Goal: Task Accomplishment & Management: Use online tool/utility

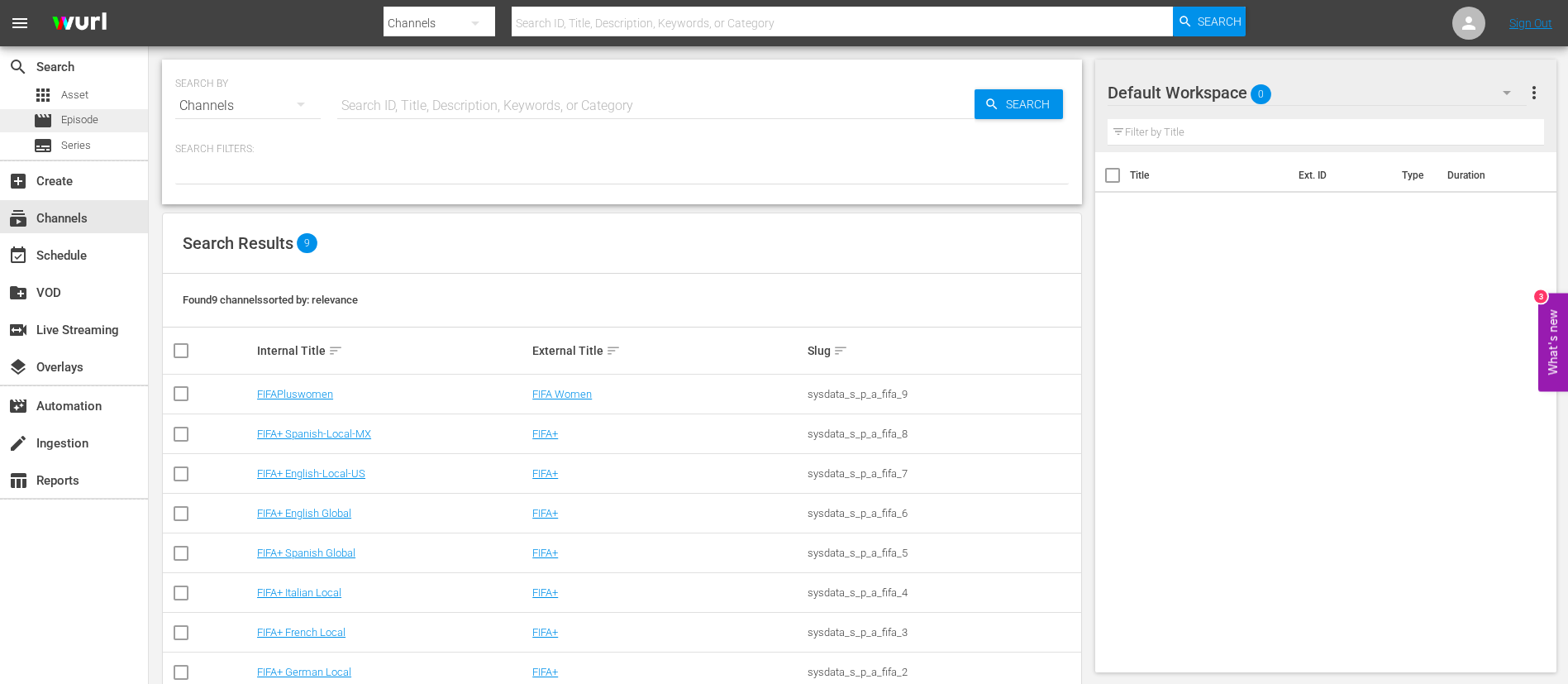
click at [97, 111] on span "Episode" at bounding box center [80, 119] width 37 height 17
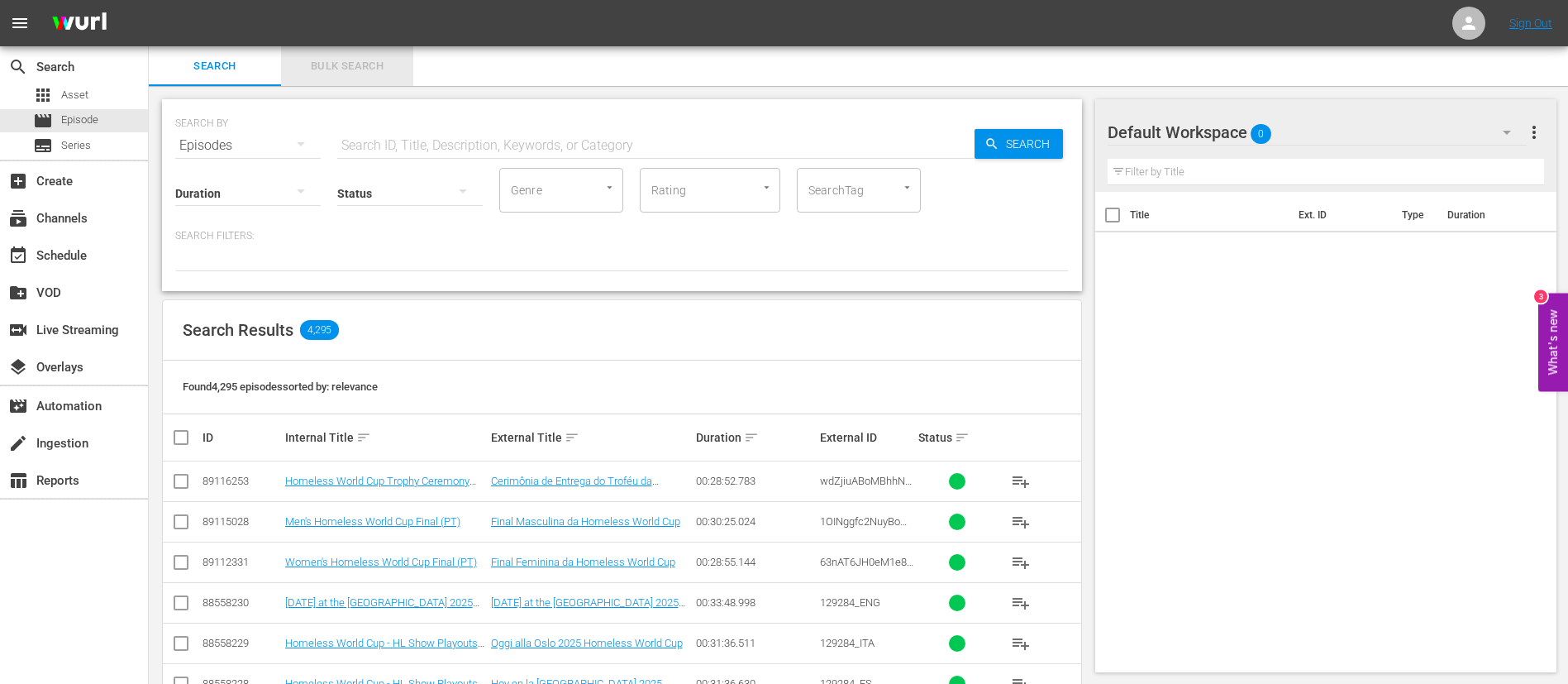
click at [350, 65] on span "Bulk Search" at bounding box center [346, 65] width 112 height 19
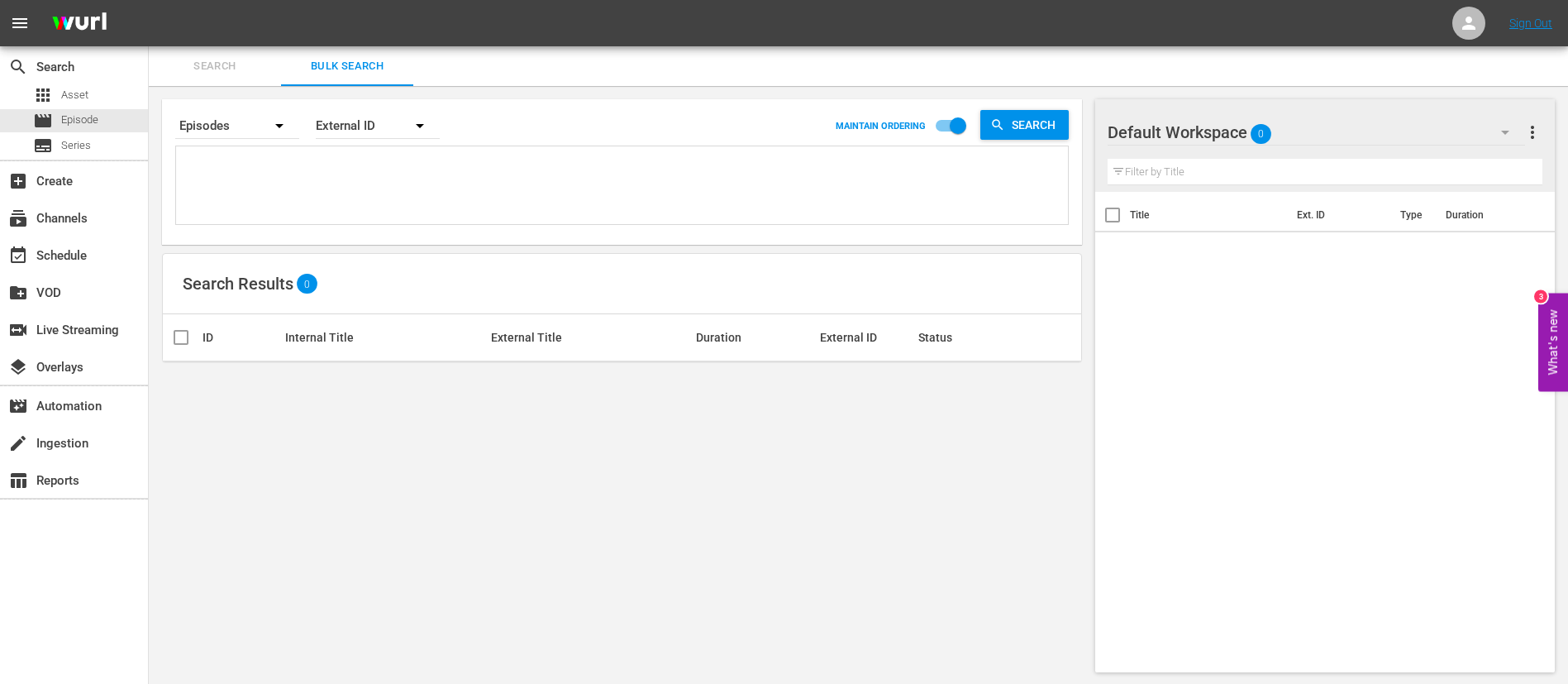
click at [377, 176] on textarea at bounding box center [624, 187] width 888 height 75
click at [227, 52] on button "Search" at bounding box center [216, 65] width 133 height 40
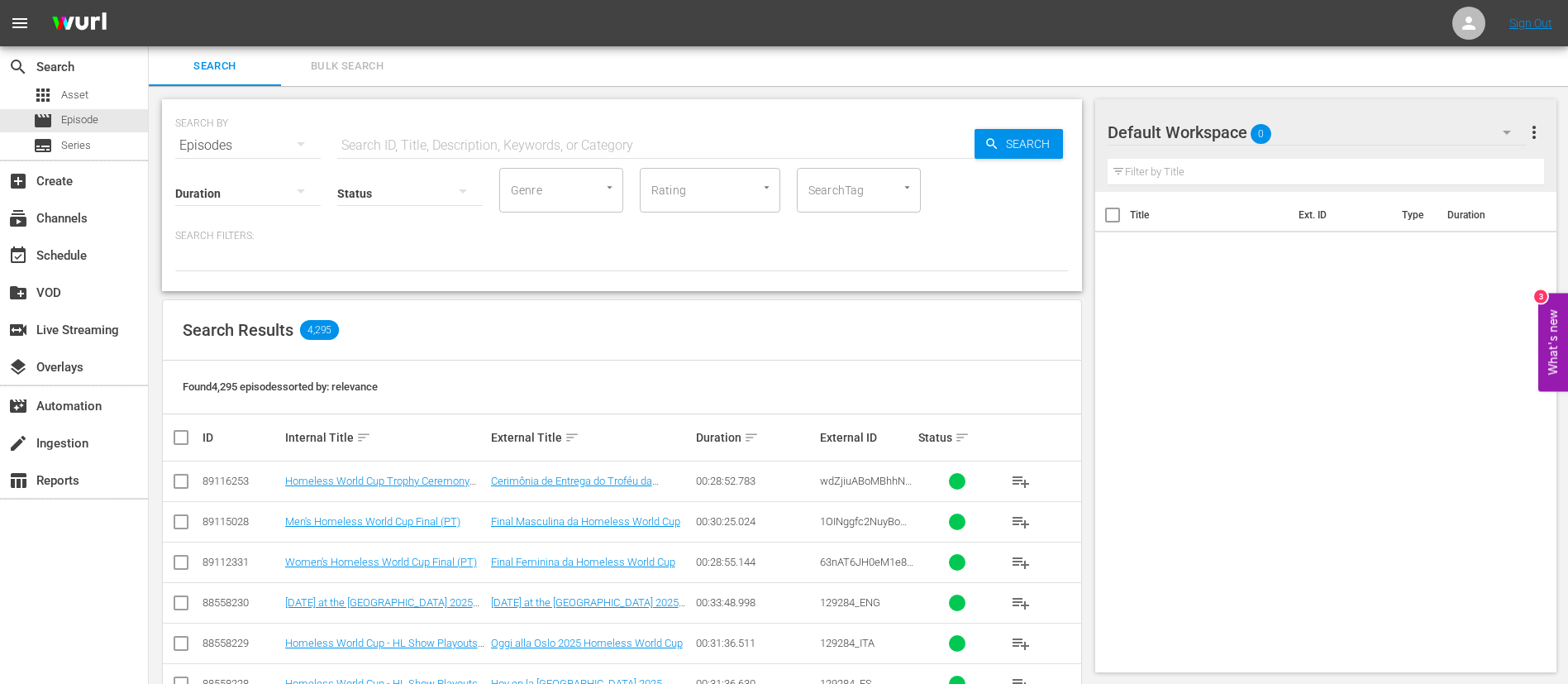
click at [1125, 546] on div "Title Ext. ID Type Duration" at bounding box center [1326, 429] width 462 height 474
click at [898, 484] on span "wdZjiuABoMBhhNmQJI5cf_POR" at bounding box center [866, 487] width 92 height 24
copy span "wdZjiuABoMBhhNmQJI5cf_POR"
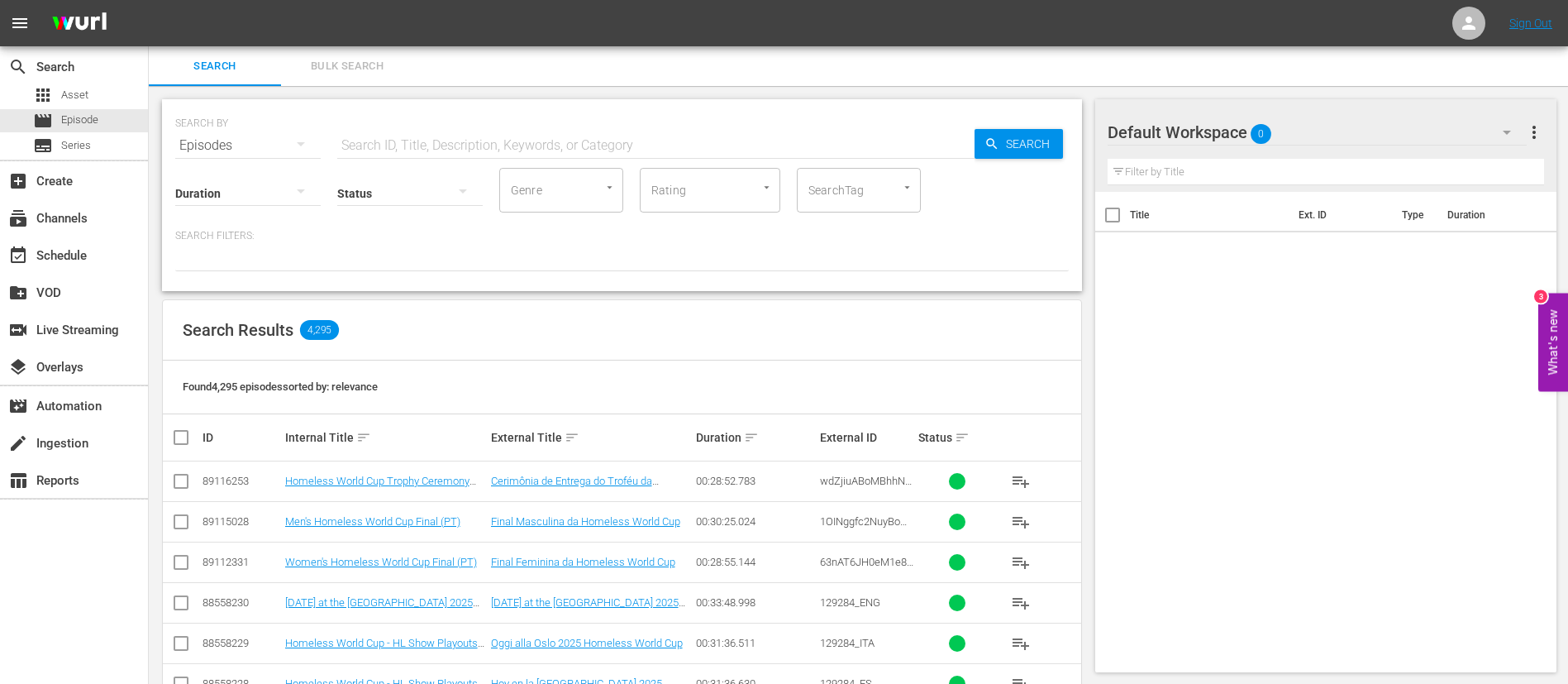
click at [730, 141] on input "text" at bounding box center [656, 145] width 638 height 40
paste input "wdZjiuABoMBhhNmQJI5cf_POR"
type input "wdZjiuABoMBhhNmQJI5cf_"
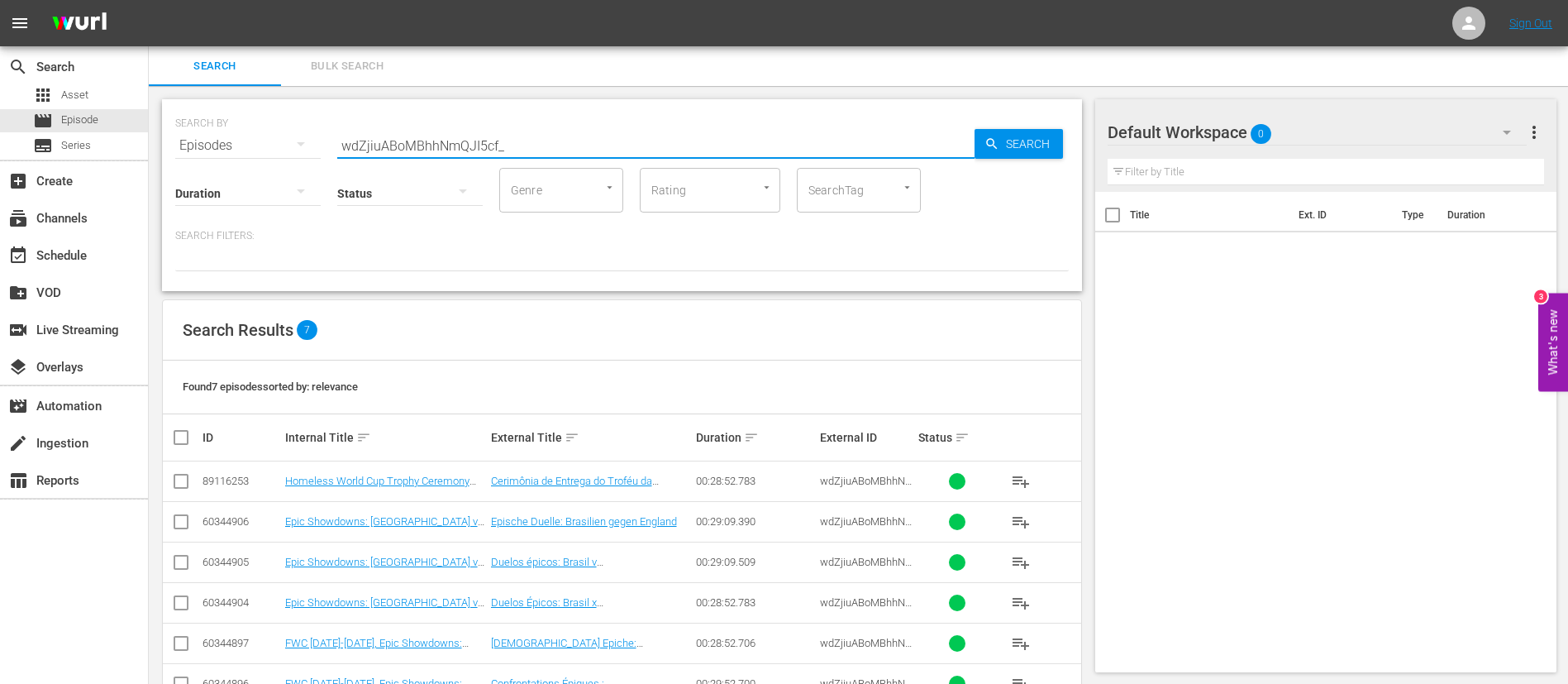
click at [643, 128] on input "wdZjiuABoMBhhNmQJI5cf_" at bounding box center [656, 145] width 638 height 40
paste input "136577_ITA"
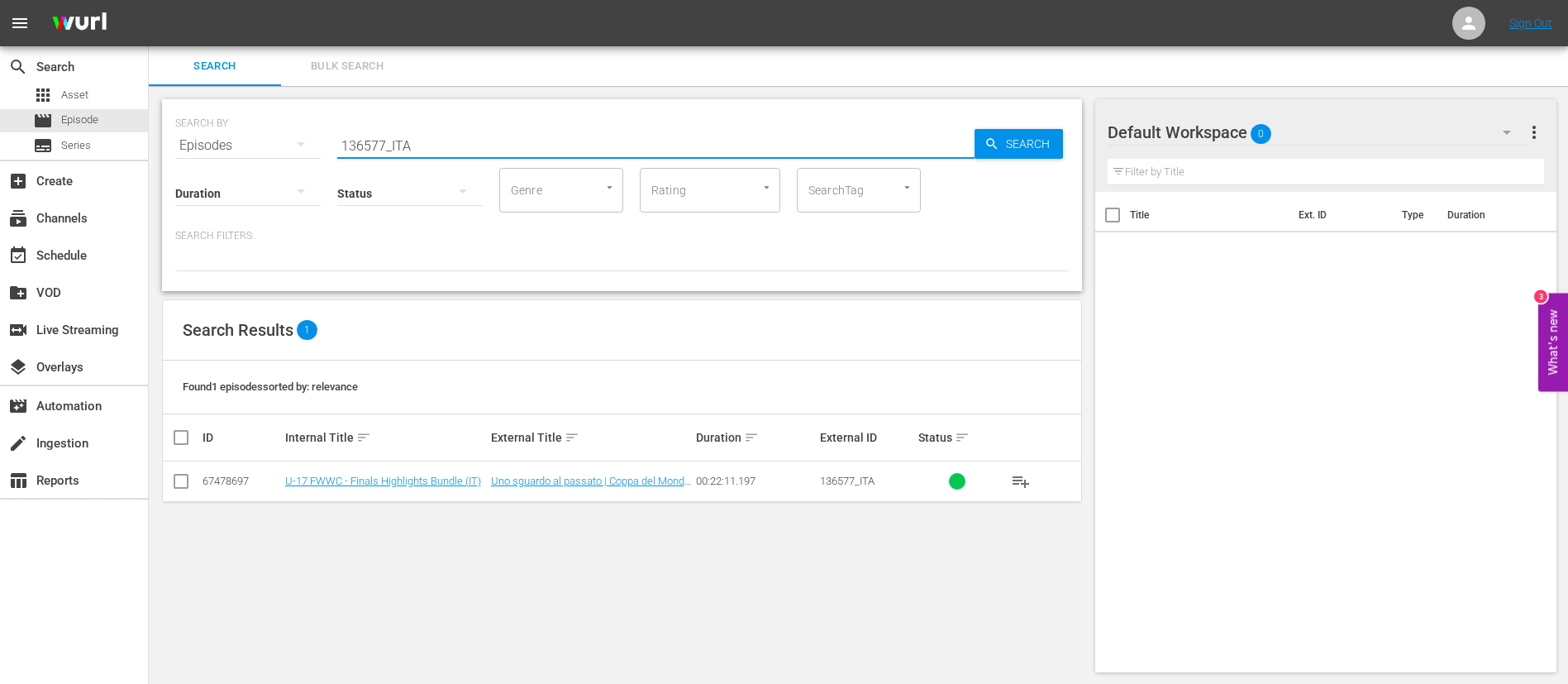
click at [679, 122] on div "SEARCH BY Search By Episodes Search ID, Title, Description, Keywords, or Catego…" at bounding box center [622, 136] width 893 height 60
click at [683, 128] on input "136577_ITA" at bounding box center [656, 145] width 638 height 40
paste input "5143"
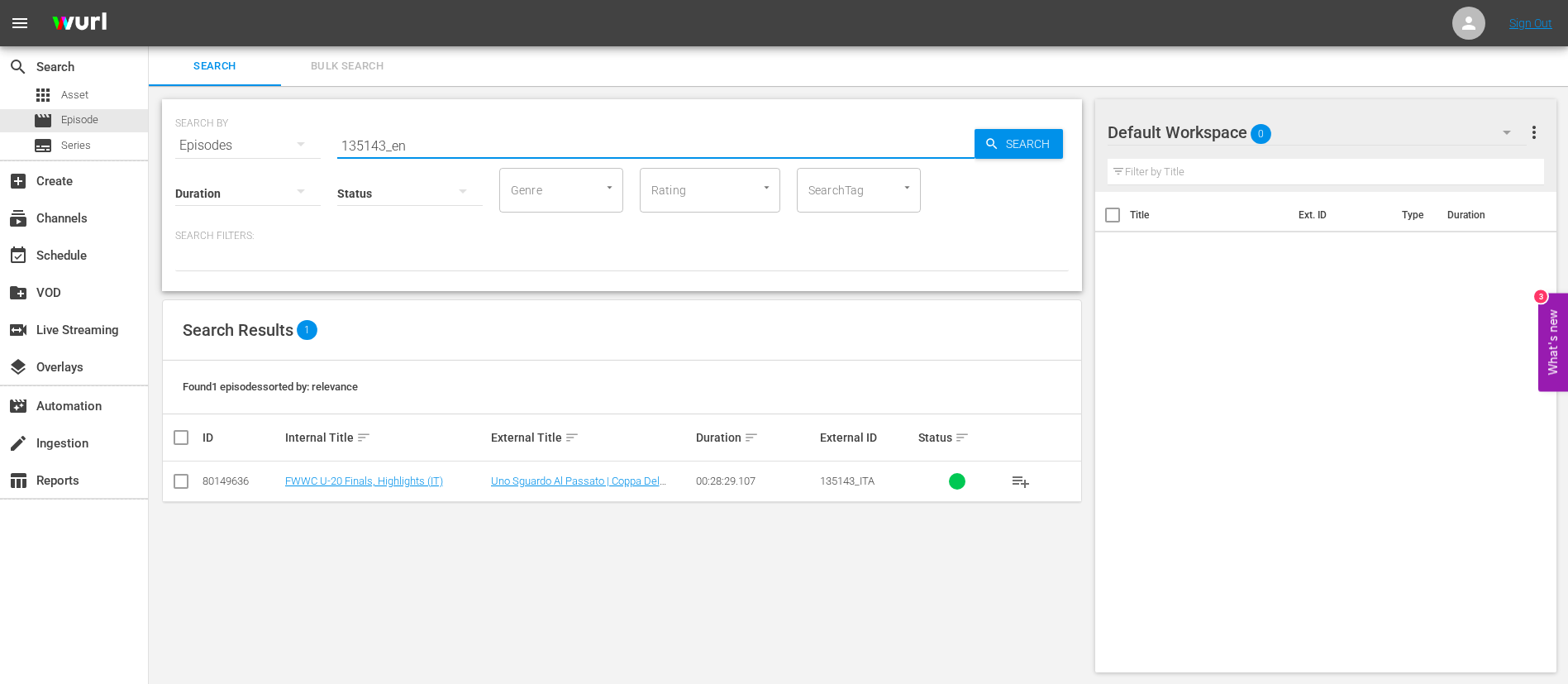
type input "135143_en"
click at [176, 480] on input "checkbox" at bounding box center [180, 485] width 20 height 20
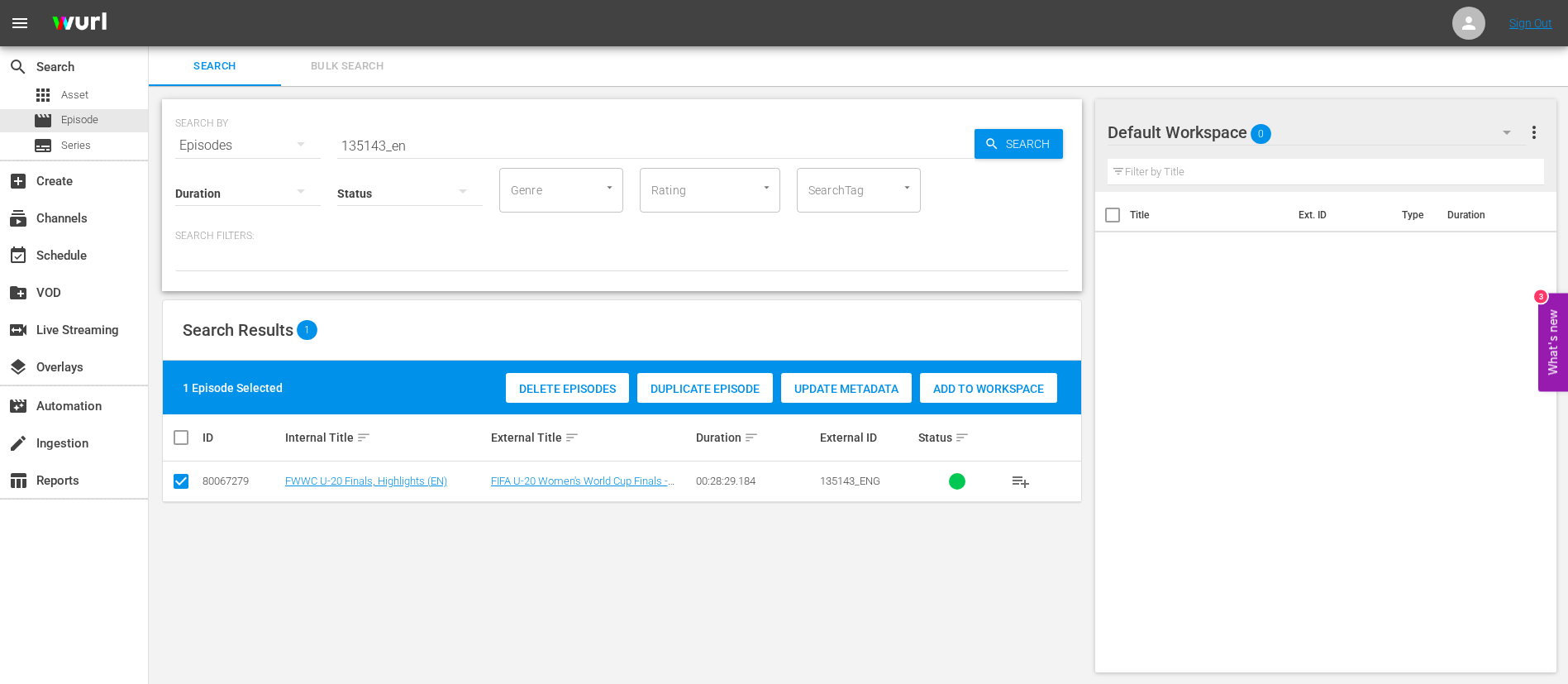
click at [703, 382] on span "Duplicate Episode" at bounding box center [705, 389] width 136 height 14
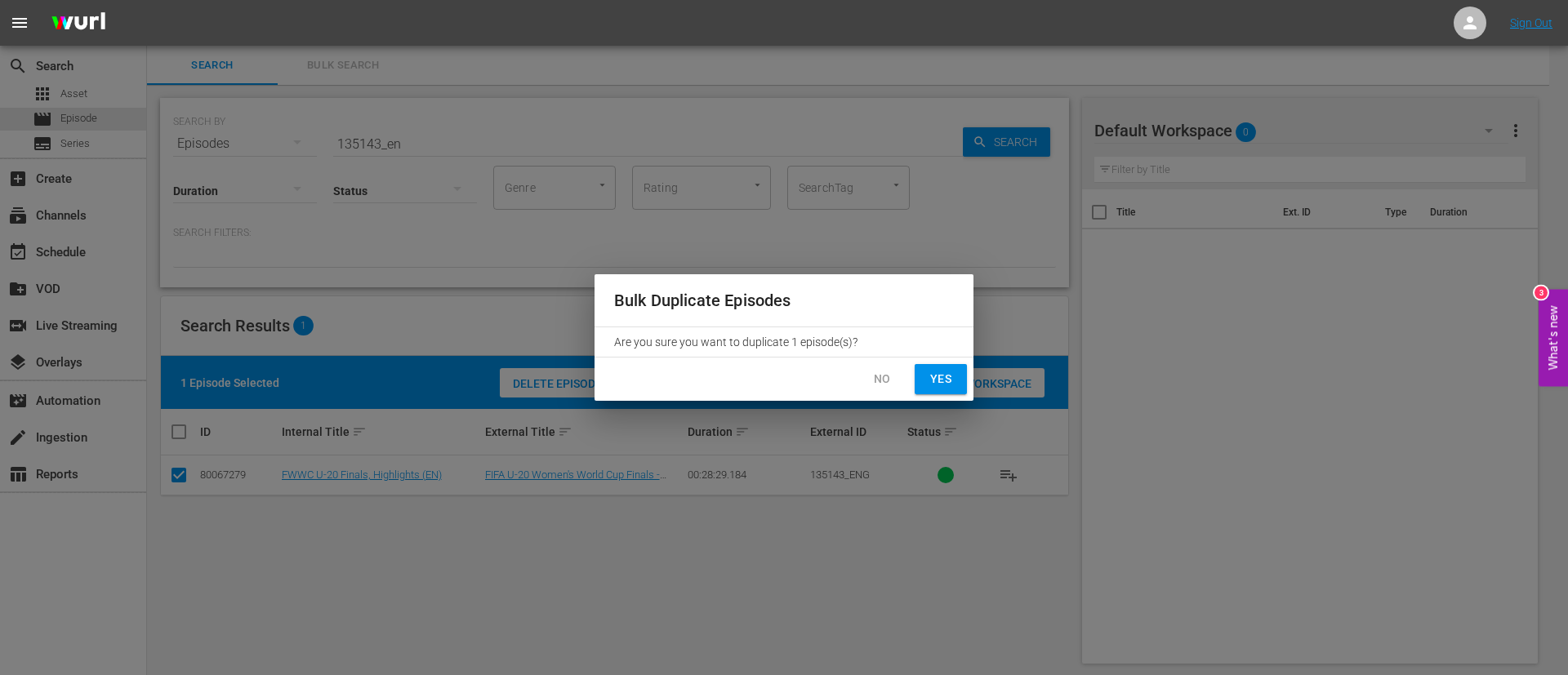
click at [931, 379] on span "Yes" at bounding box center [940, 378] width 26 height 20
checkbox input "false"
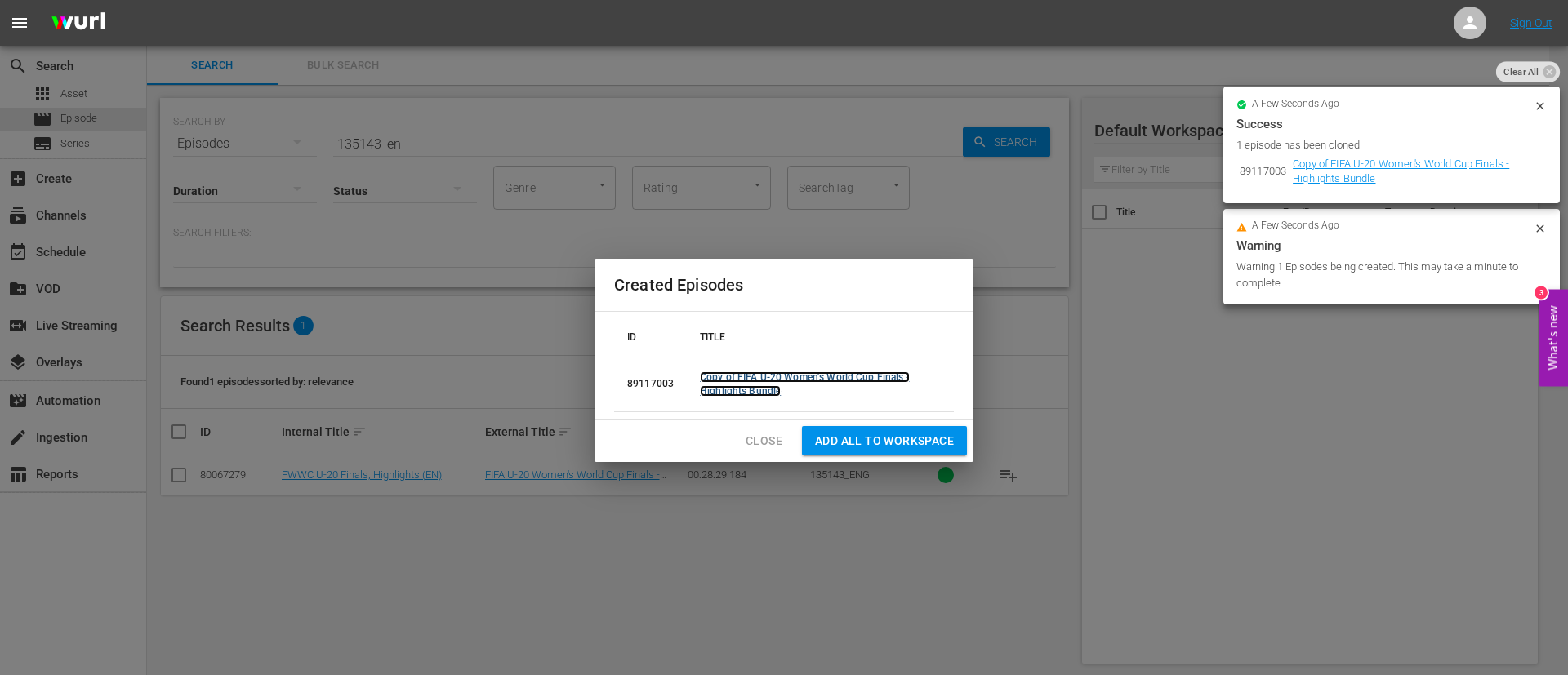
click at [737, 374] on link "Copy of FIFA U-20 Women's World Cup Finals - Highlights Bundle" at bounding box center [805, 384] width 210 height 25
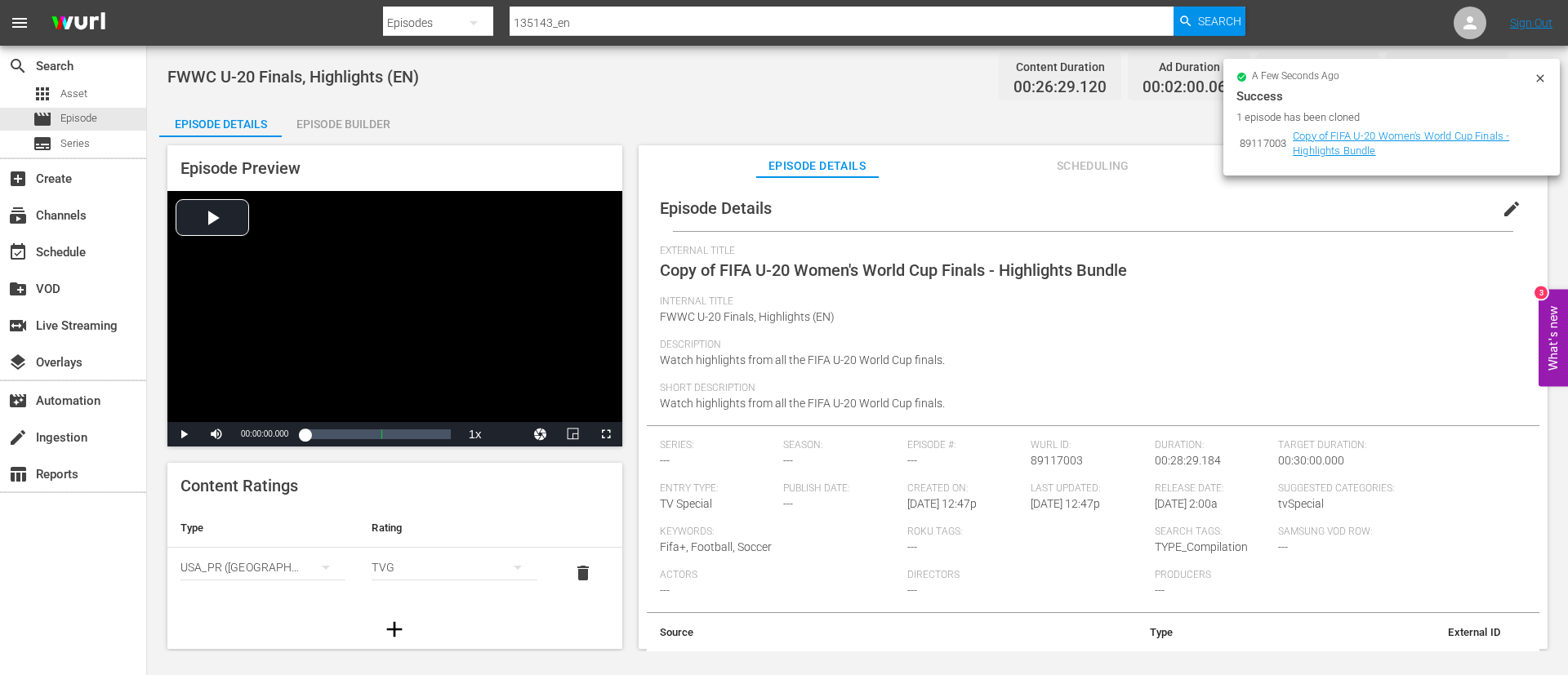
click at [664, 78] on div "FWWC U-20 Finals, Highlights (EN) Content Duration 00:26:29.120 Ad Duration 00:…" at bounding box center [857, 76] width 1380 height 37
click at [1543, 76] on icon at bounding box center [1540, 78] width 8 height 8
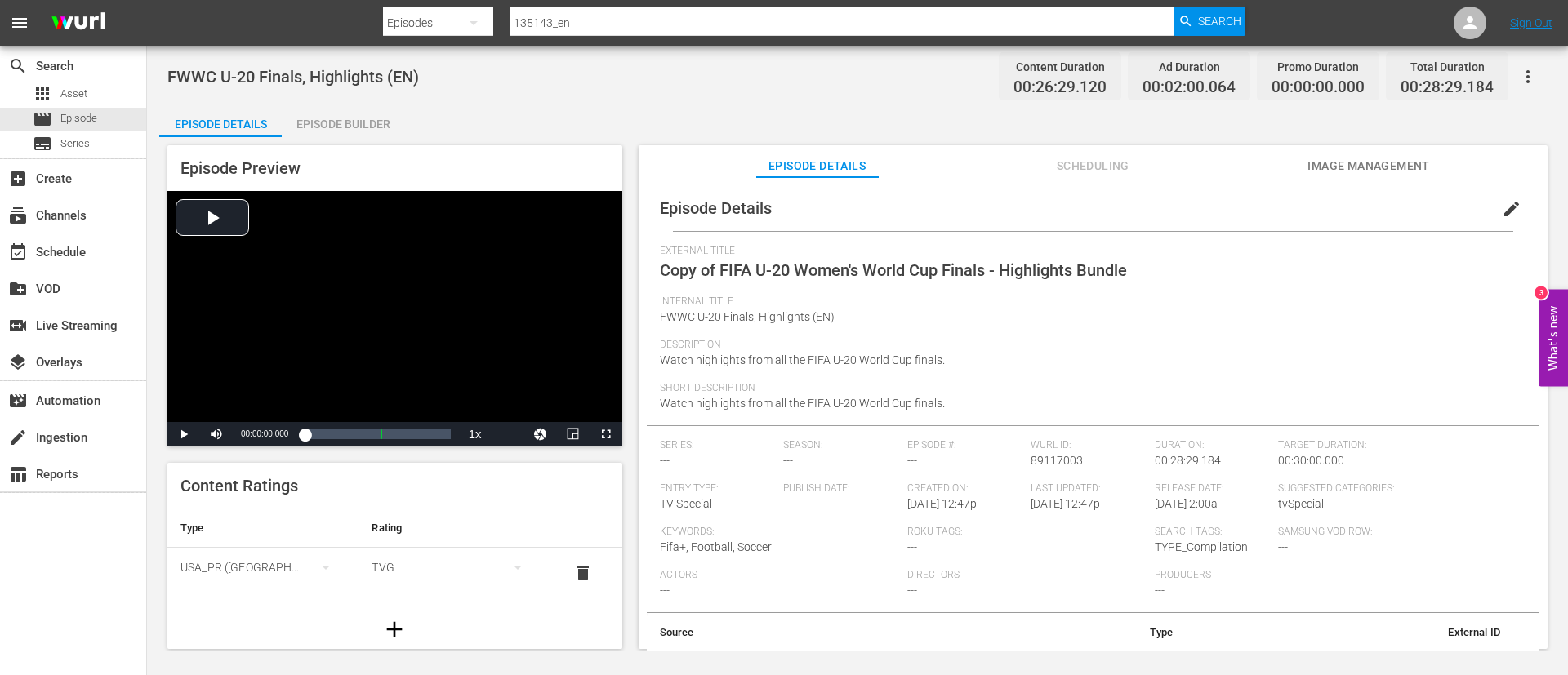
click at [1509, 210] on span "edit" at bounding box center [1511, 209] width 19 height 19
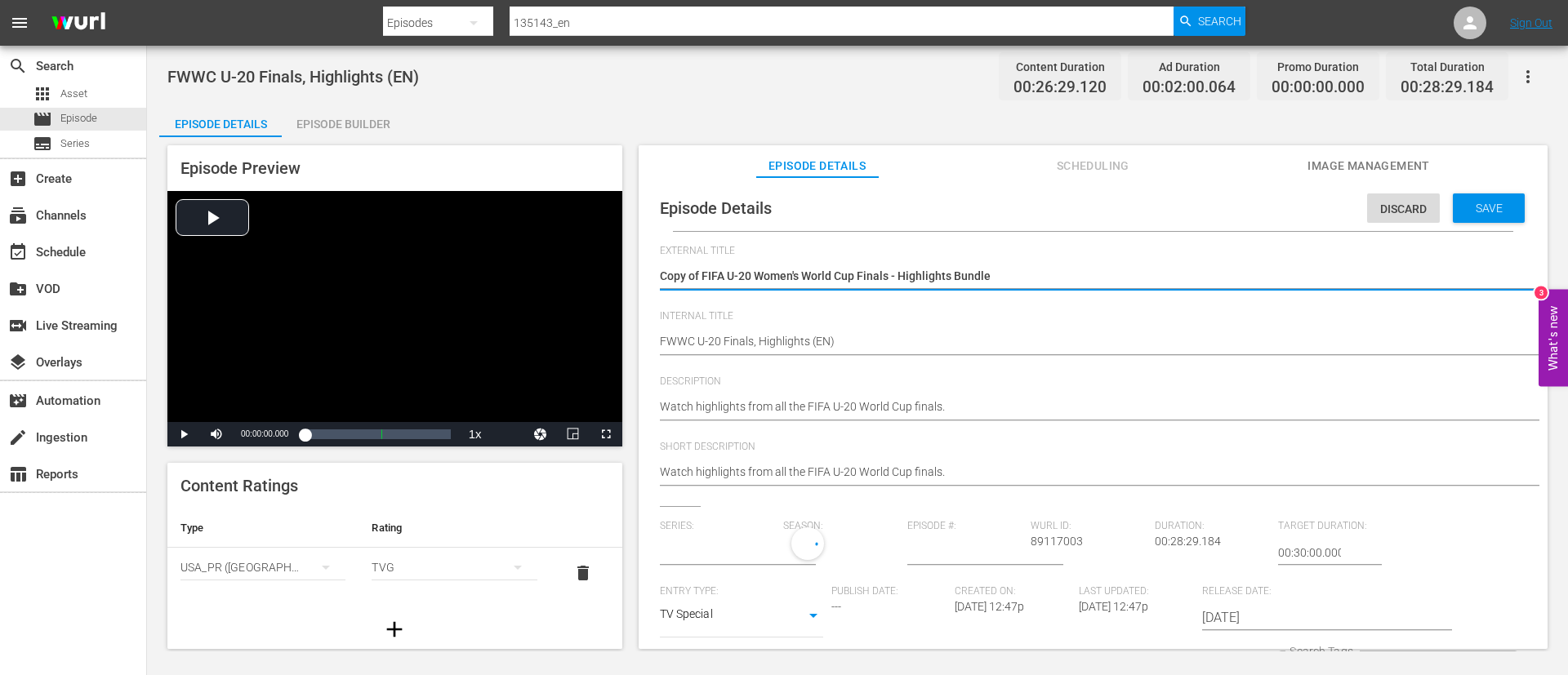
type input "No Series"
click at [1176, 283] on textarea "Copy of FIFA U-20 Women's World Cup Finals - Highlights Bundle" at bounding box center [1088, 277] width 858 height 19
type textarea "Homeless World Cup Trophy Ceremony (PT)"
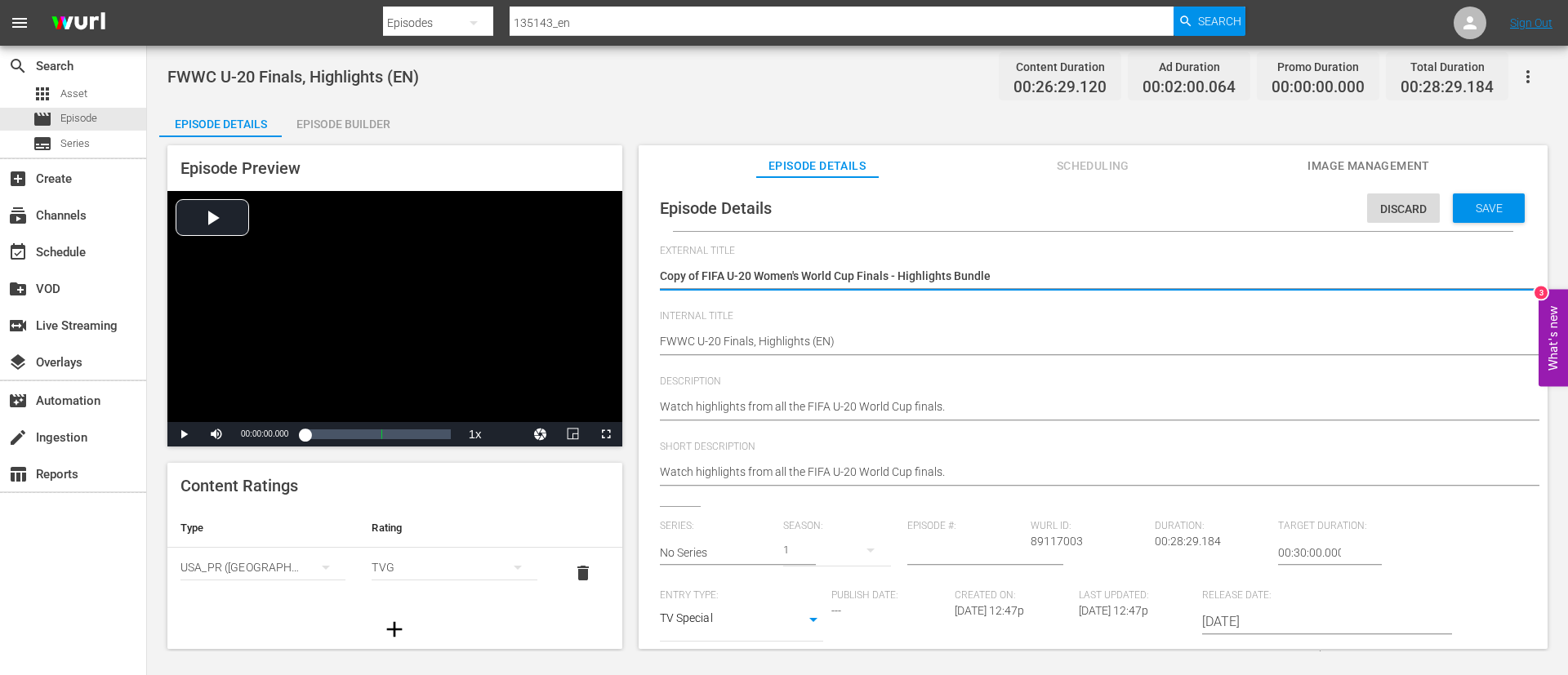
type textarea "Homeless World Cup Trophy Ceremony (PT)"
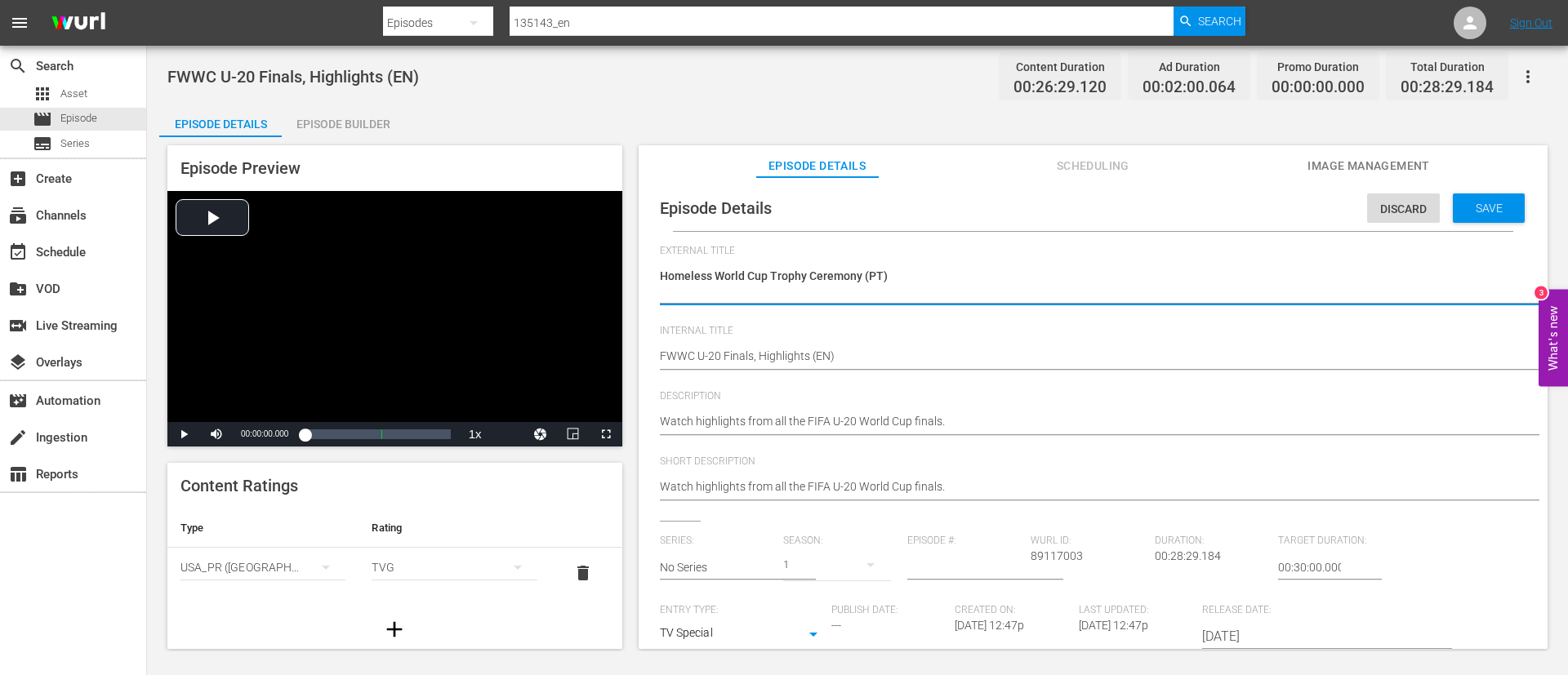
type textarea "Homeless World Cup Trophy Ceremony (PT)"
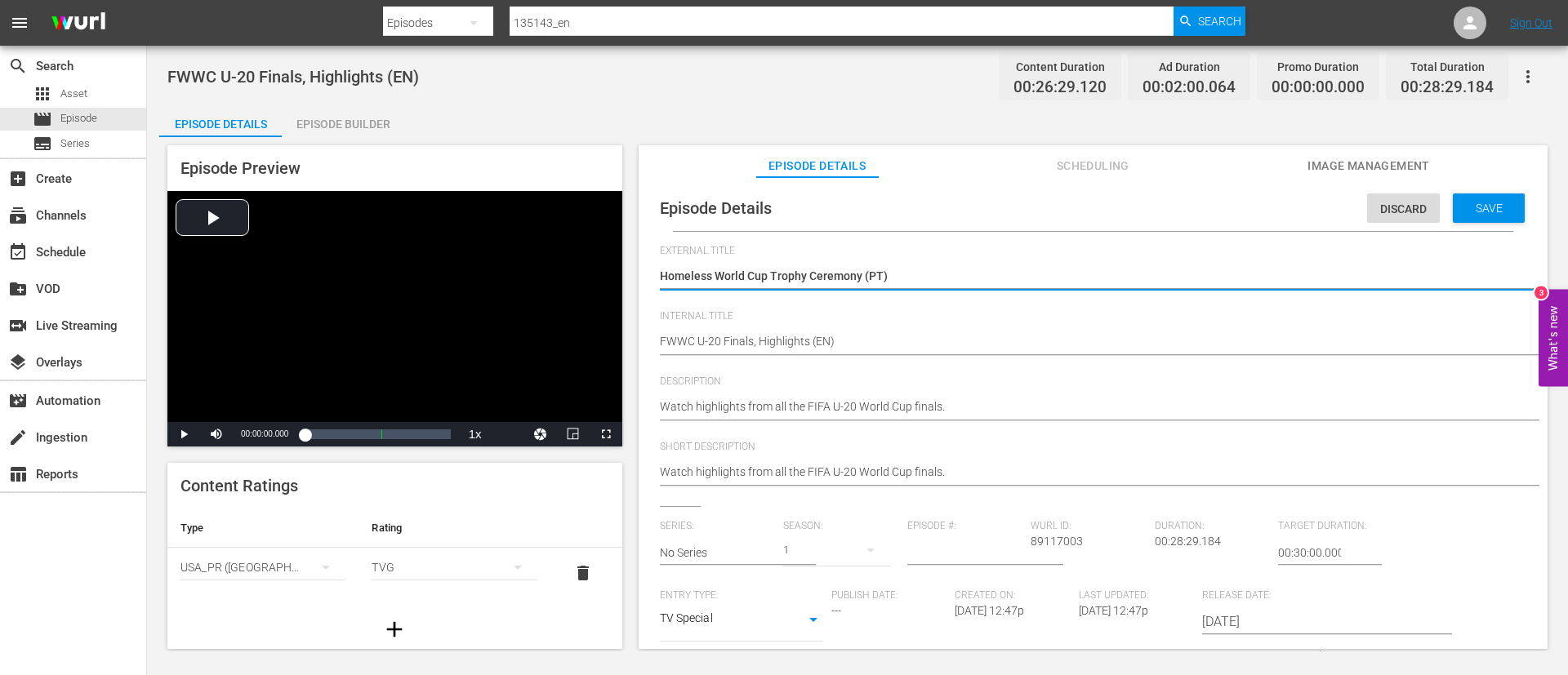
type textarea "Homeless World Cup Trophy Ceremony (PT"
type textarea "Homeless World Cup Trophy Ceremony (P"
type textarea "Homeless World Cup Trophy Ceremony ("
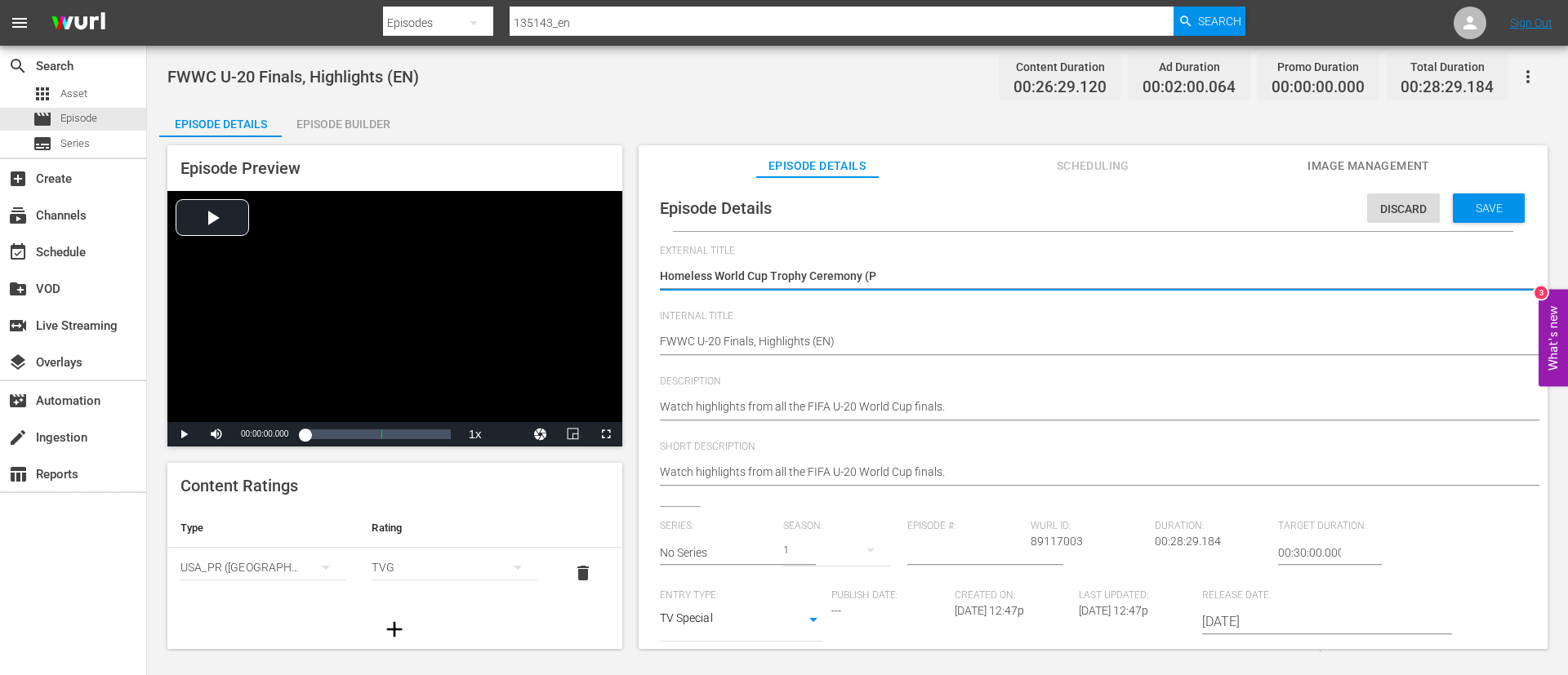
type textarea "Homeless World Cup Trophy Ceremony ("
type textarea "Homeless World Cup Trophy Ceremony"
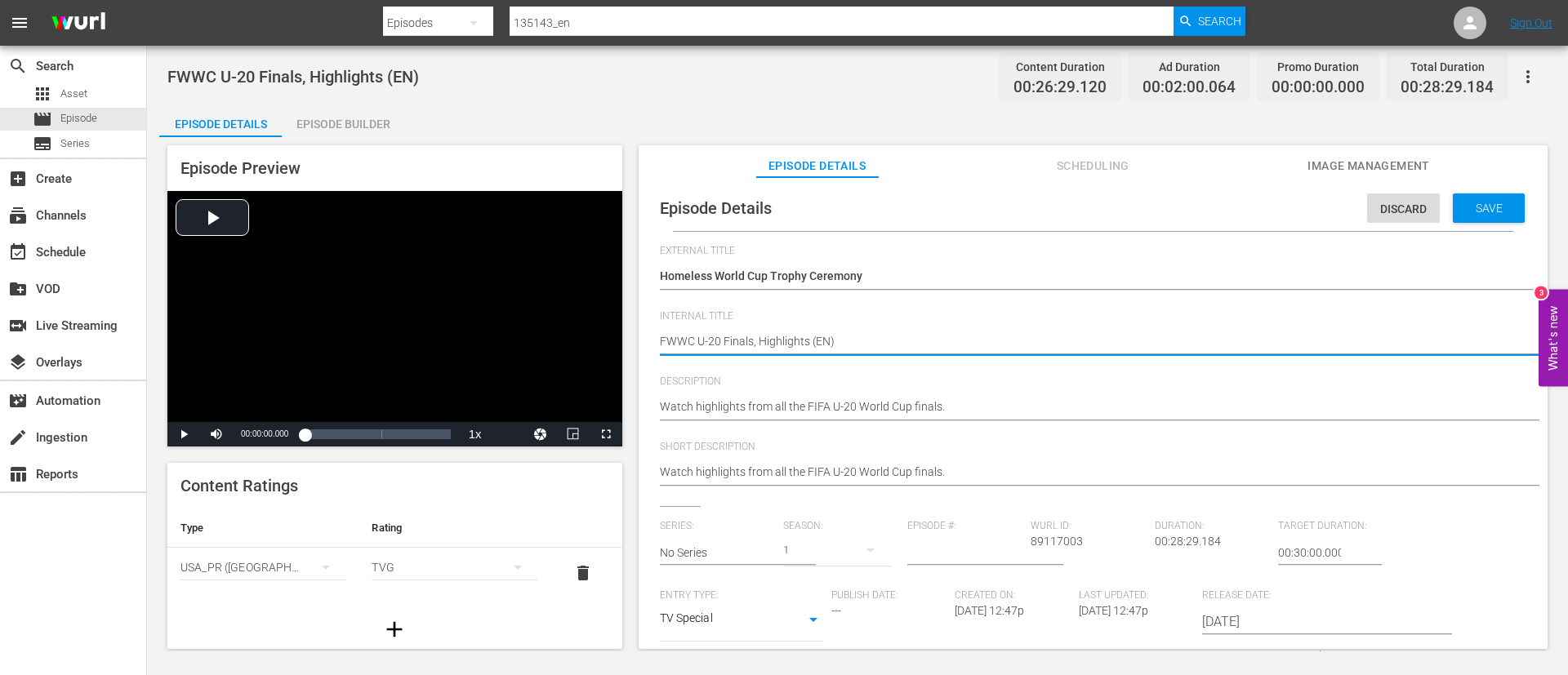
paste textarea "Homeless World Cup Trophy Ceremony (PT)"
type textarea "Homeless World Cup Trophy Ceremony (PT)"
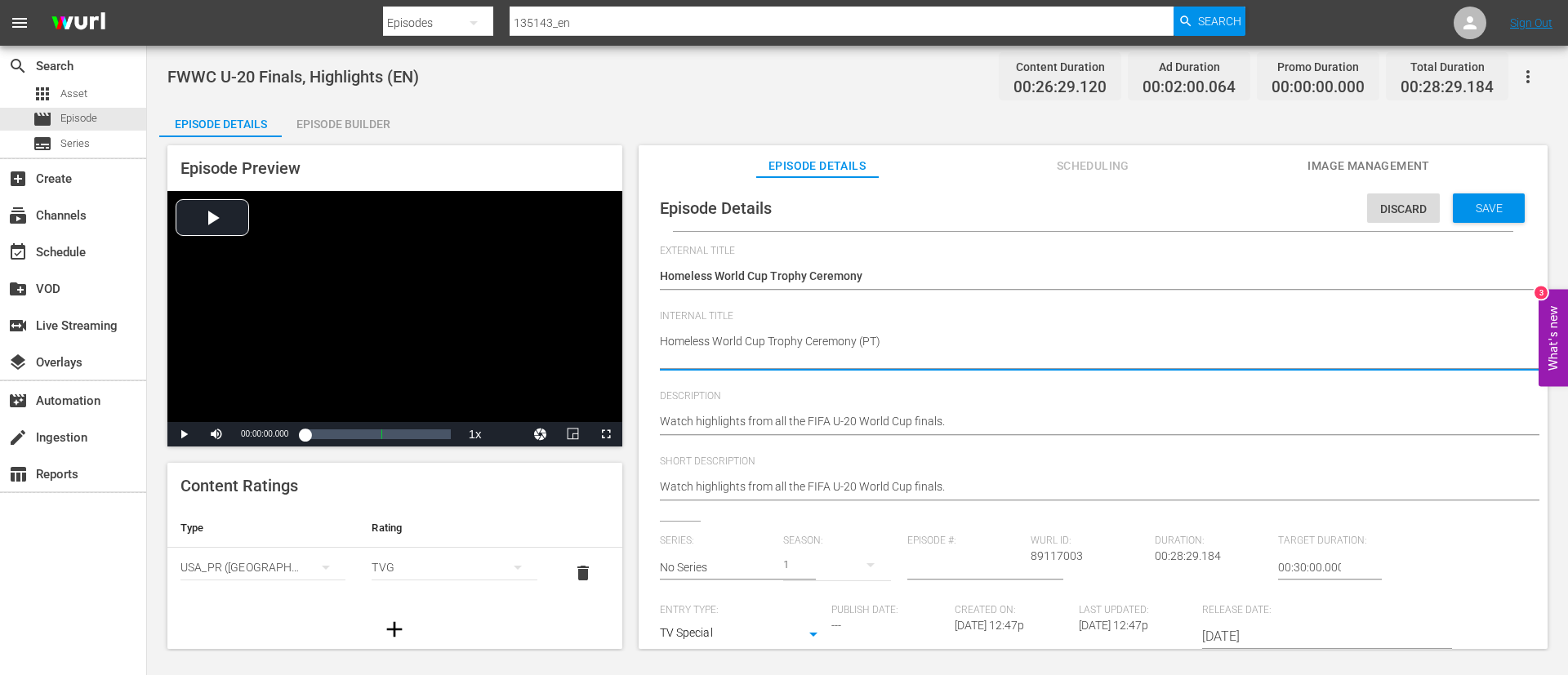
type textarea "Homeless World Cup Trophy Ceremony (PT)"
type textarea "Homeless World Cup Trophy Ceremony (PT"
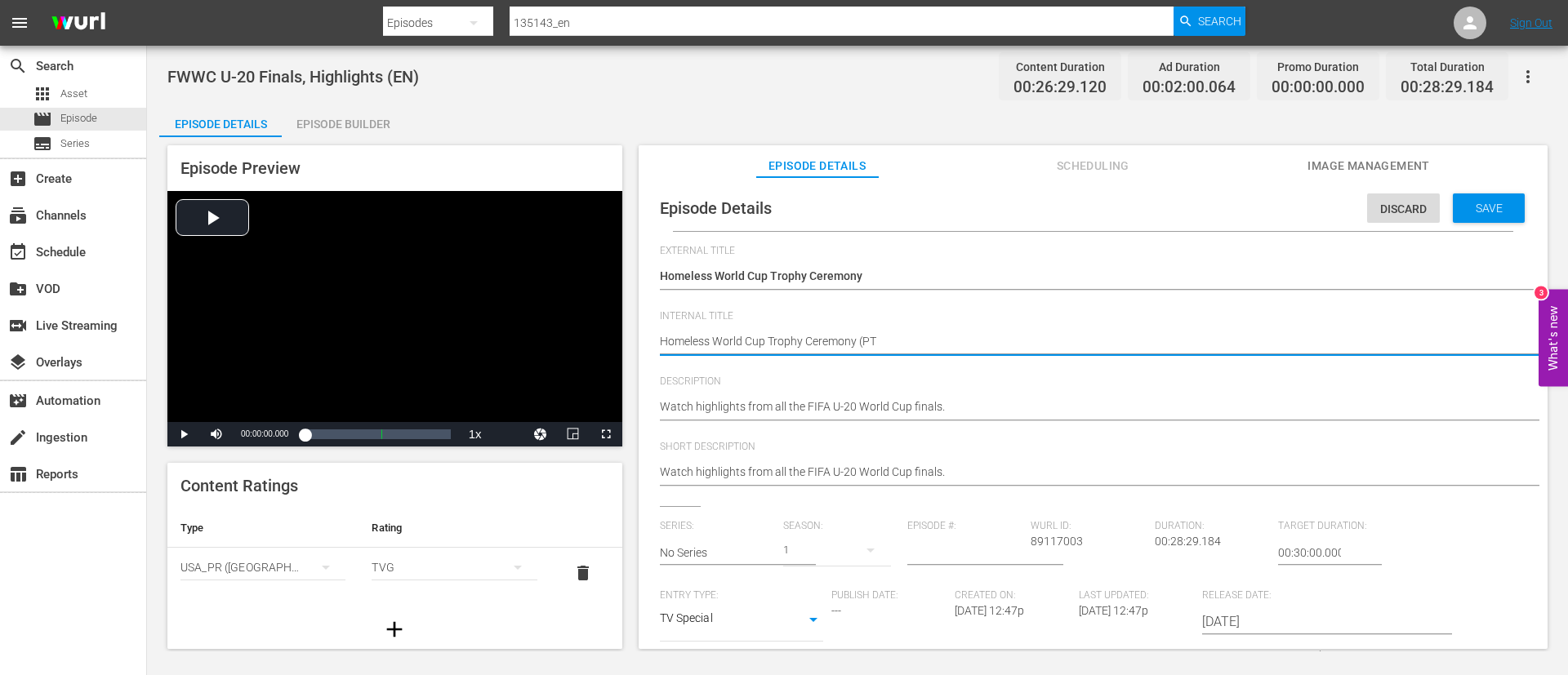
type textarea "Homeless World Cup Trophy Ceremony (P"
type textarea "Homeless World Cup Trophy Ceremony ("
type textarea "Homeless World Cup Trophy Ceremony (E"
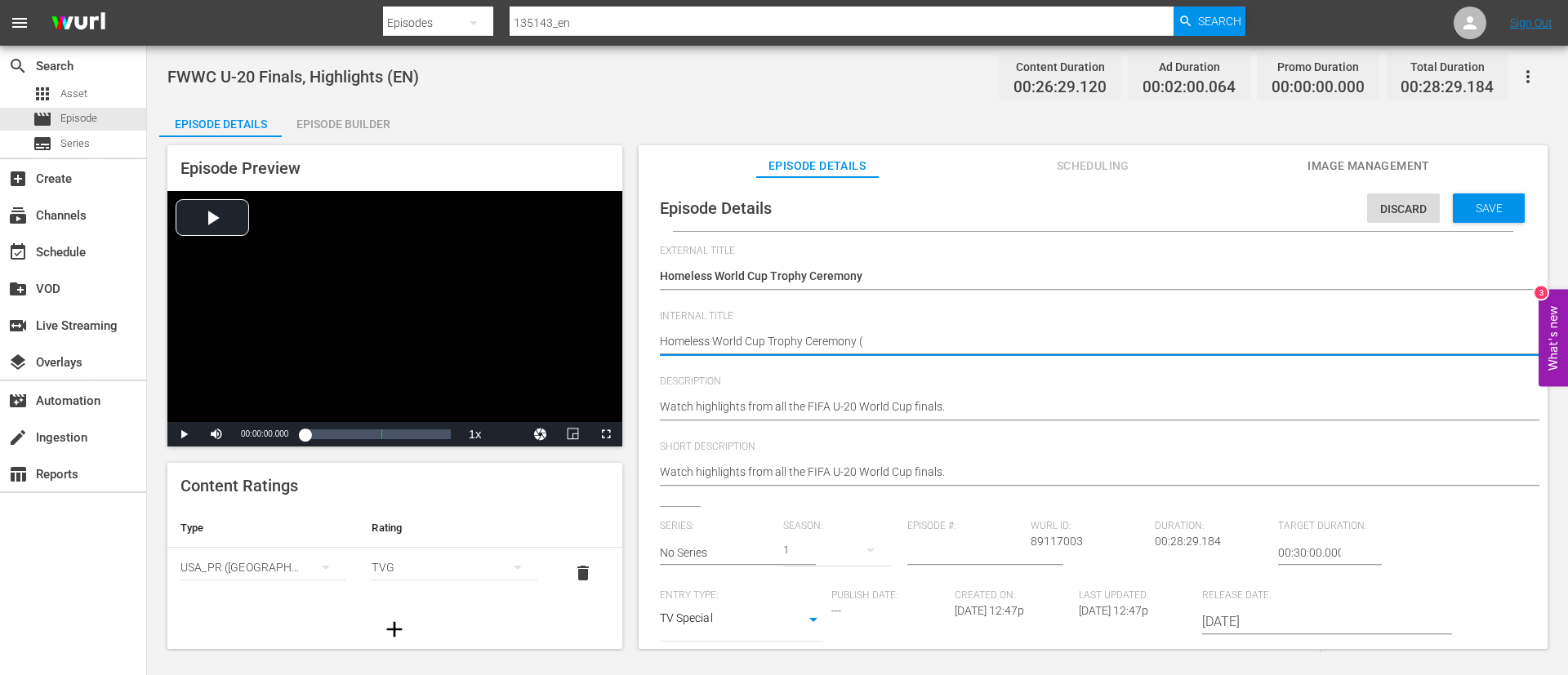
type textarea "Homeless World Cup Trophy Ceremony (E"
type textarea "Homeless World Cup Trophy Ceremony (EN"
type textarea "Homeless World Cup Trophy Ceremony (EN)"
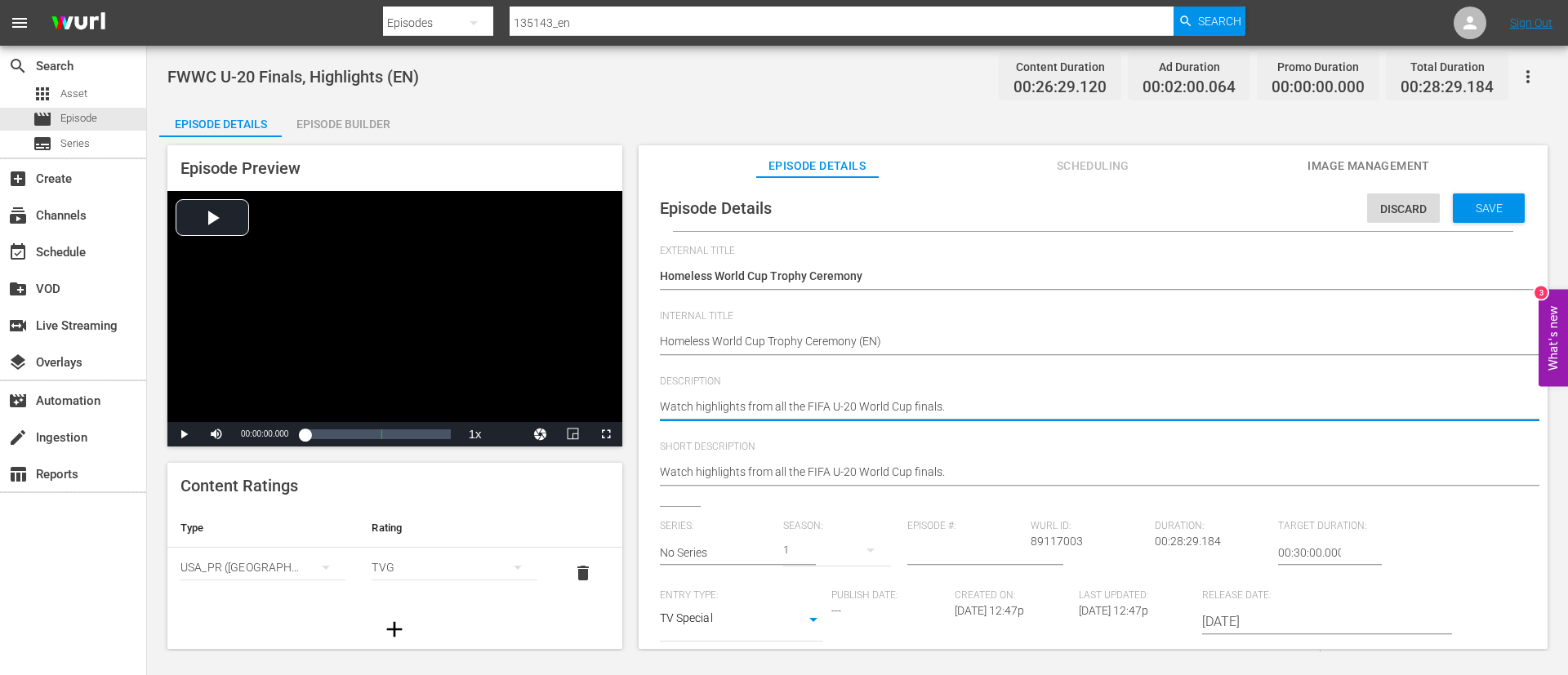
click at [879, 400] on textarea "Watch highlights from all the FIFA U-20 World Cup finals." at bounding box center [1088, 408] width 858 height 19
paste textarea "all the emotion from the Homeless World Cup Trophy Ceremony"
type textarea "Watch all the emotion from the Homeless World Cup Trophy Ceremony."
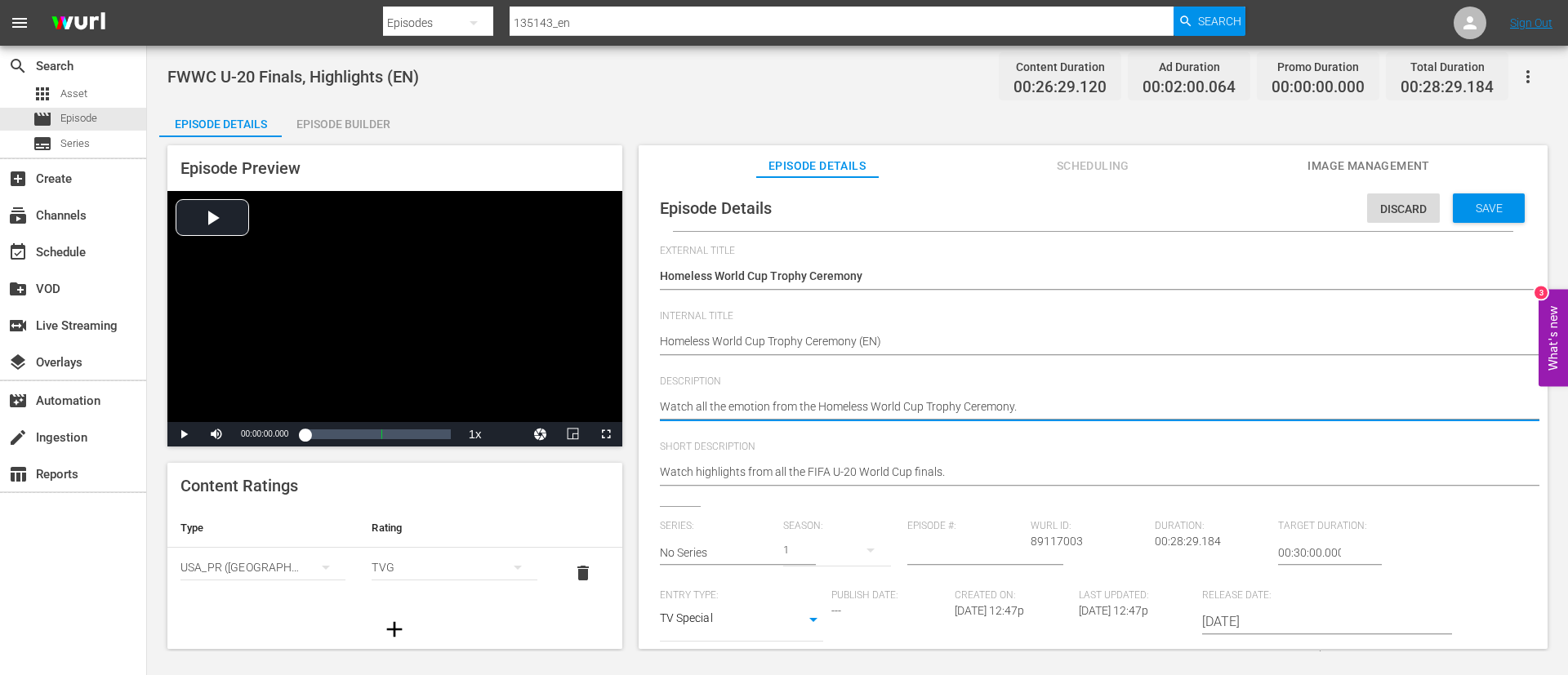
type textarea "Watch all the emotion from the Homeless World Cup Trophy Ceremony."
click at [904, 459] on div "Watch highlights from all the FIFA U-20 World Cup finals. Watch highlights from…" at bounding box center [1088, 473] width 858 height 39
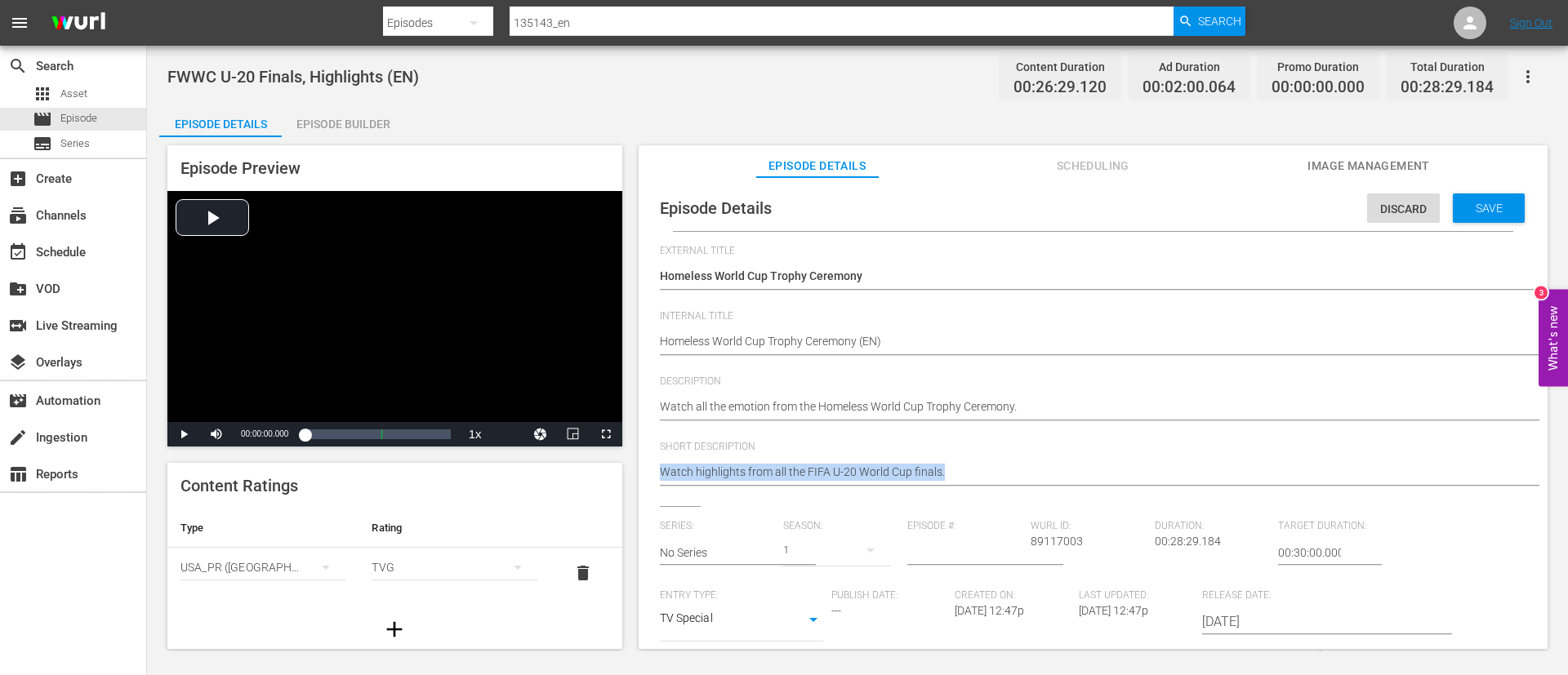
click at [904, 459] on div "Watch highlights from all the FIFA U-20 World Cup finals. Watch highlights from…" at bounding box center [1088, 473] width 858 height 39
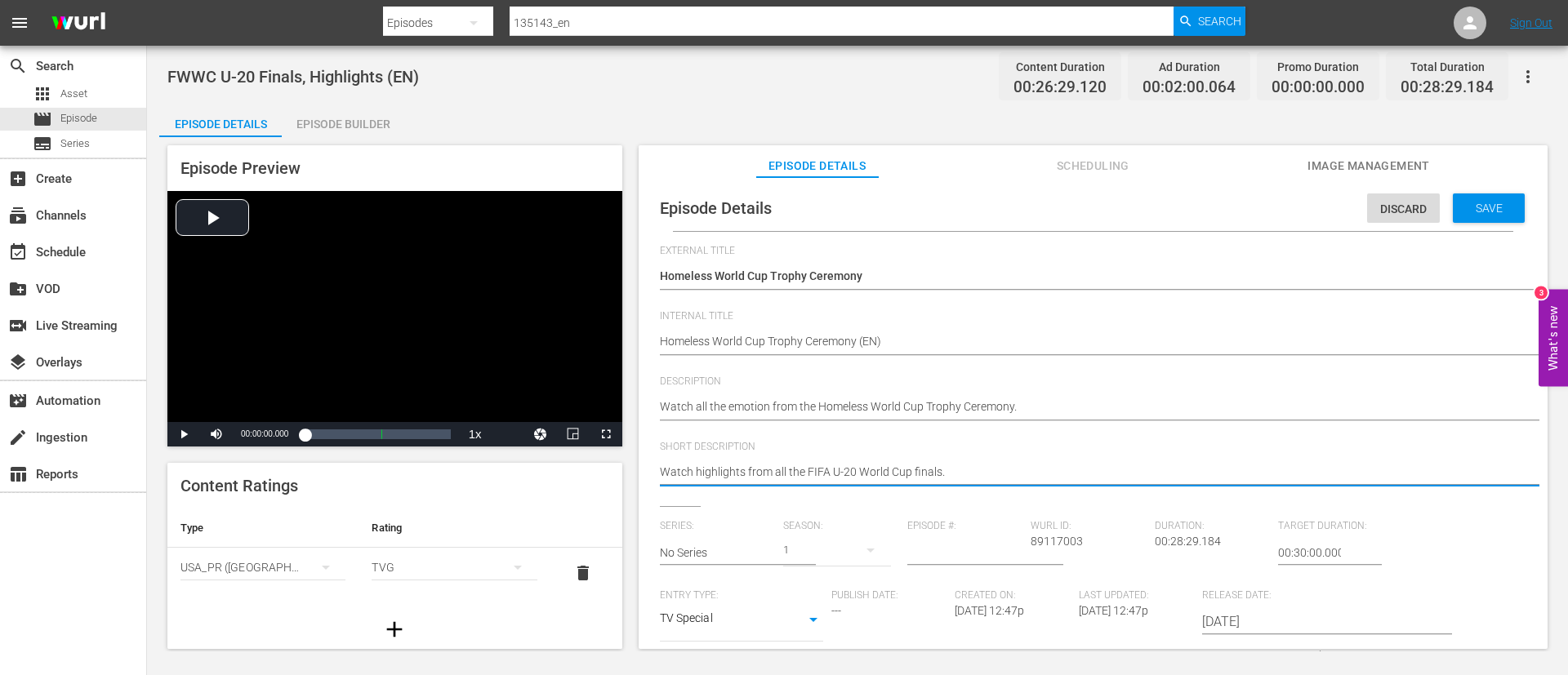
click at [909, 466] on textarea "Watch highlights from all the FIFA U-20 World Cup finals." at bounding box center [1088, 474] width 858 height 19
paste textarea "all the emotion from the Homeless World Cup Trophy Ceremony"
type textarea "Watch all the emotion from the Homeless World Cup Trophy Ceremony."
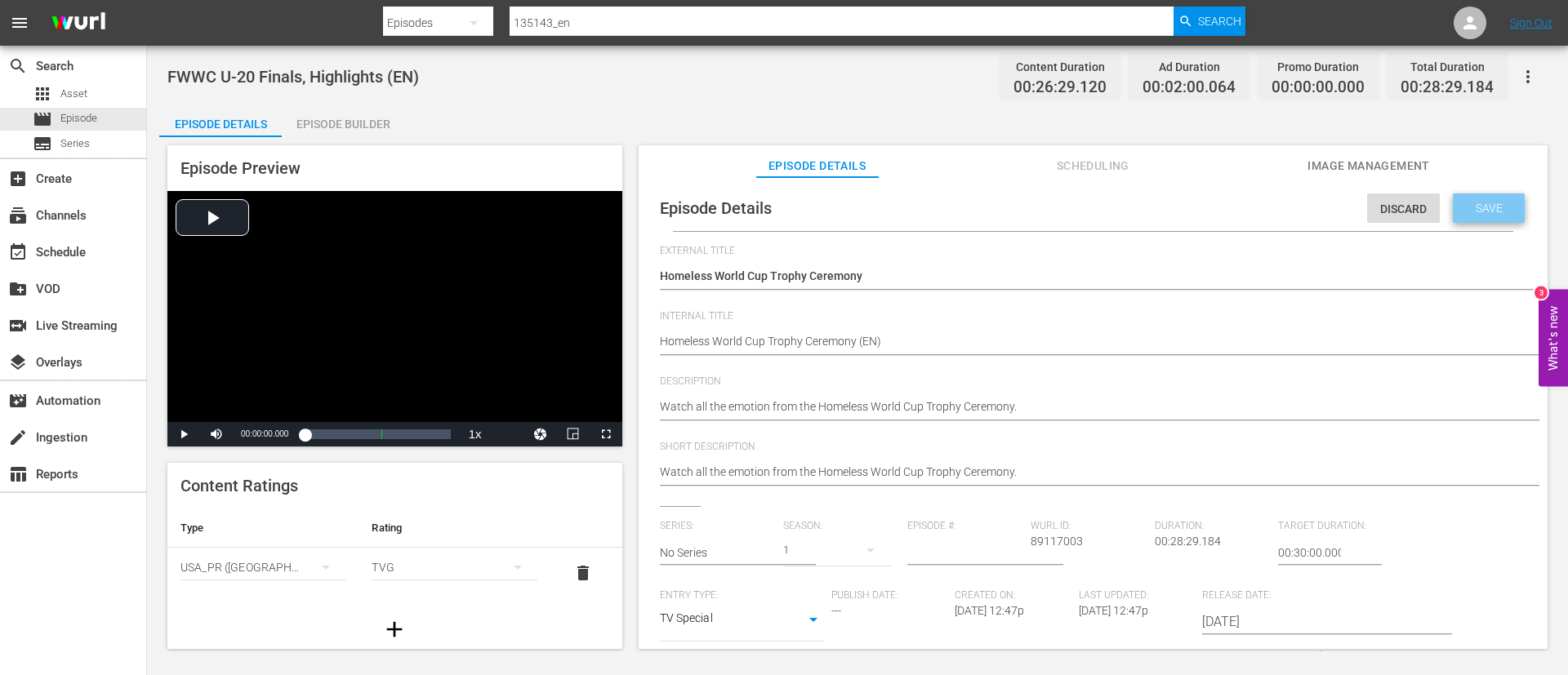
click at [1462, 212] on span "Save" at bounding box center [1488, 208] width 53 height 13
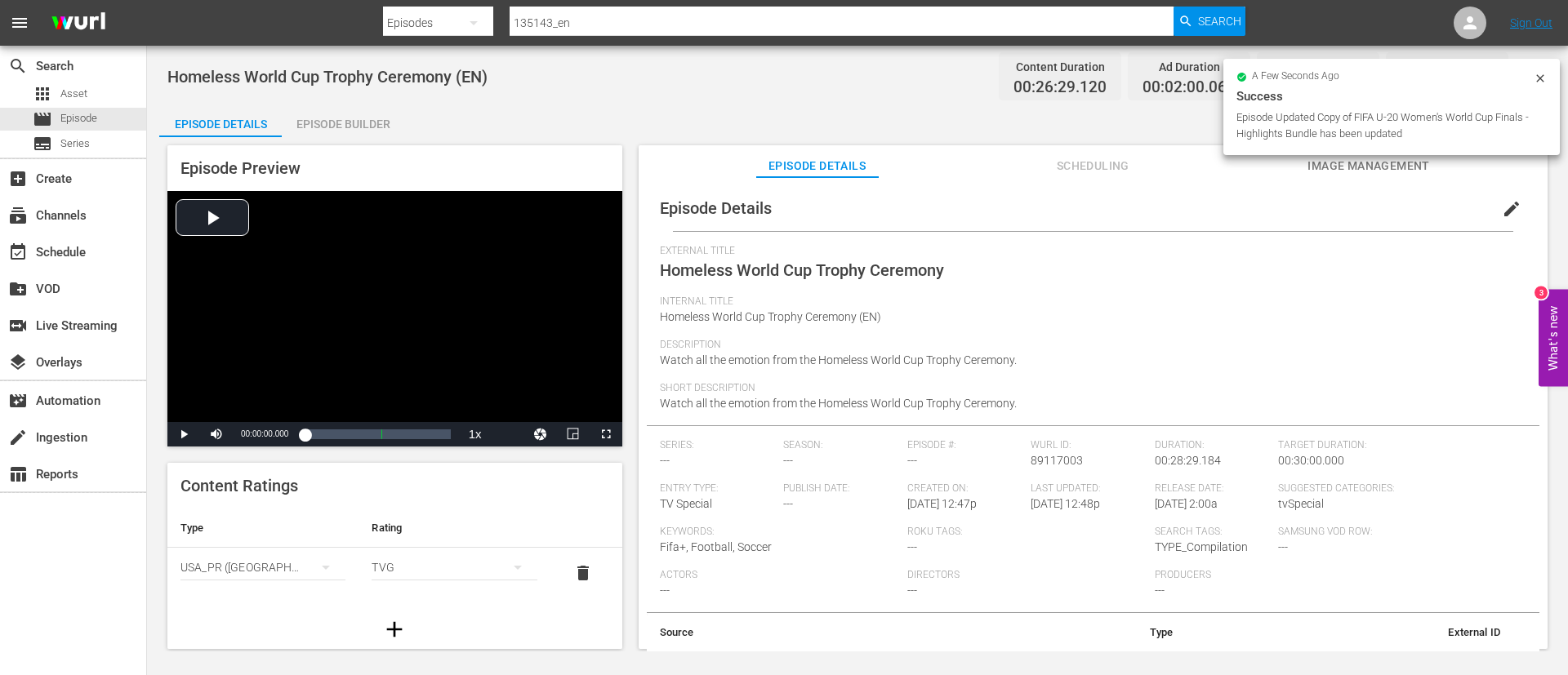
click at [1401, 171] on span "Image Management" at bounding box center [1368, 166] width 122 height 20
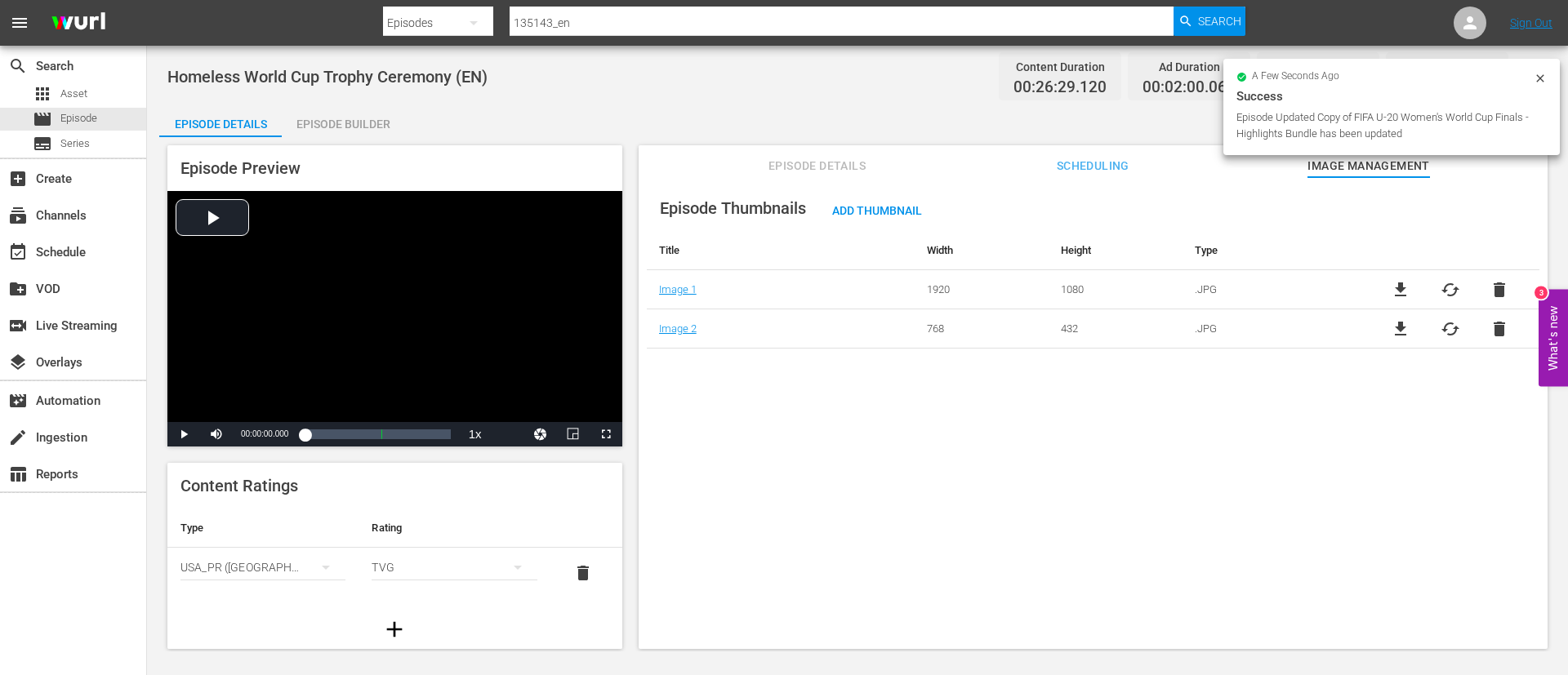
click at [1493, 294] on span "delete" at bounding box center [1499, 290] width 19 height 19
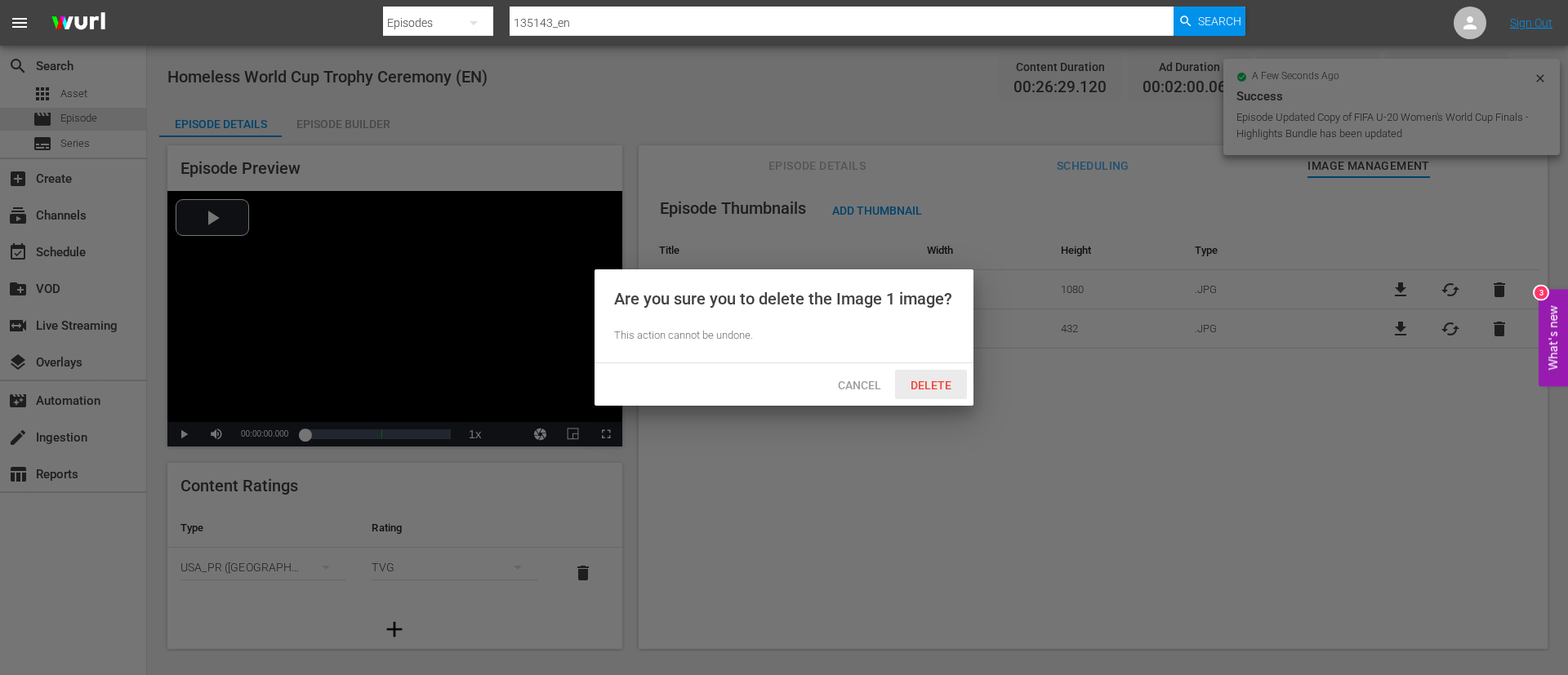
click at [920, 385] on span "Delete" at bounding box center [931, 385] width 67 height 13
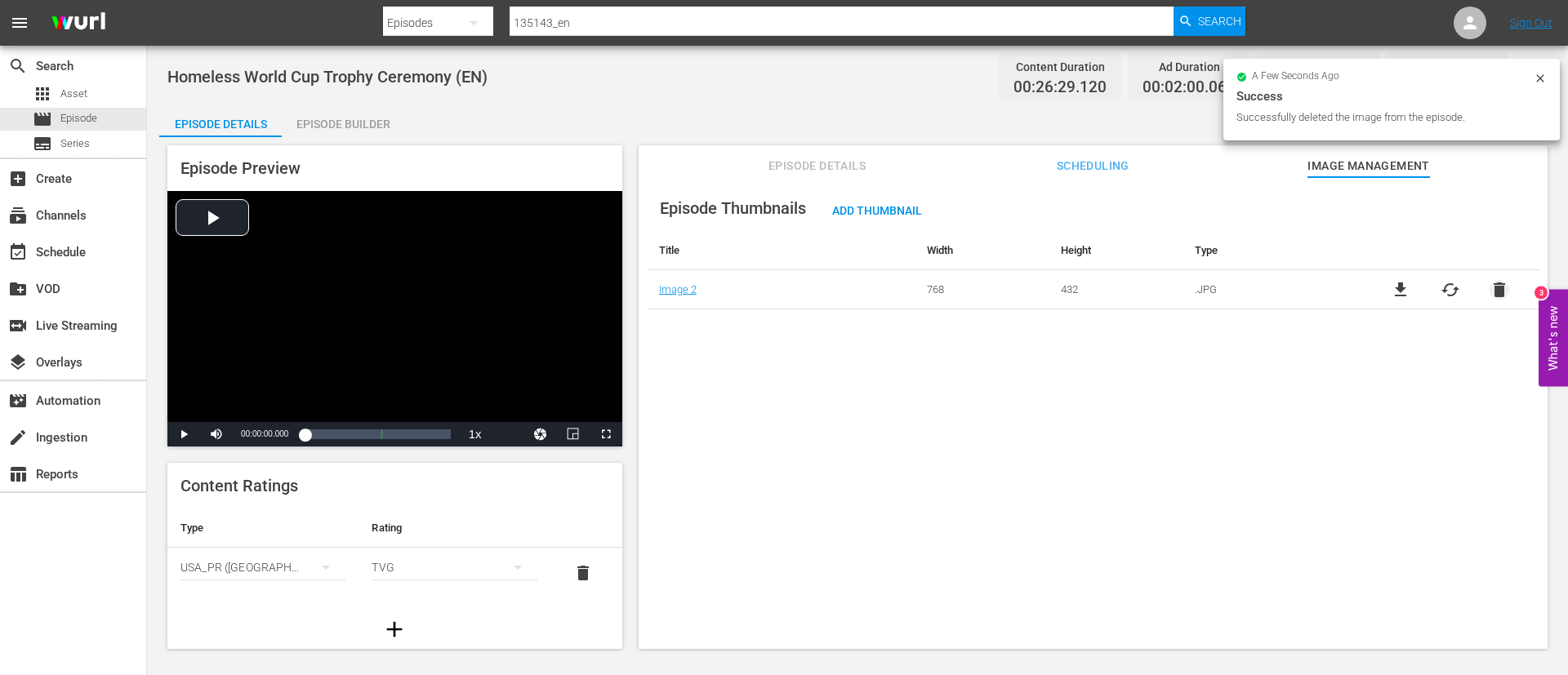
click at [1492, 290] on span "delete" at bounding box center [1499, 290] width 19 height 19
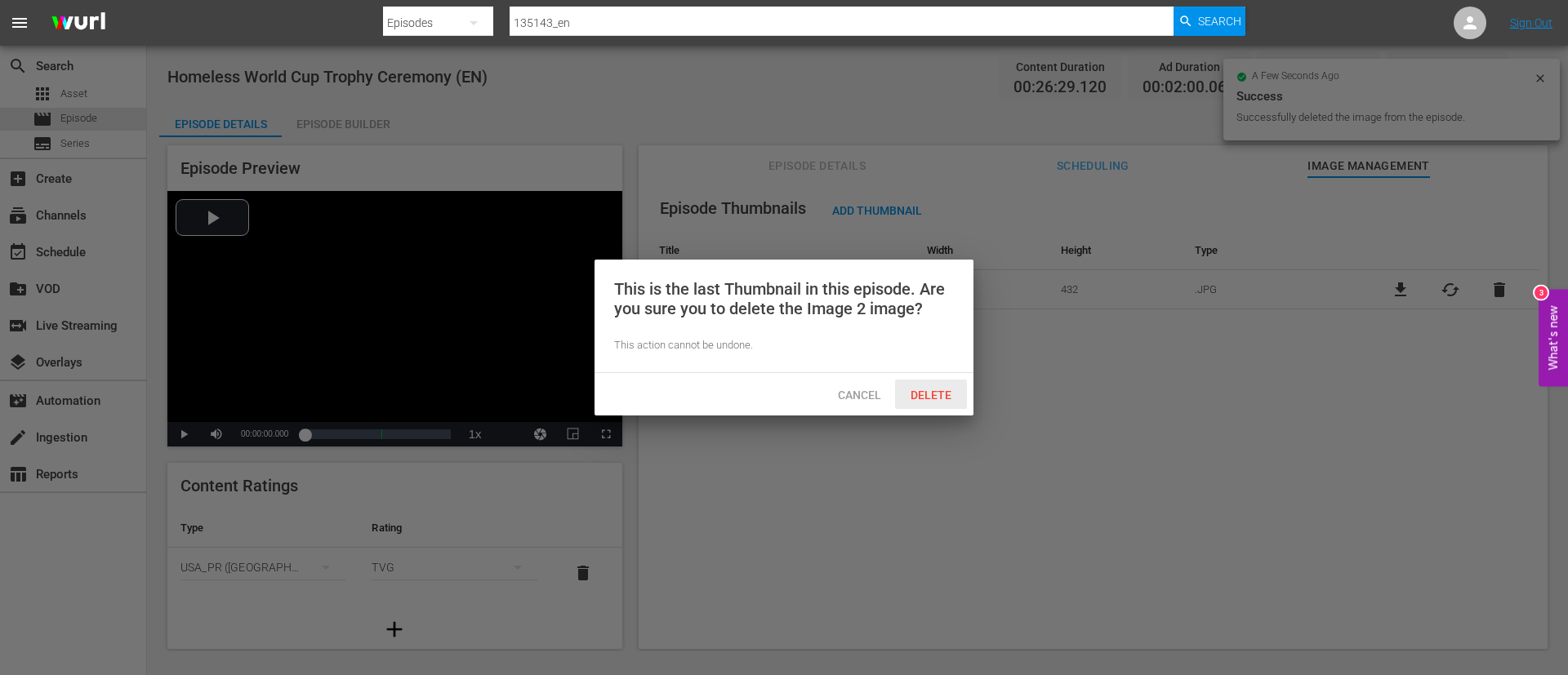
click at [943, 408] on div "Delete" at bounding box center [930, 394] width 72 height 30
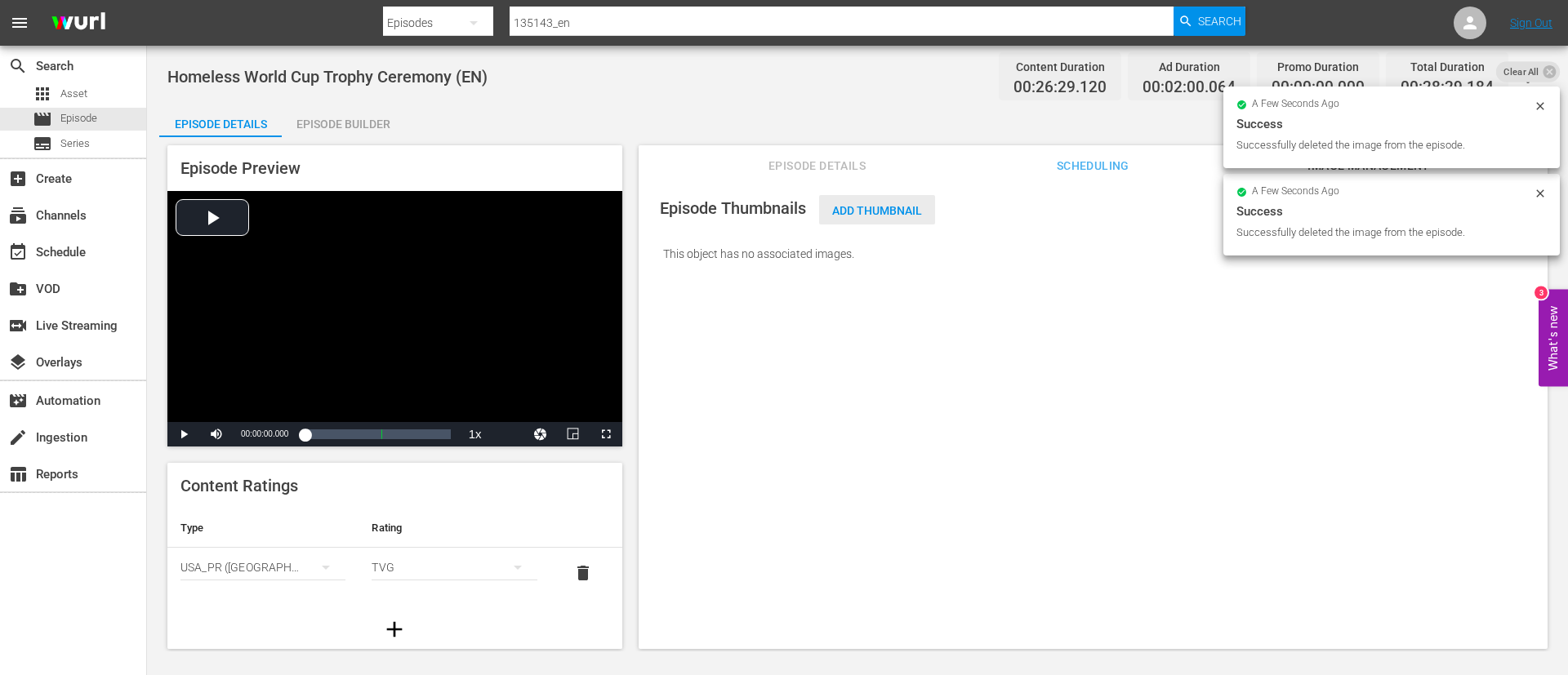
click at [904, 196] on div "Add Thumbnail" at bounding box center [876, 210] width 116 height 30
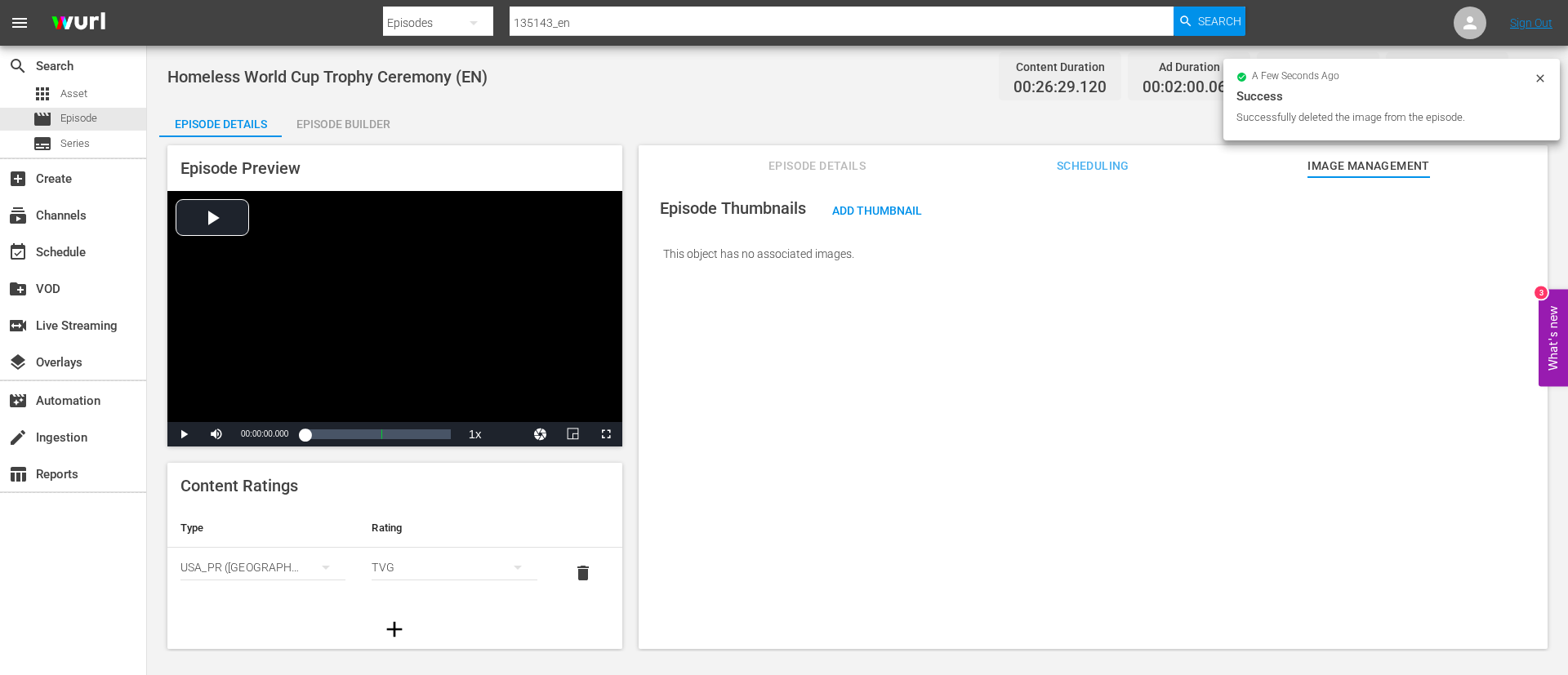
click at [874, 228] on div "Episode Thumbnails Add Thumbnail This object has no associated images." at bounding box center [1092, 230] width 893 height 91
click at [896, 212] on span "Add Thumbnail" at bounding box center [876, 211] width 116 height 13
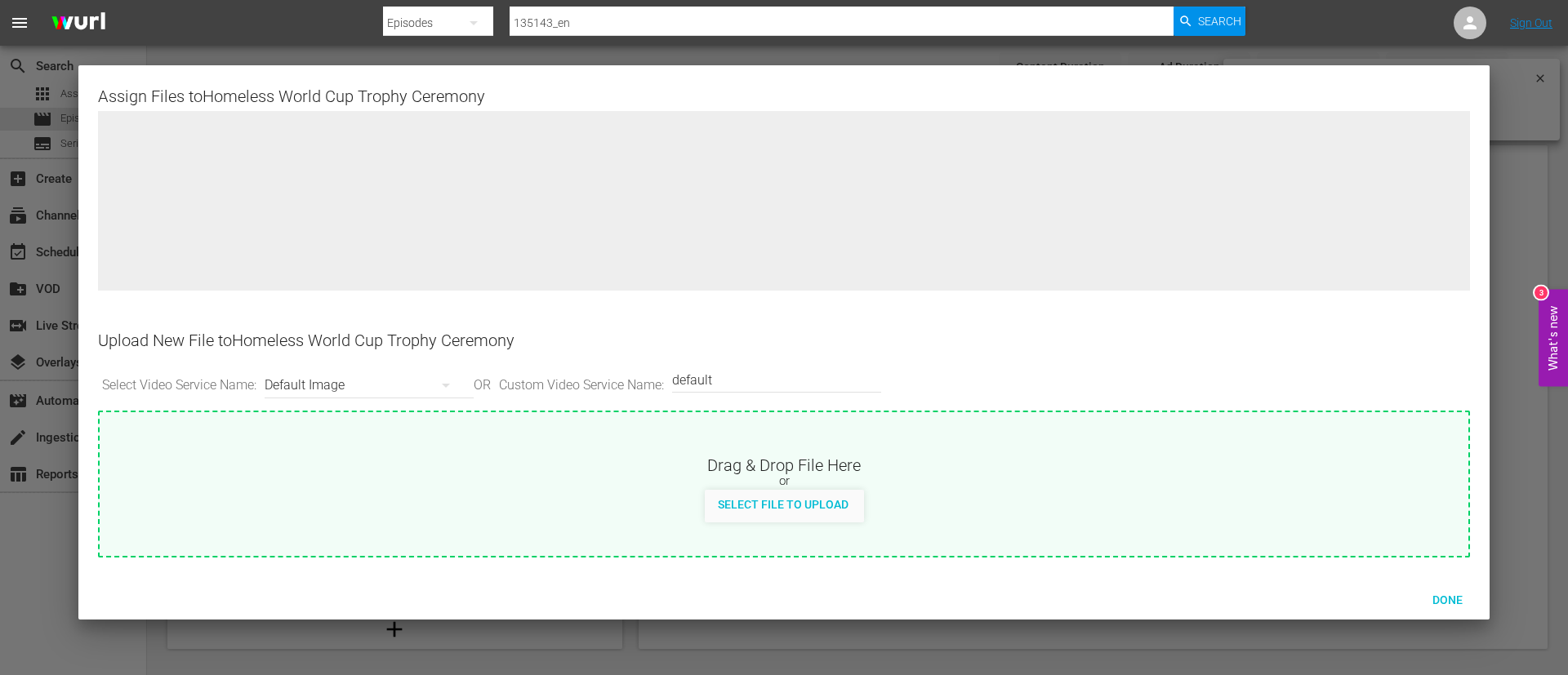
click at [914, 492] on div "Select File to Upload" at bounding box center [783, 506] width 1369 height 33
type input "C:\fakepath\EN_trophy.jpg"
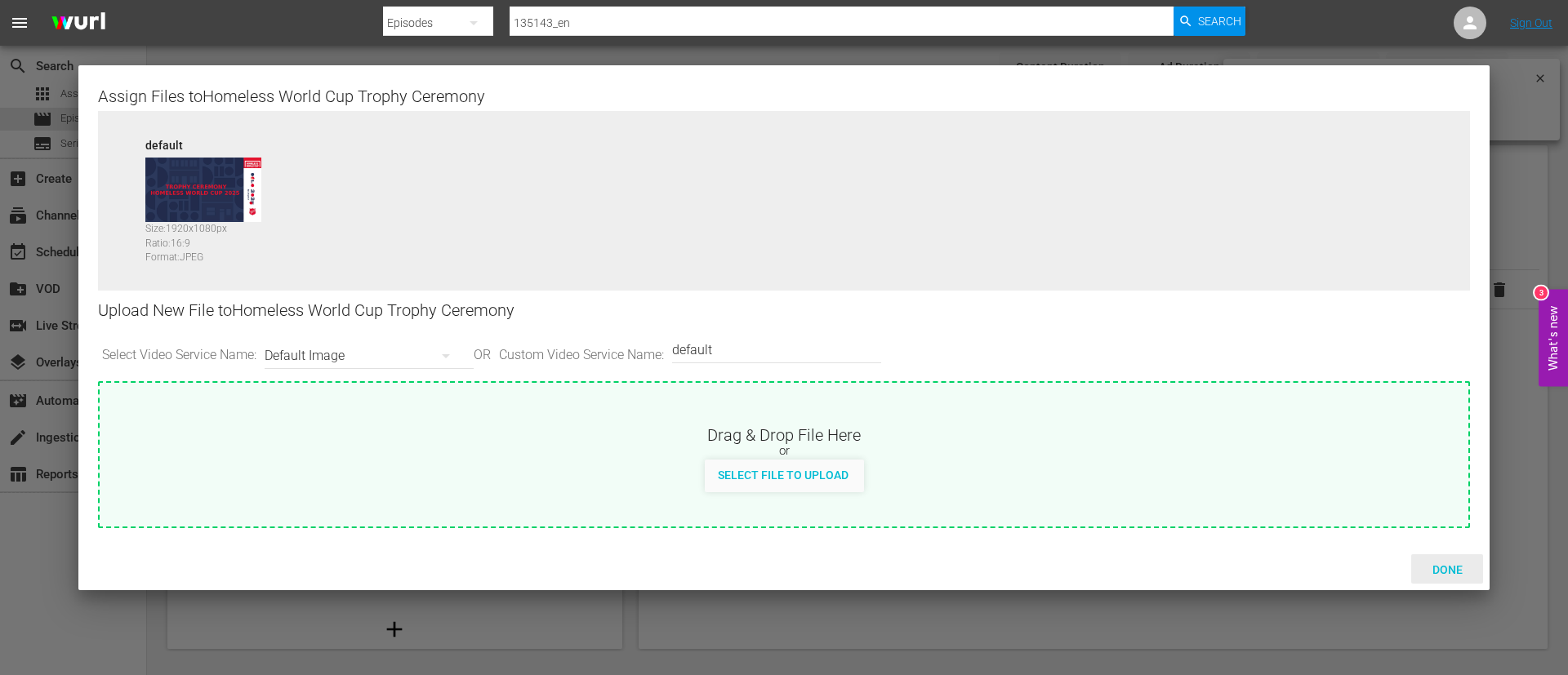
click at [1441, 577] on div "Done" at bounding box center [1447, 569] width 72 height 30
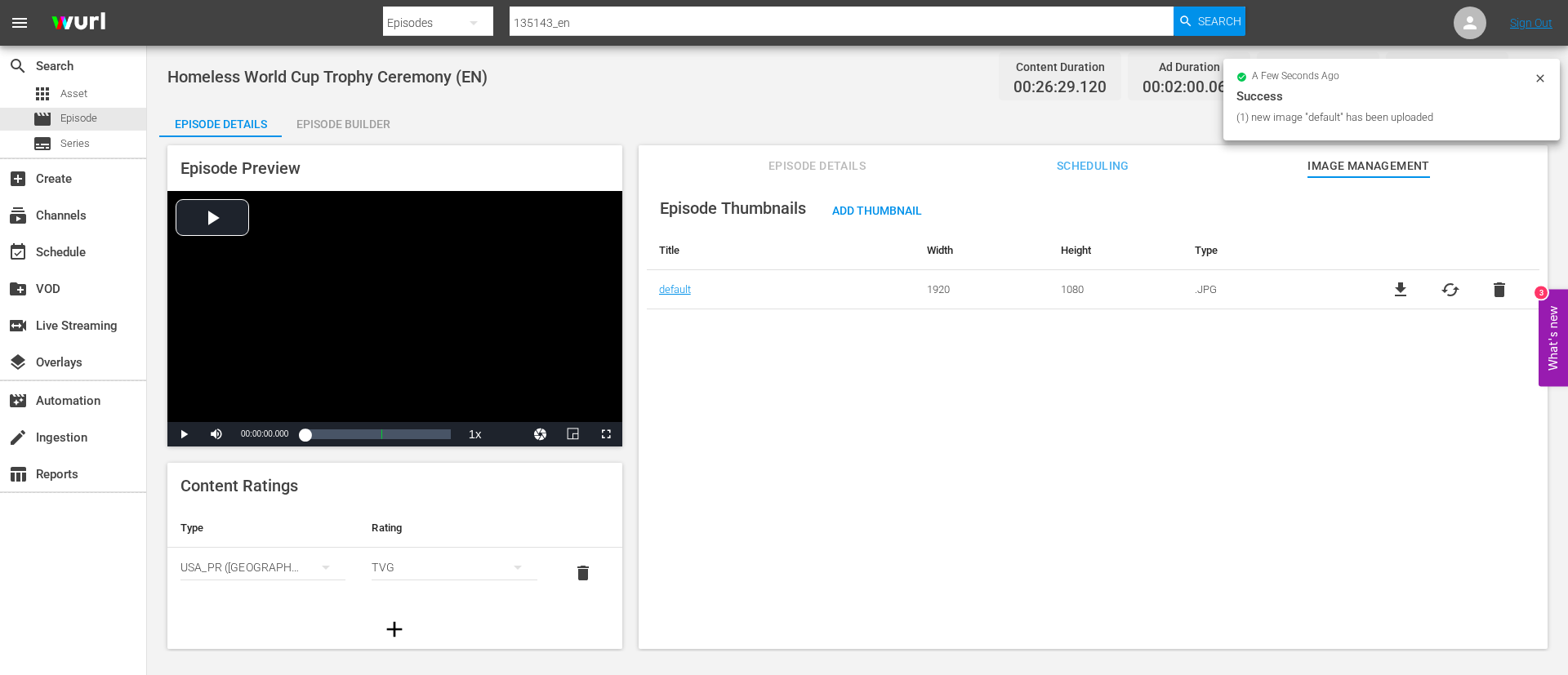
click at [342, 105] on div "Episode Builder" at bounding box center [342, 124] width 122 height 39
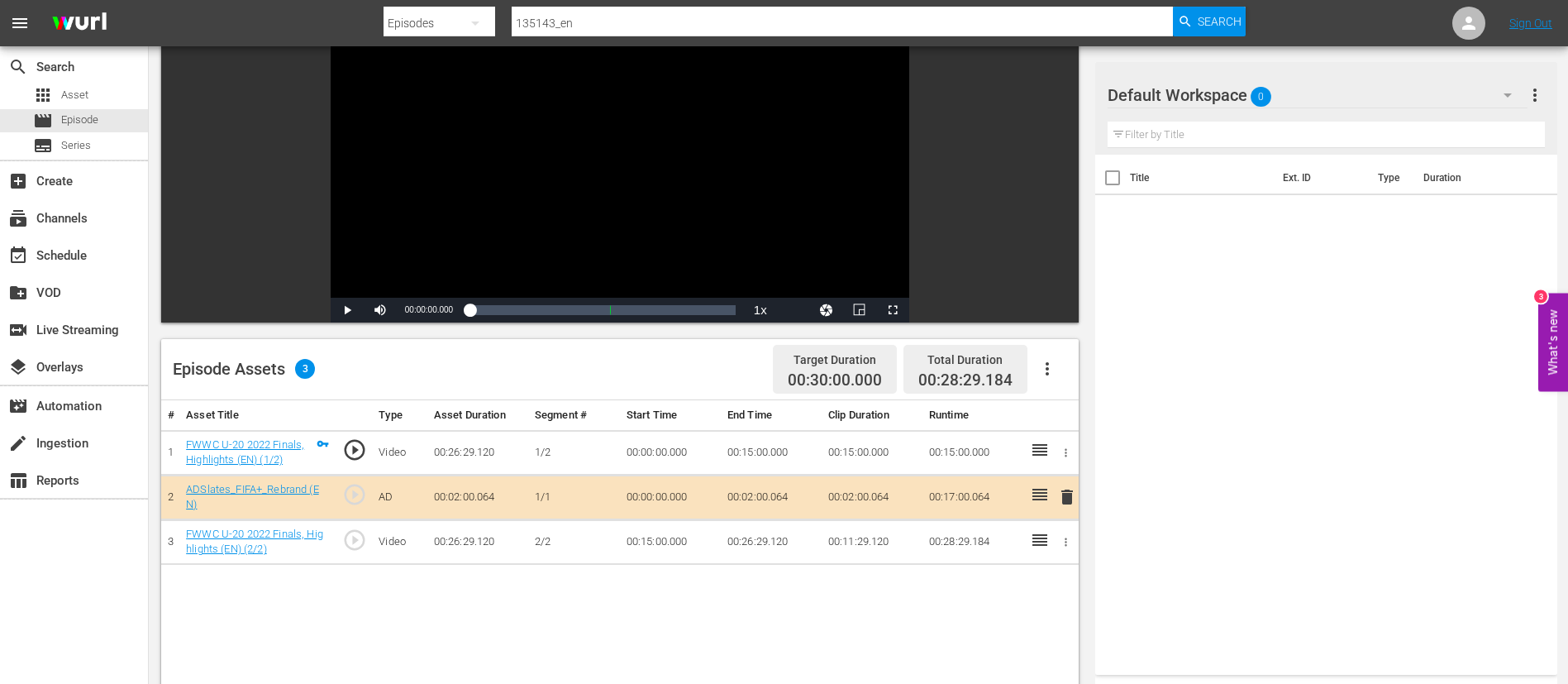
scroll to position [248, 0]
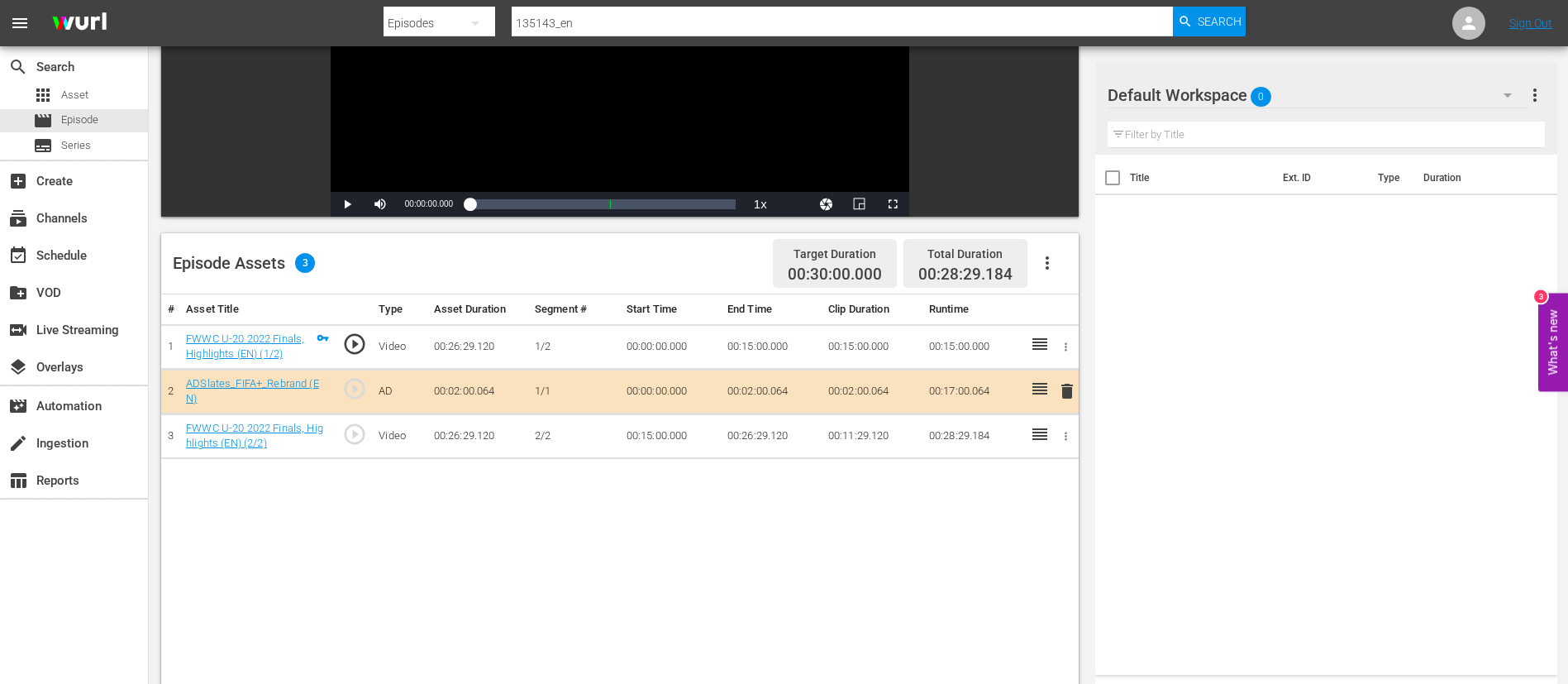
click at [1070, 388] on span "delete" at bounding box center [1067, 391] width 20 height 20
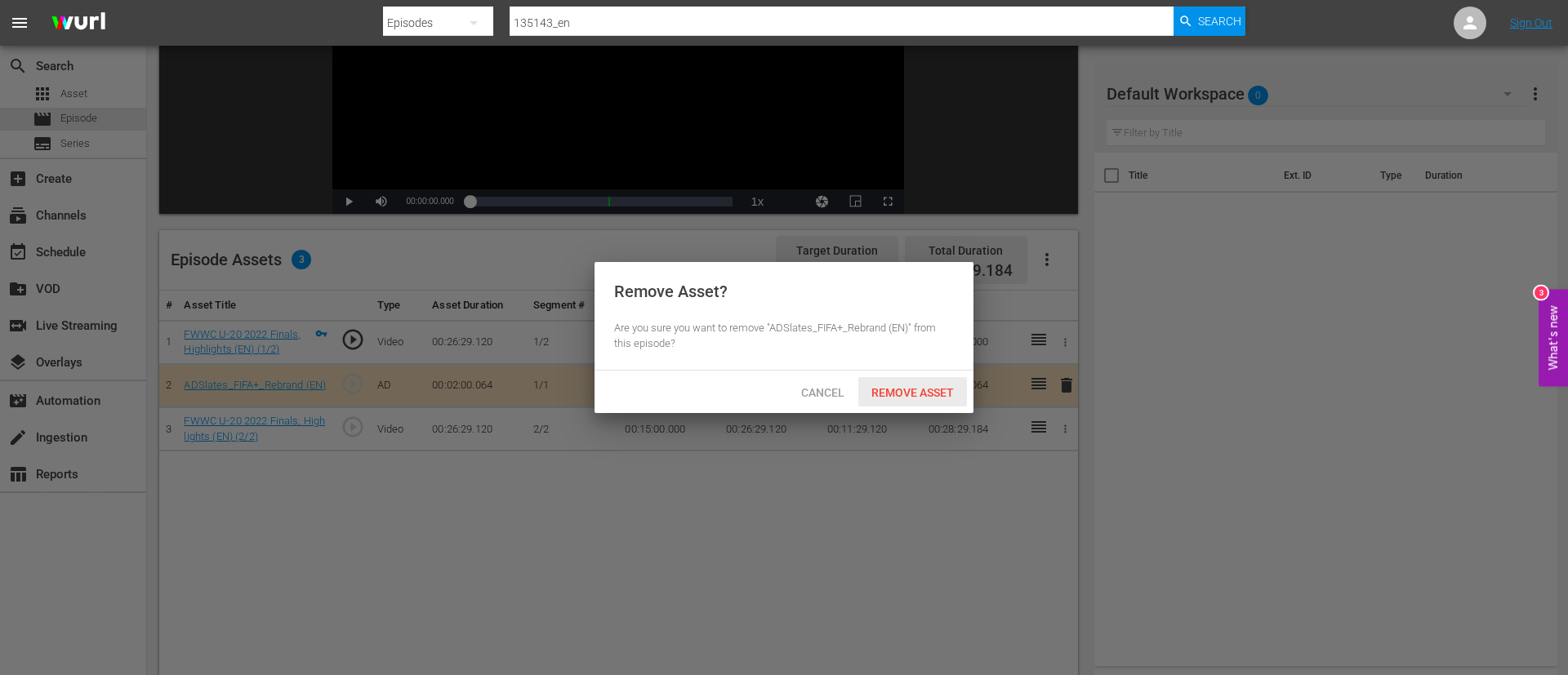
click at [960, 389] on span "Remove Asset" at bounding box center [912, 393] width 109 height 13
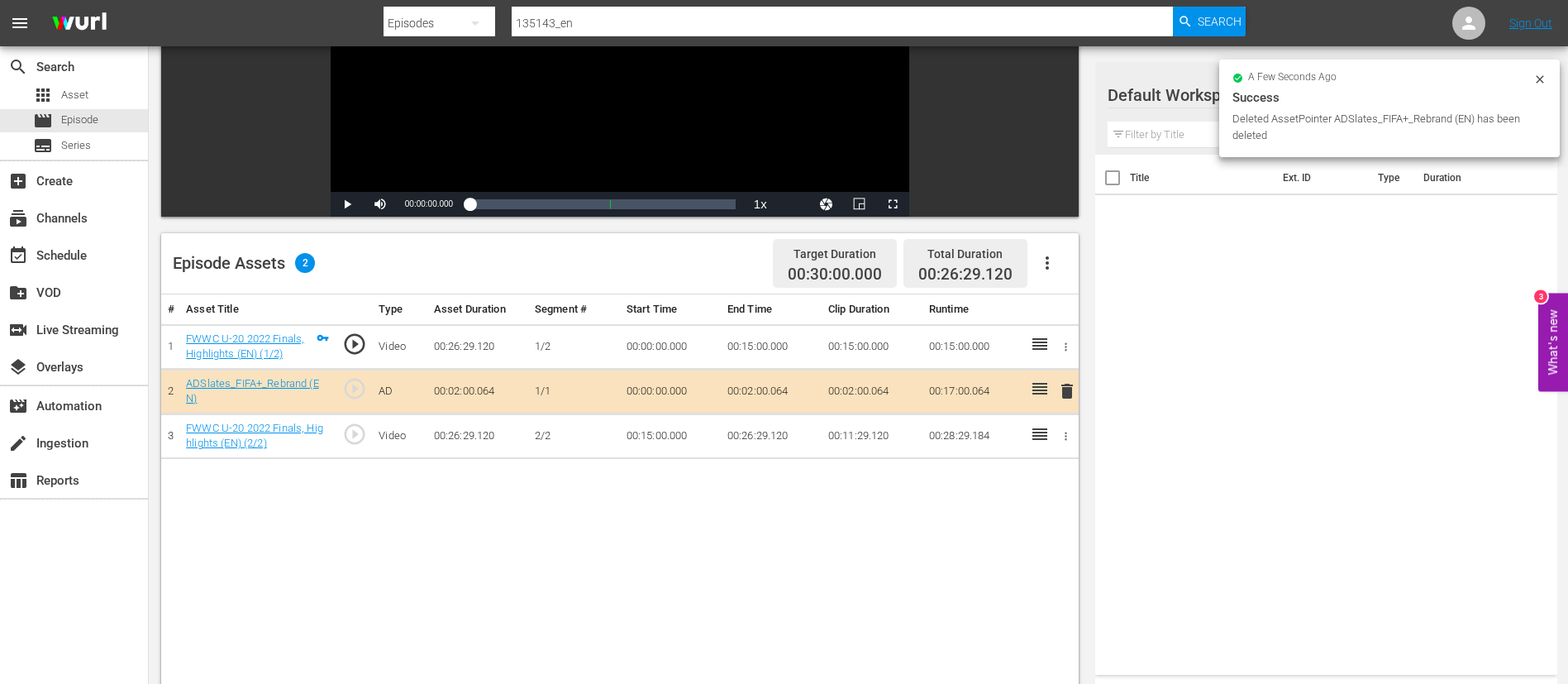
click at [1049, 263] on icon "button" at bounding box center [1047, 262] width 20 height 20
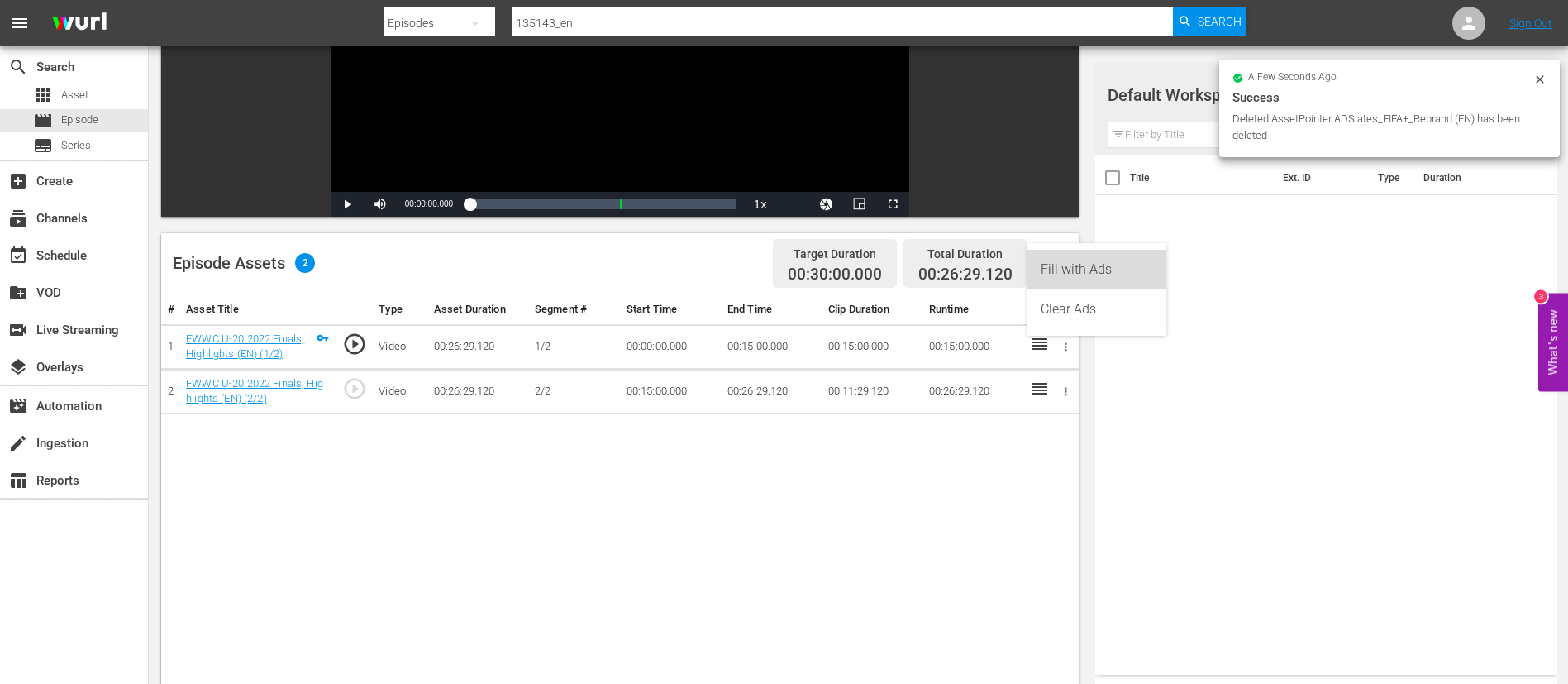
click at [1049, 263] on div "Fill with Ads" at bounding box center [1096, 269] width 112 height 40
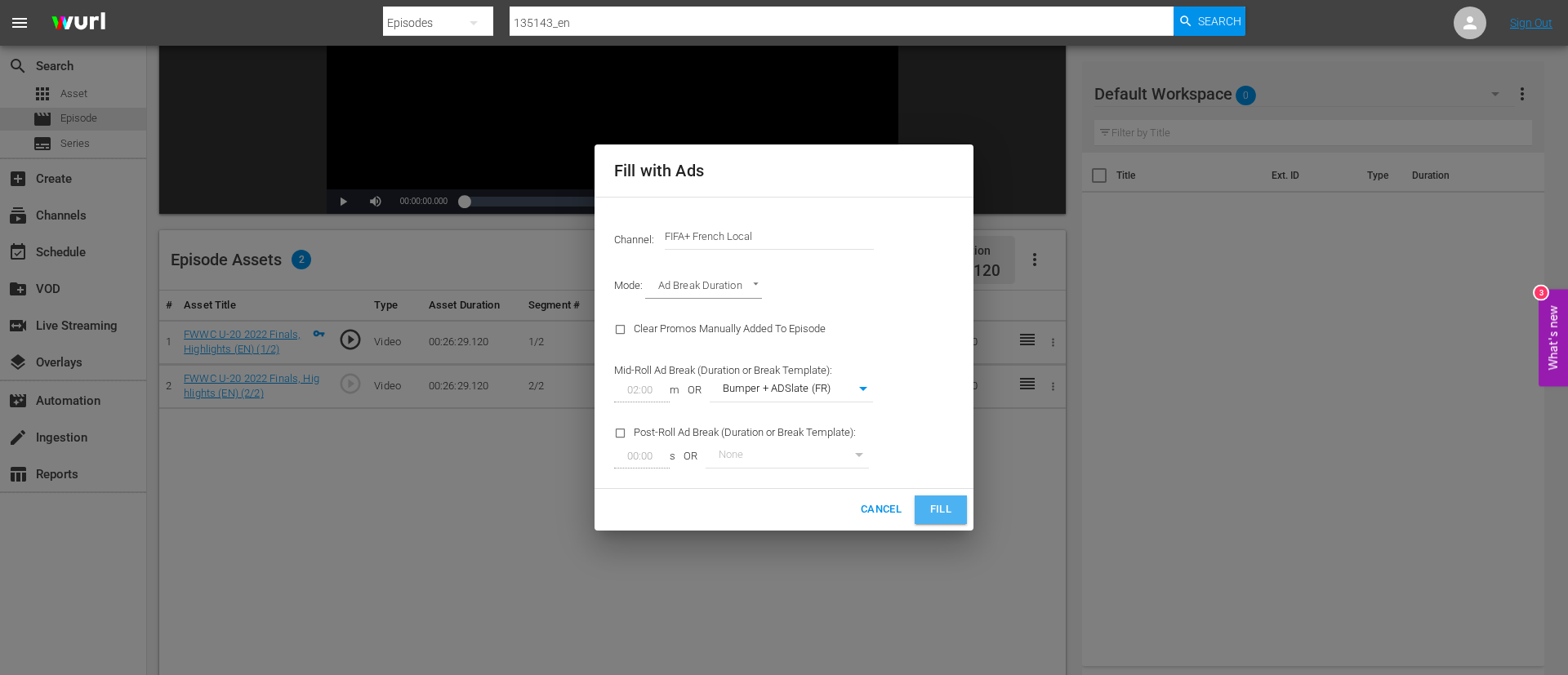
click at [952, 507] on span "Fill" at bounding box center [940, 509] width 26 height 18
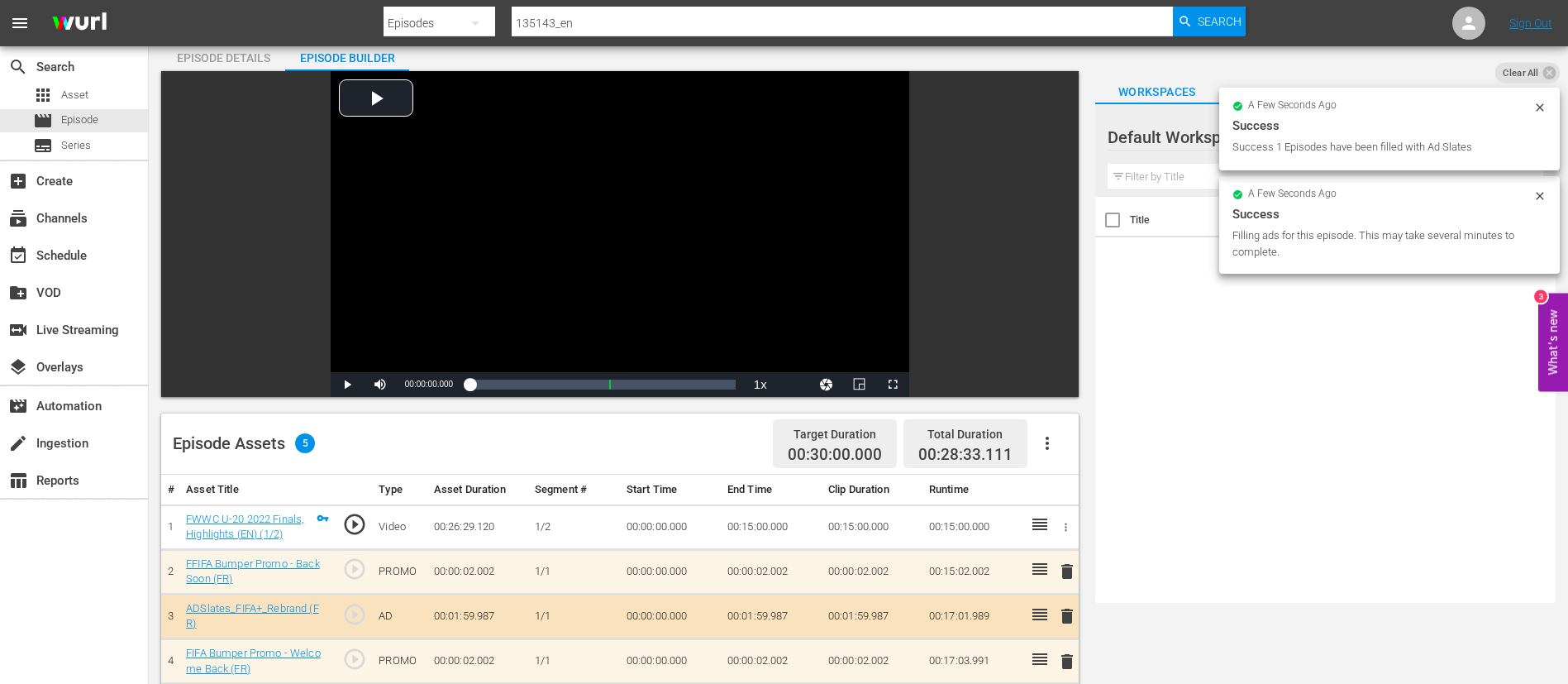
scroll to position [0, 0]
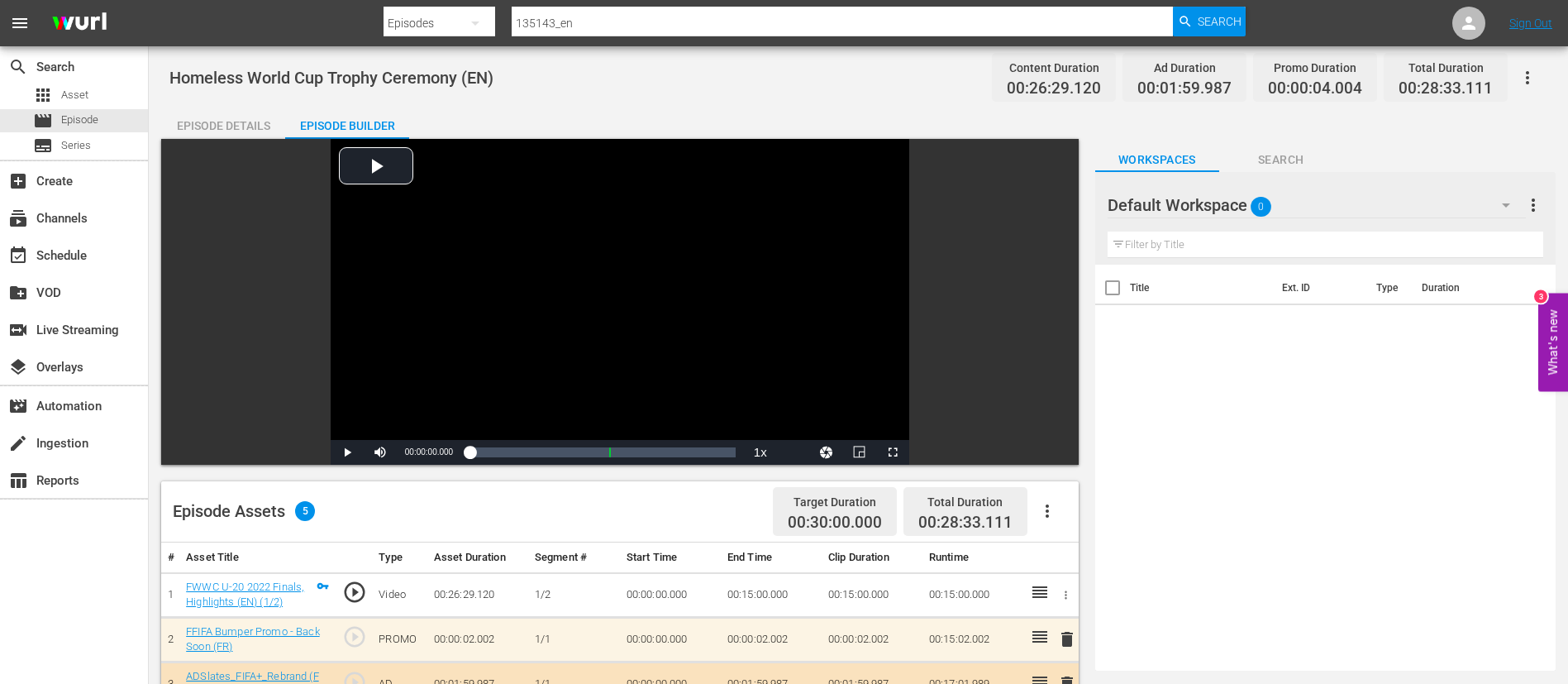
click at [221, 129] on div "Episode Details" at bounding box center [222, 126] width 124 height 40
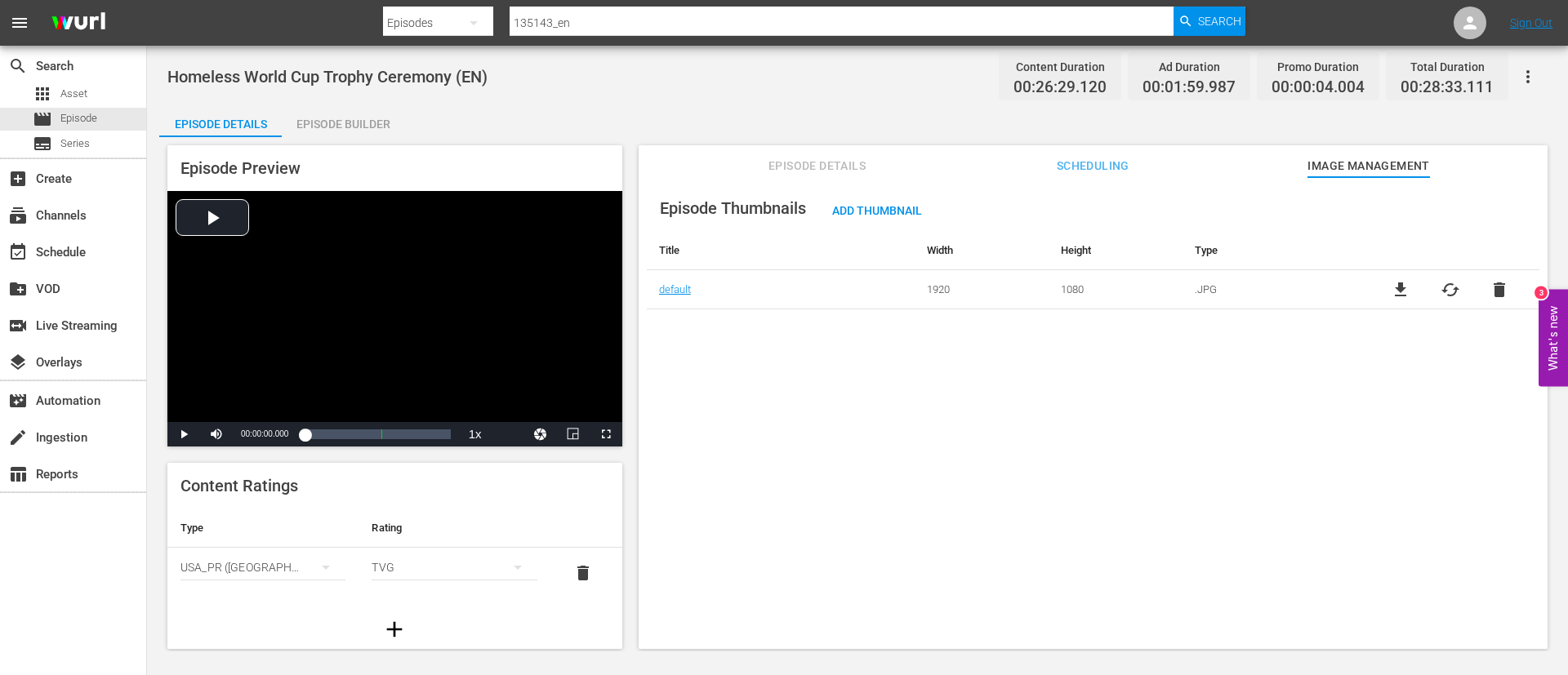
click at [1524, 72] on icon "button" at bounding box center [1528, 77] width 19 height 19
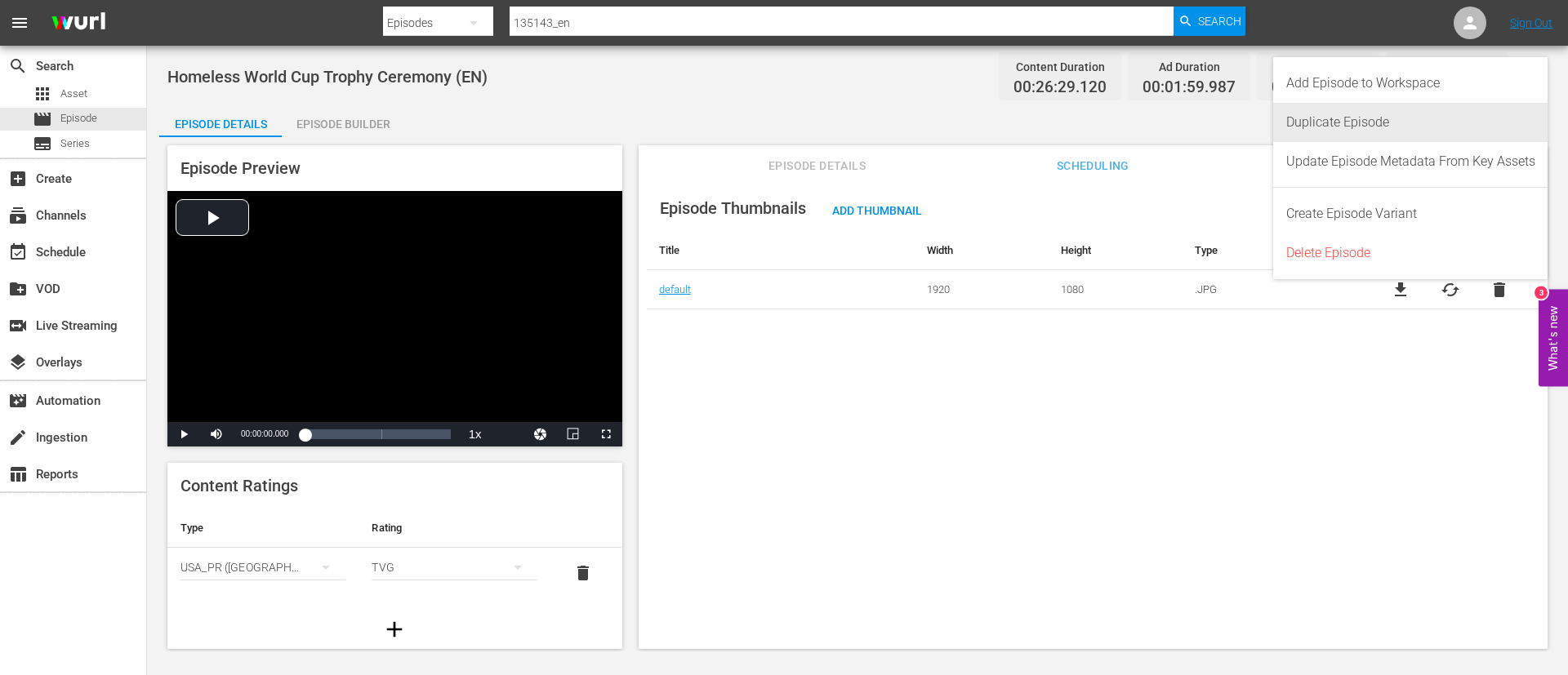
click at [1372, 119] on div "Duplicate Episode" at bounding box center [1410, 122] width 249 height 39
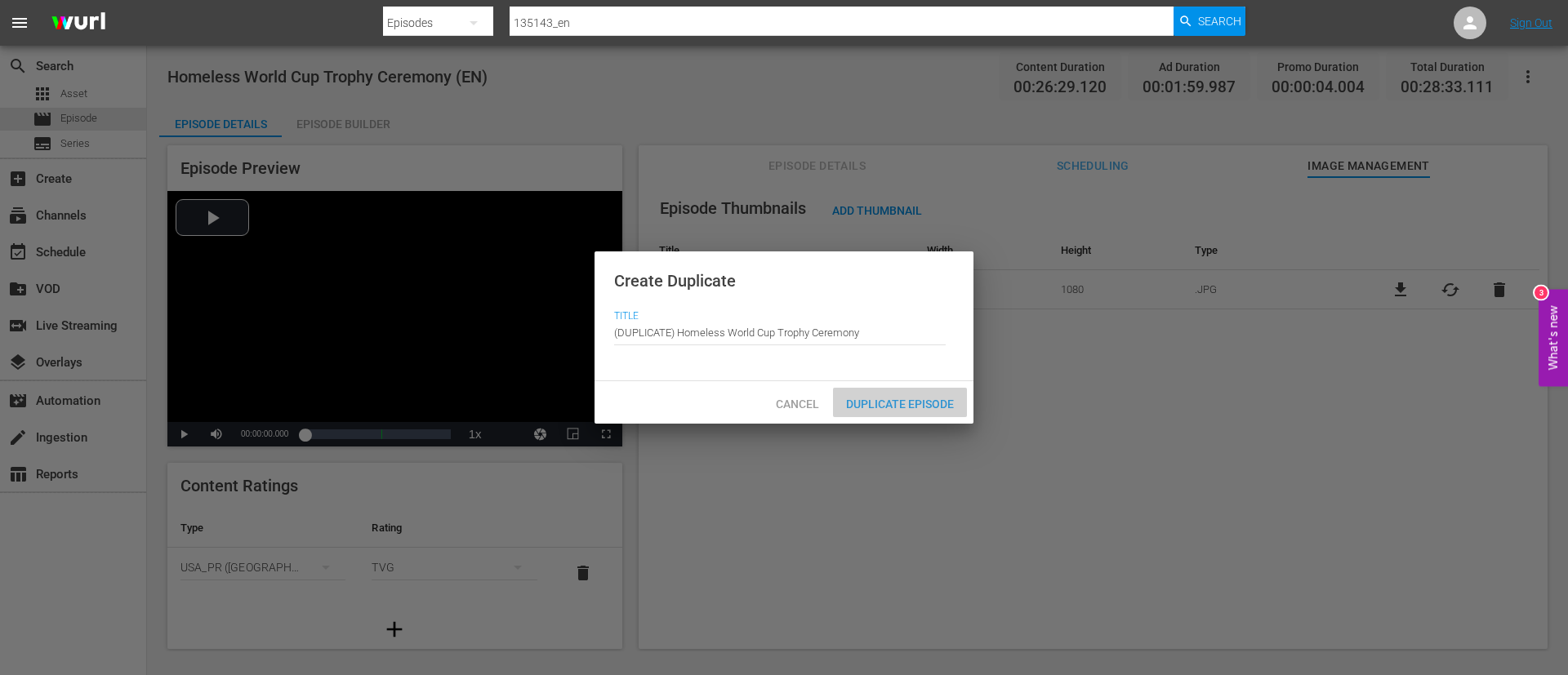
click at [920, 394] on div "Duplicate Episode" at bounding box center [900, 402] width 134 height 30
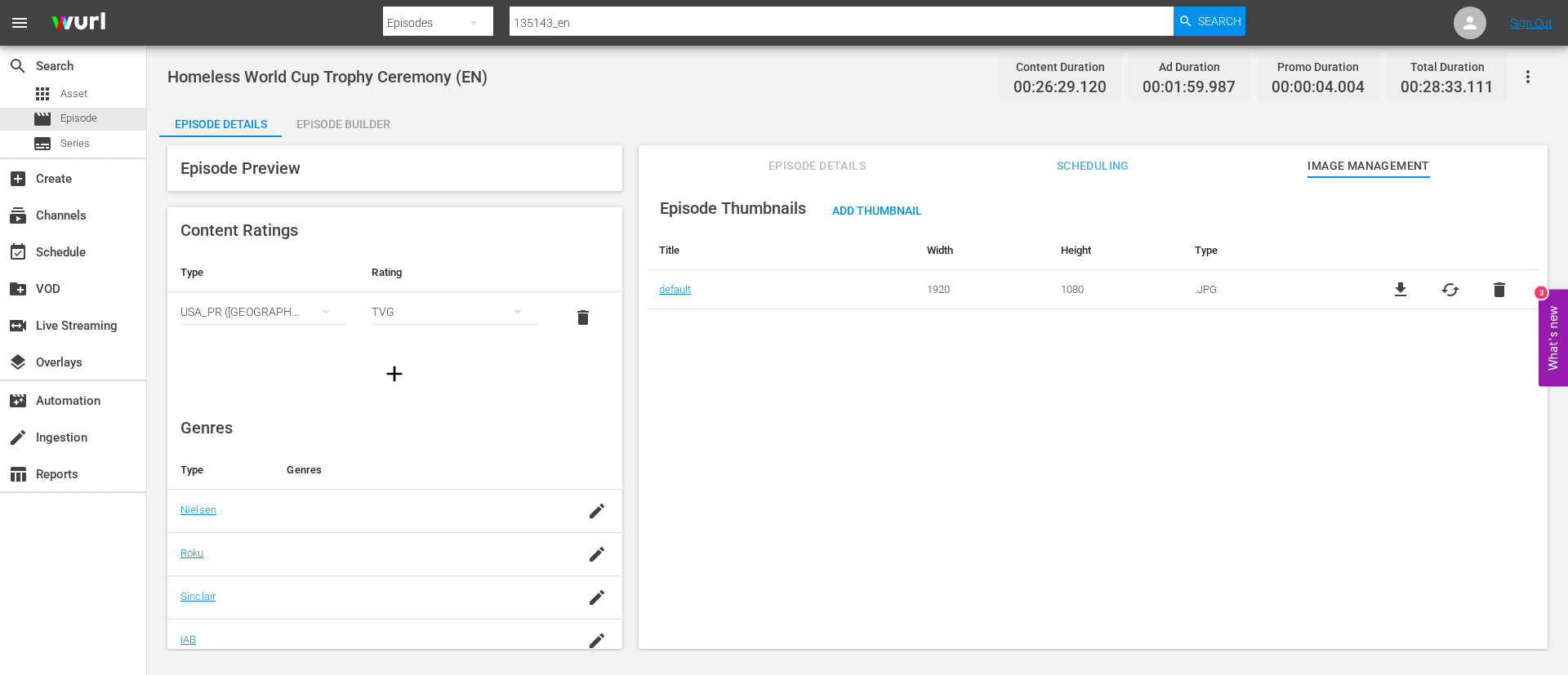
click at [1489, 292] on span "delete" at bounding box center [1499, 290] width 19 height 19
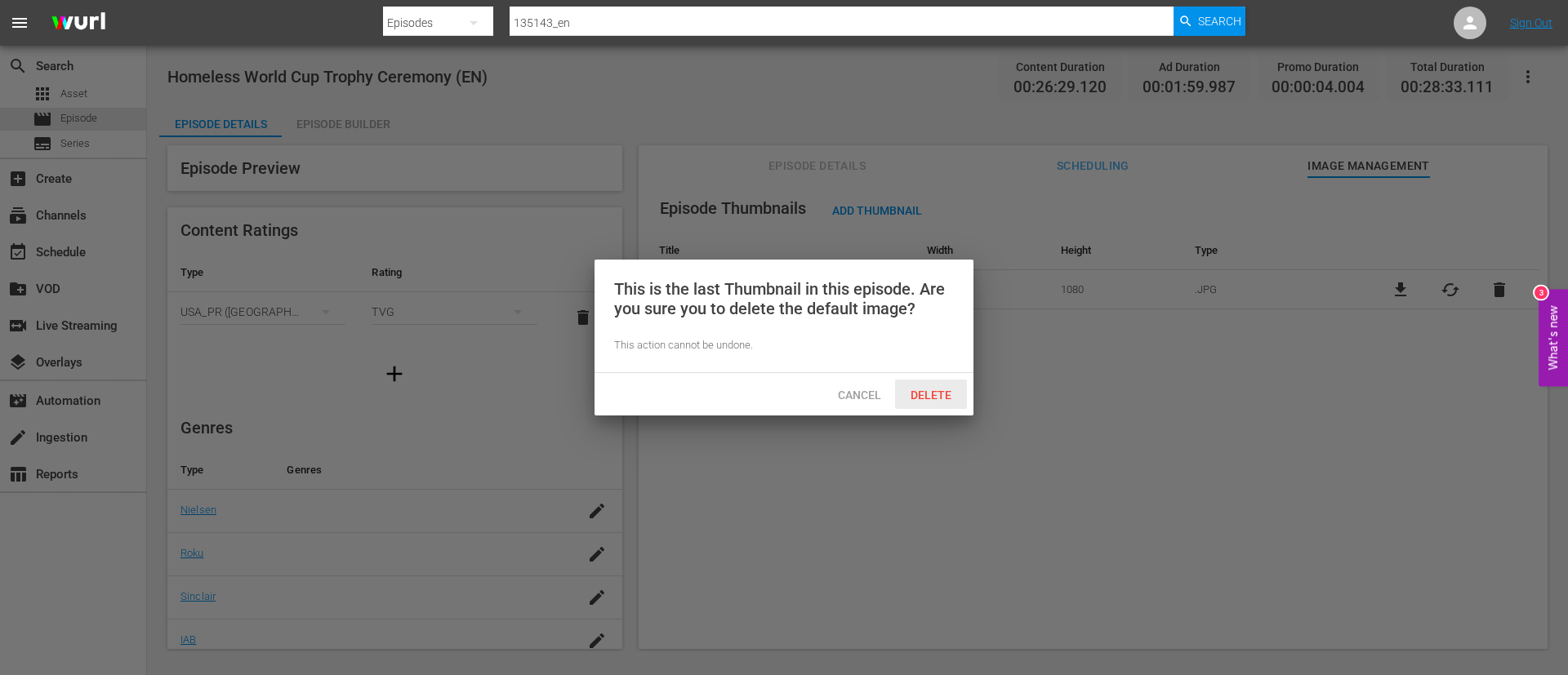
click at [940, 407] on div "Delete" at bounding box center [930, 394] width 72 height 30
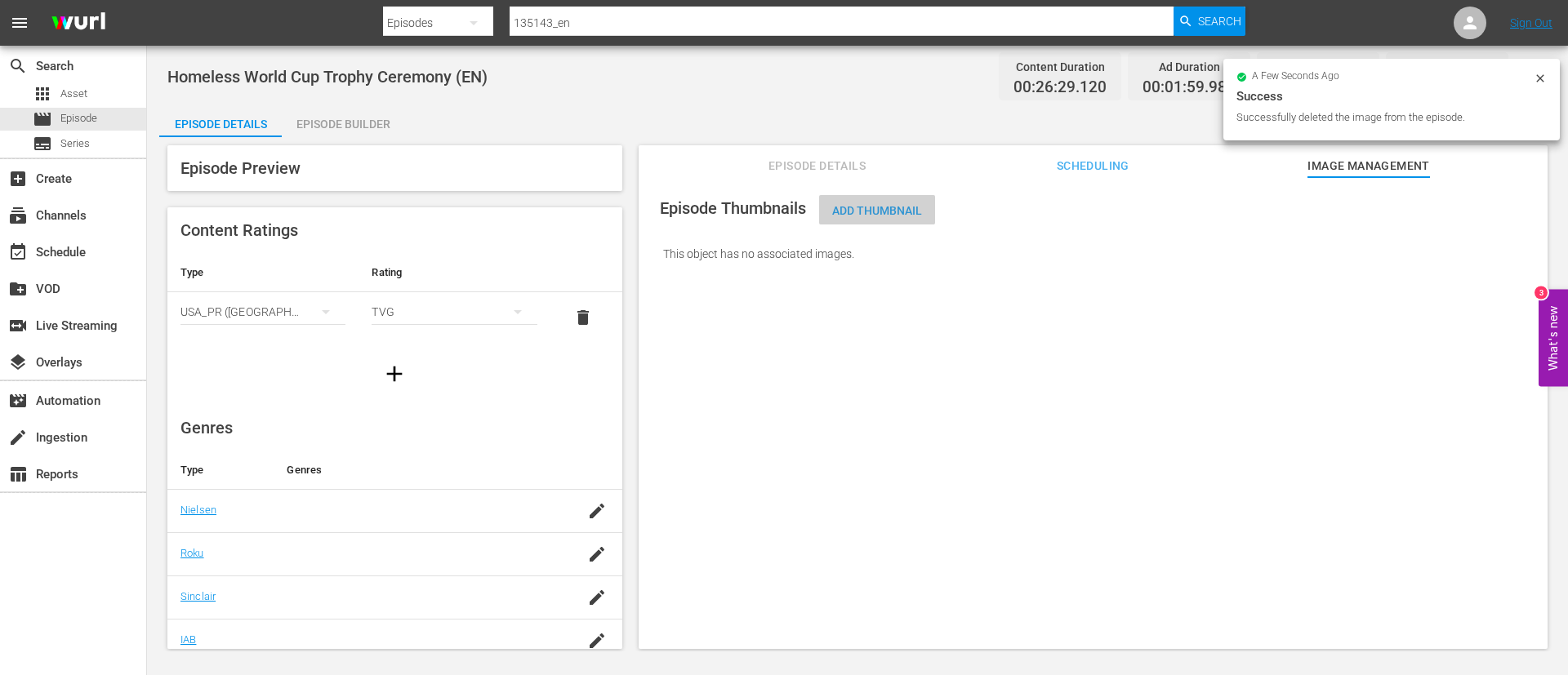
click at [912, 212] on span "Add Thumbnail" at bounding box center [876, 211] width 116 height 13
click at [909, 221] on div "Add Thumbnail" at bounding box center [876, 210] width 116 height 30
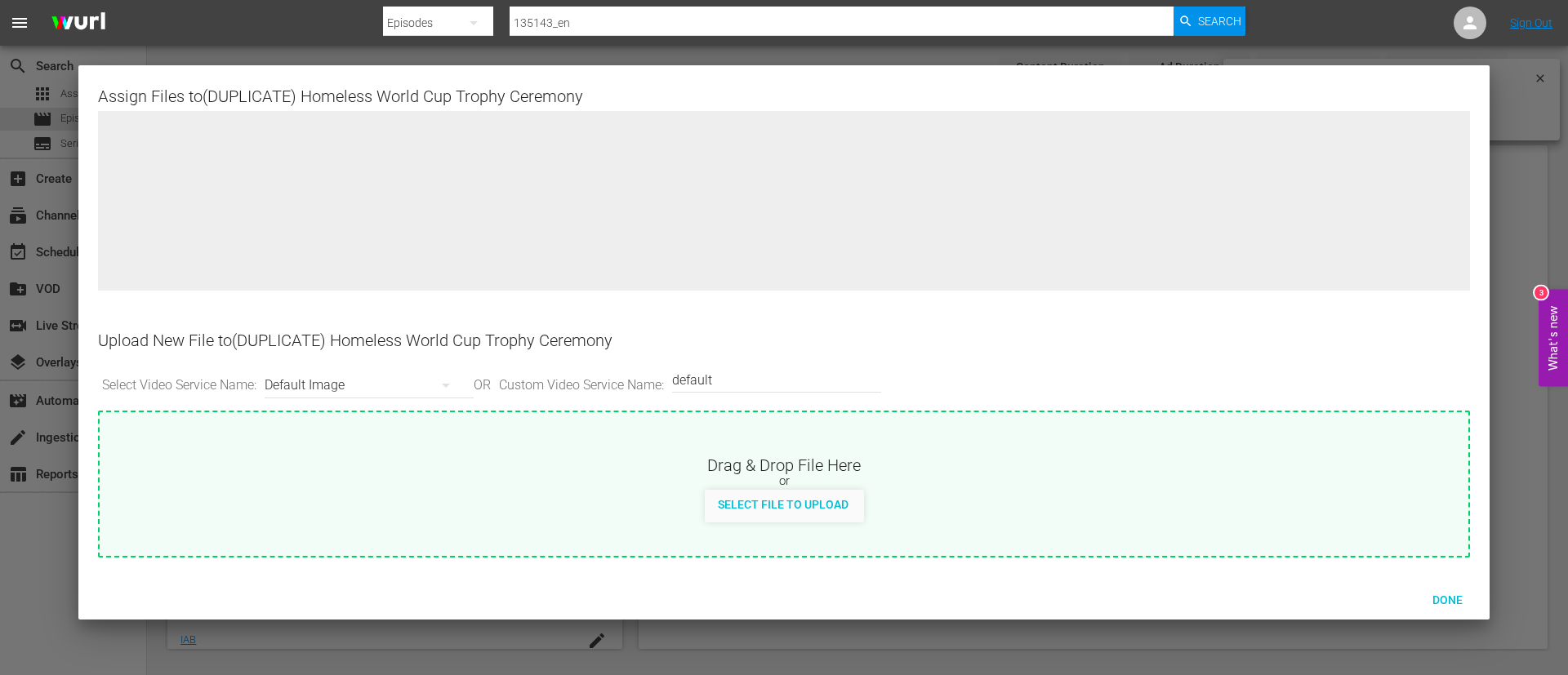
click at [897, 464] on div "Drag & Drop File Here" at bounding box center [783, 463] width 1369 height 19
type input "C:\fakepath\IT_trophy.jpg"
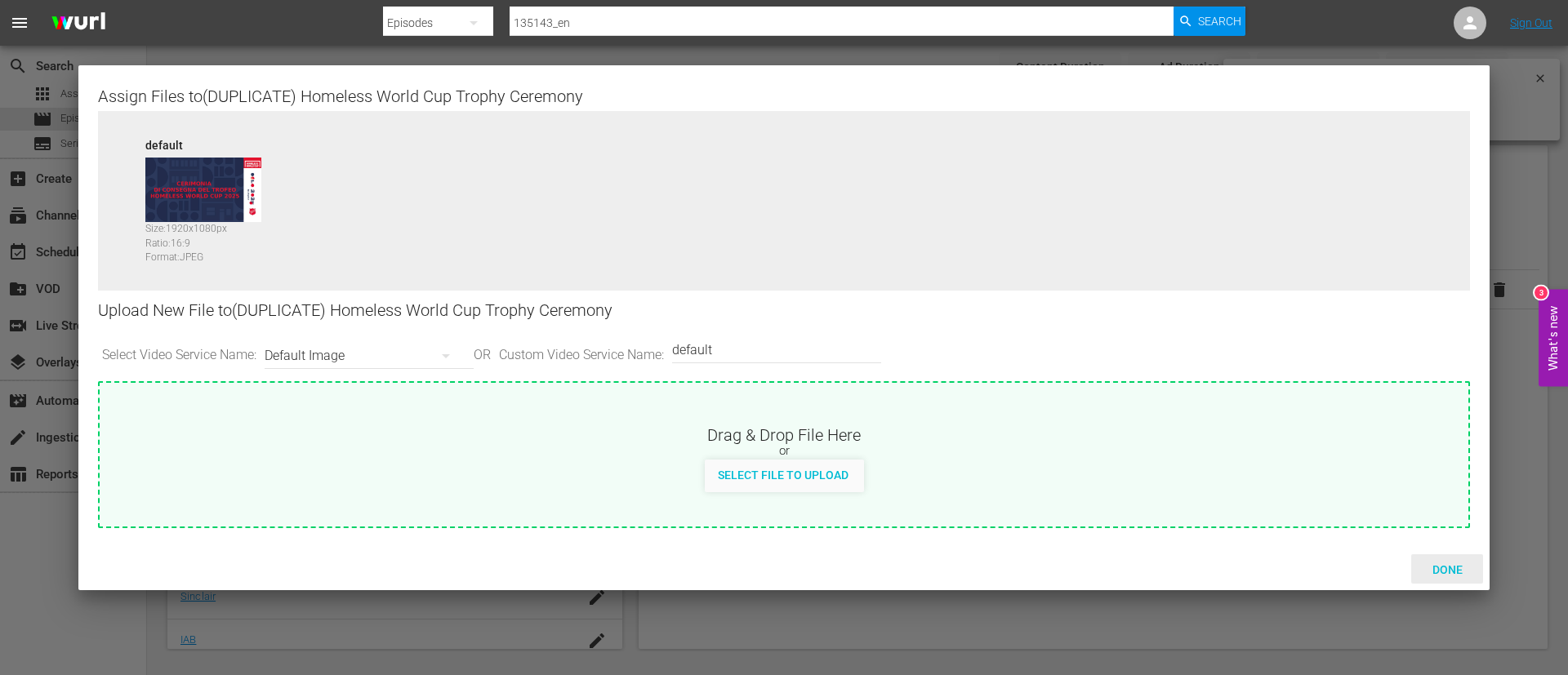
click at [1450, 563] on span "Done" at bounding box center [1448, 570] width 56 height 13
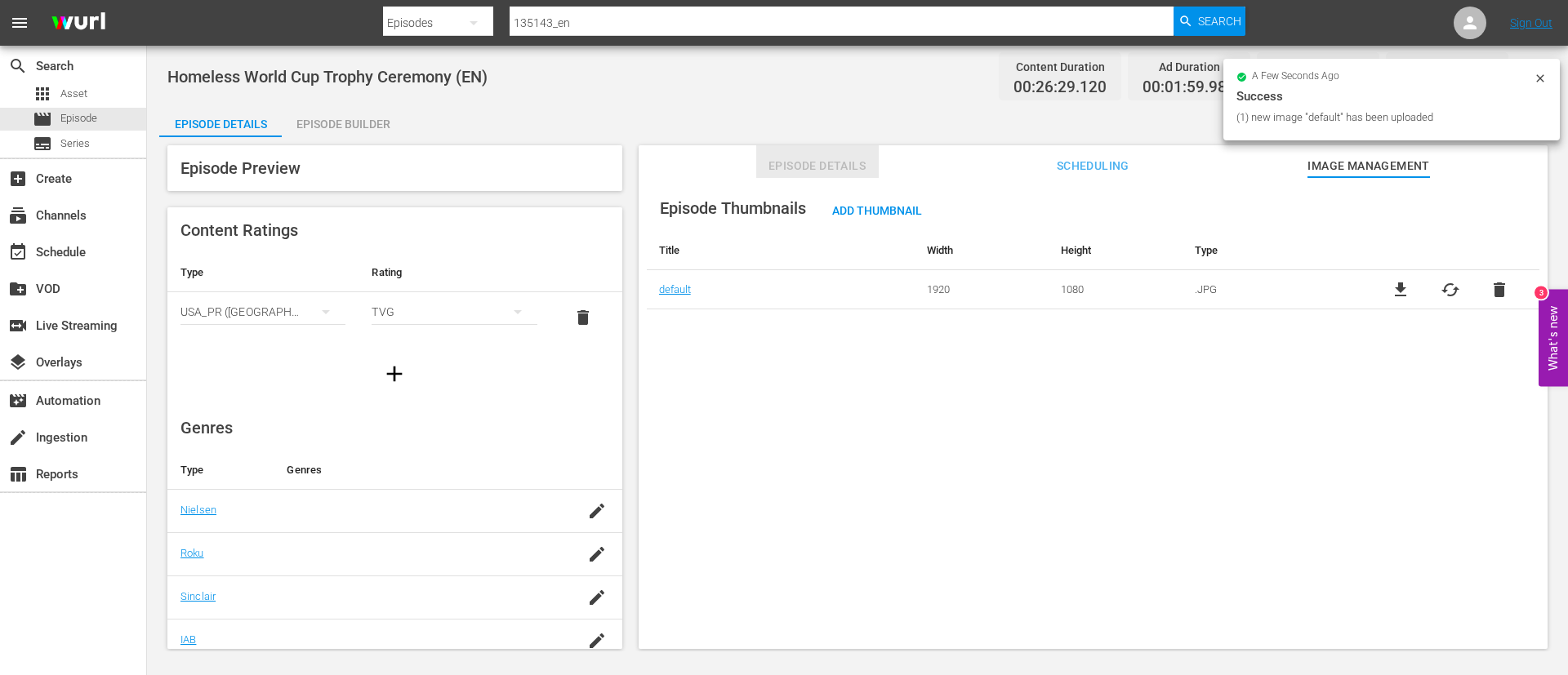
click at [804, 161] on span "Episode Details" at bounding box center [817, 166] width 122 height 20
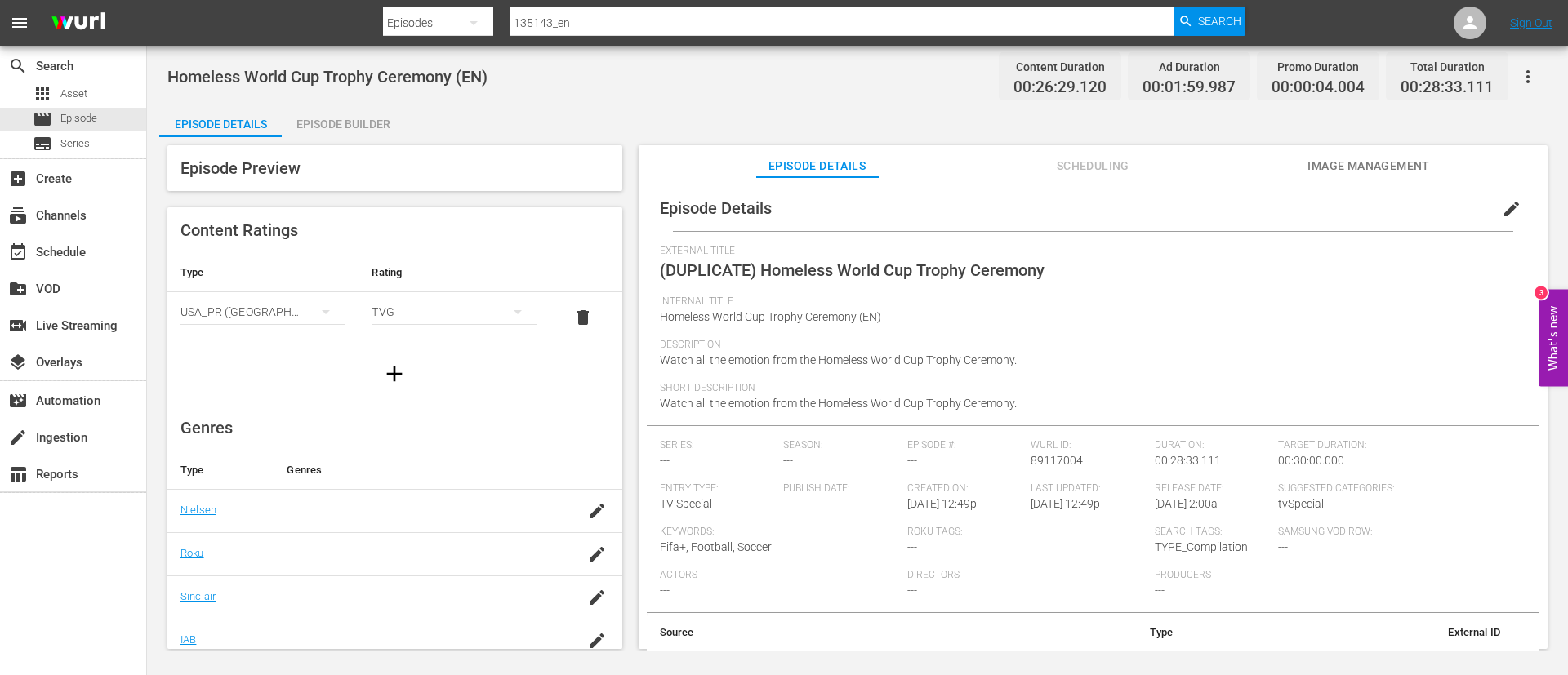
click at [1502, 211] on span "edit" at bounding box center [1511, 209] width 19 height 19
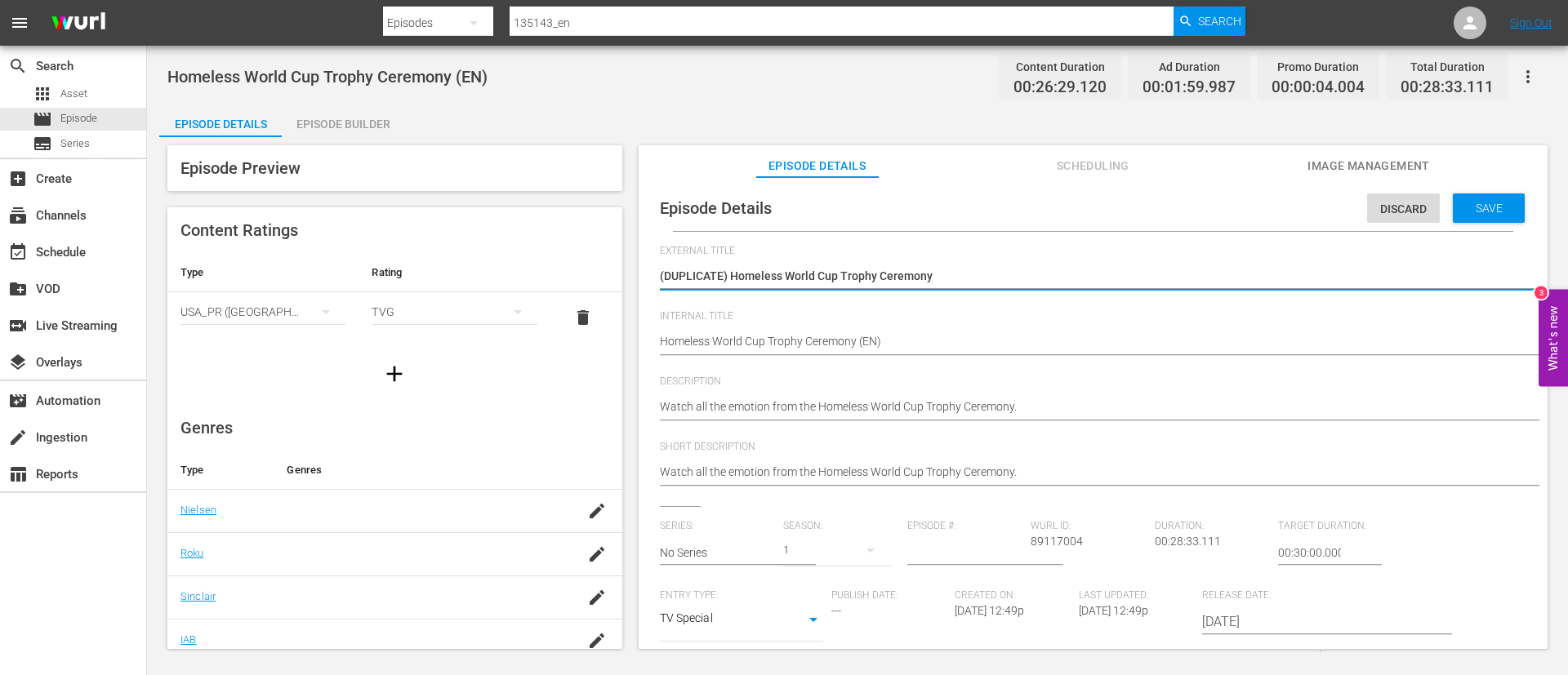
click at [879, 331] on div "Homeless World Cup Trophy Ceremony (EN) Homeless World Cup Trophy Ceremony (EN)" at bounding box center [1088, 343] width 858 height 39
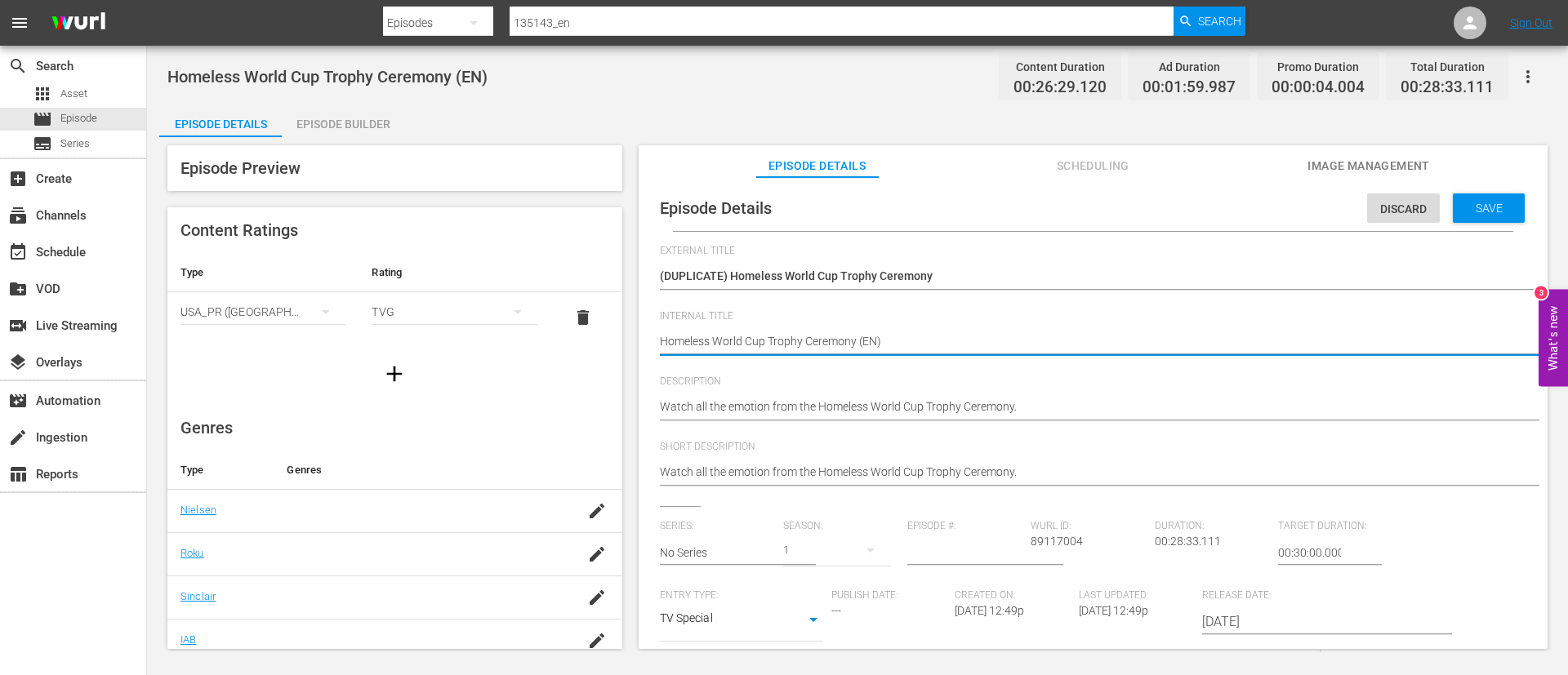
type textarea "Homeless World Cup Trophy Ceremony (E)"
type textarea "Homeless World Cup Trophy Ceremony ()"
type textarea "Homeless World Cup Trophy Ceremony (I)"
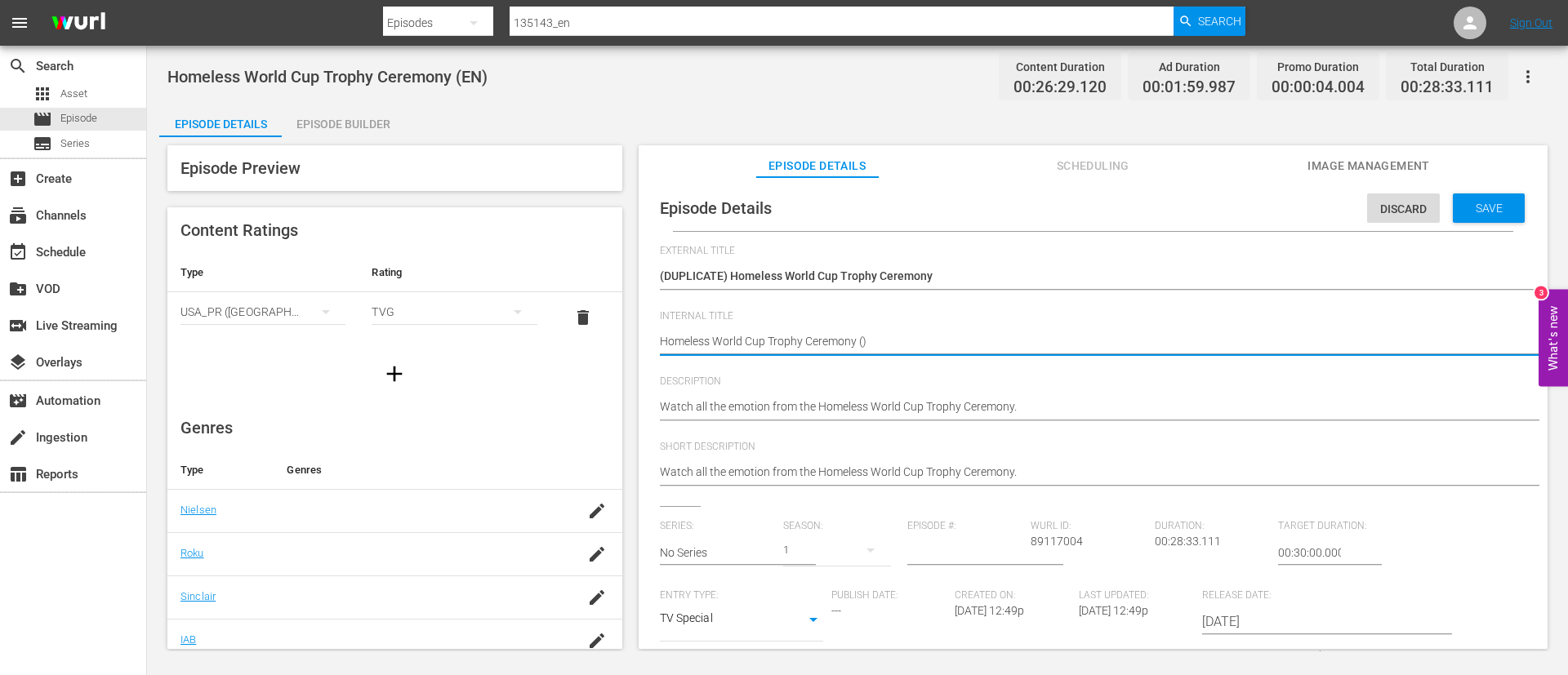
type textarea "Homeless World Cup Trophy Ceremony (I)"
type textarea "Homeless World Cup Trophy Ceremony (IT)"
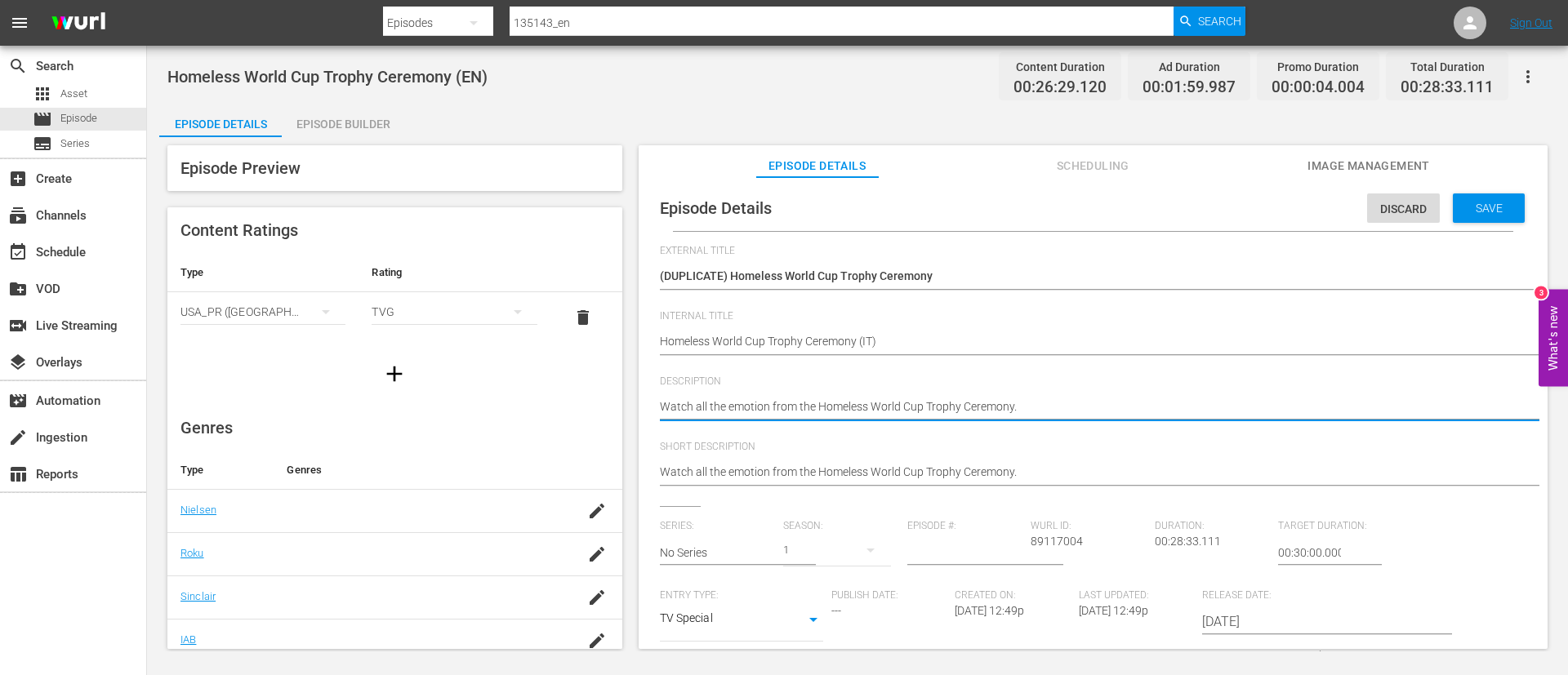
click at [926, 416] on textarea "Watch all the emotion from the Homeless World Cup Trophy Ceremony." at bounding box center [1088, 408] width 858 height 19
paste textarea "Guarda tutta l'emozione della Cerimonia di Consegna del Trofeo della Homeless W…"
type textarea "Guarda tutta l'emozione della Cerimonia di Consegna del Trofeo della Homeless W…"
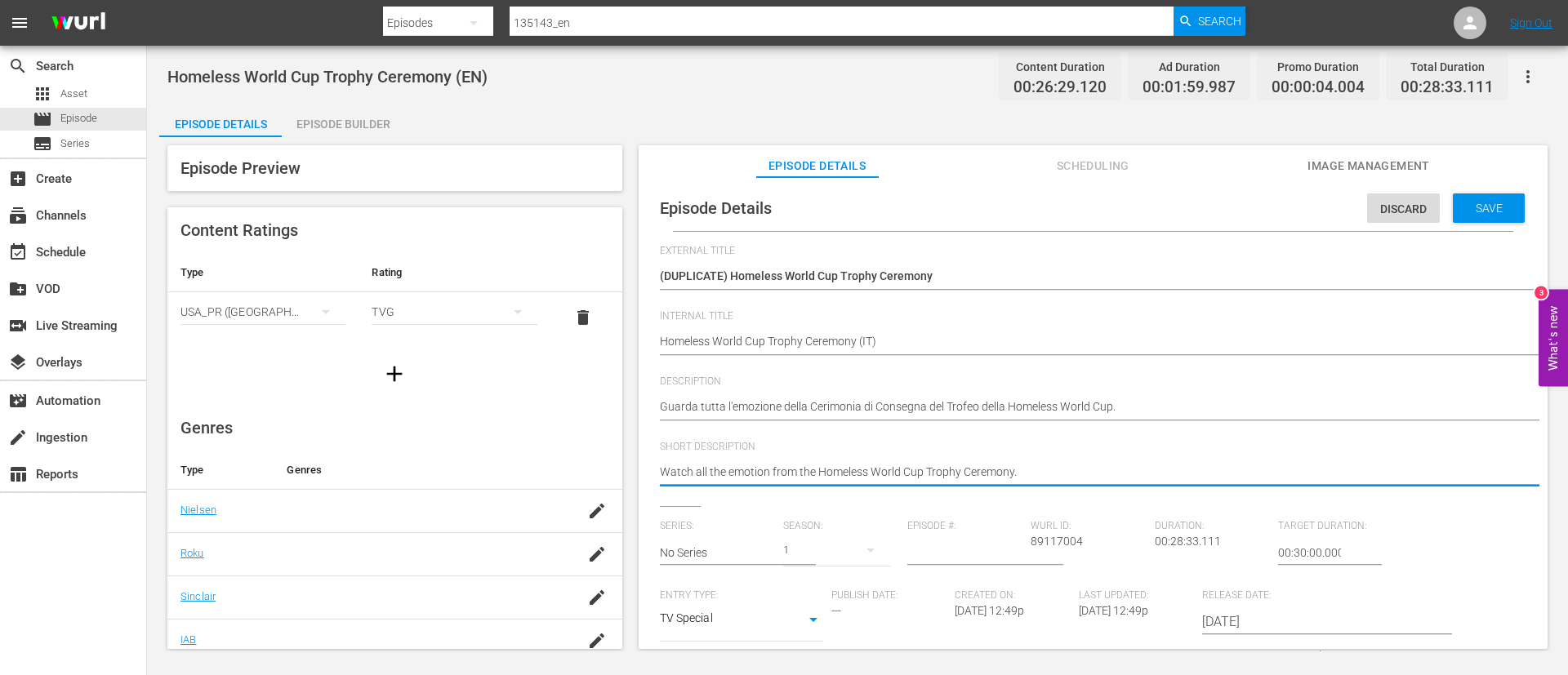
click at [914, 480] on textarea "Watch all the emotion from the Homeless World Cup Trophy Ceremony." at bounding box center [1088, 474] width 858 height 19
paste textarea "Guarda tutta l'emozione della Cerimonia di Consegna del Trofeo della Homeless W…"
type textarea "Guarda tutta l'emozione della Cerimonia di Consegna del Trofeo della Homeless W…"
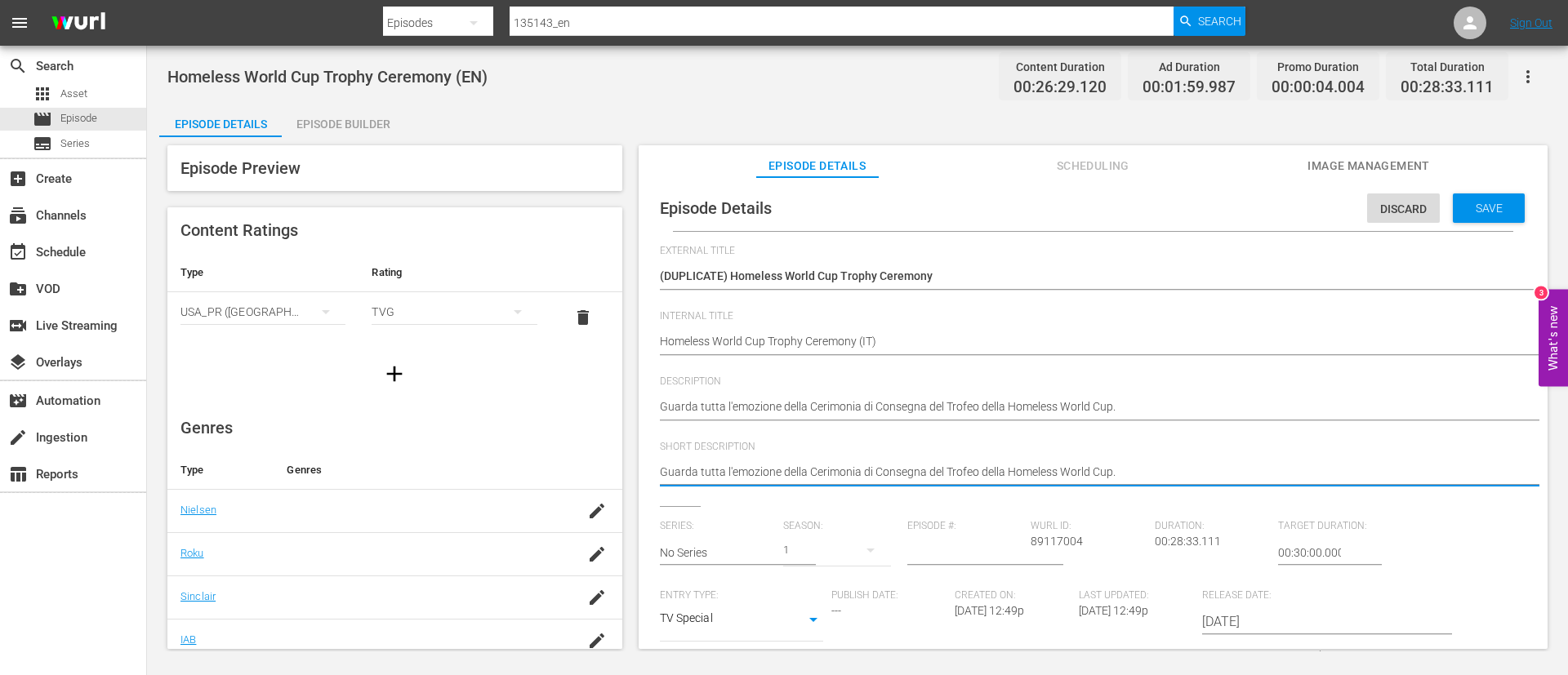
type textarea "Guarda tutta l'emozione della Cerimonia di Consegna del Trofeo della Homeless W…"
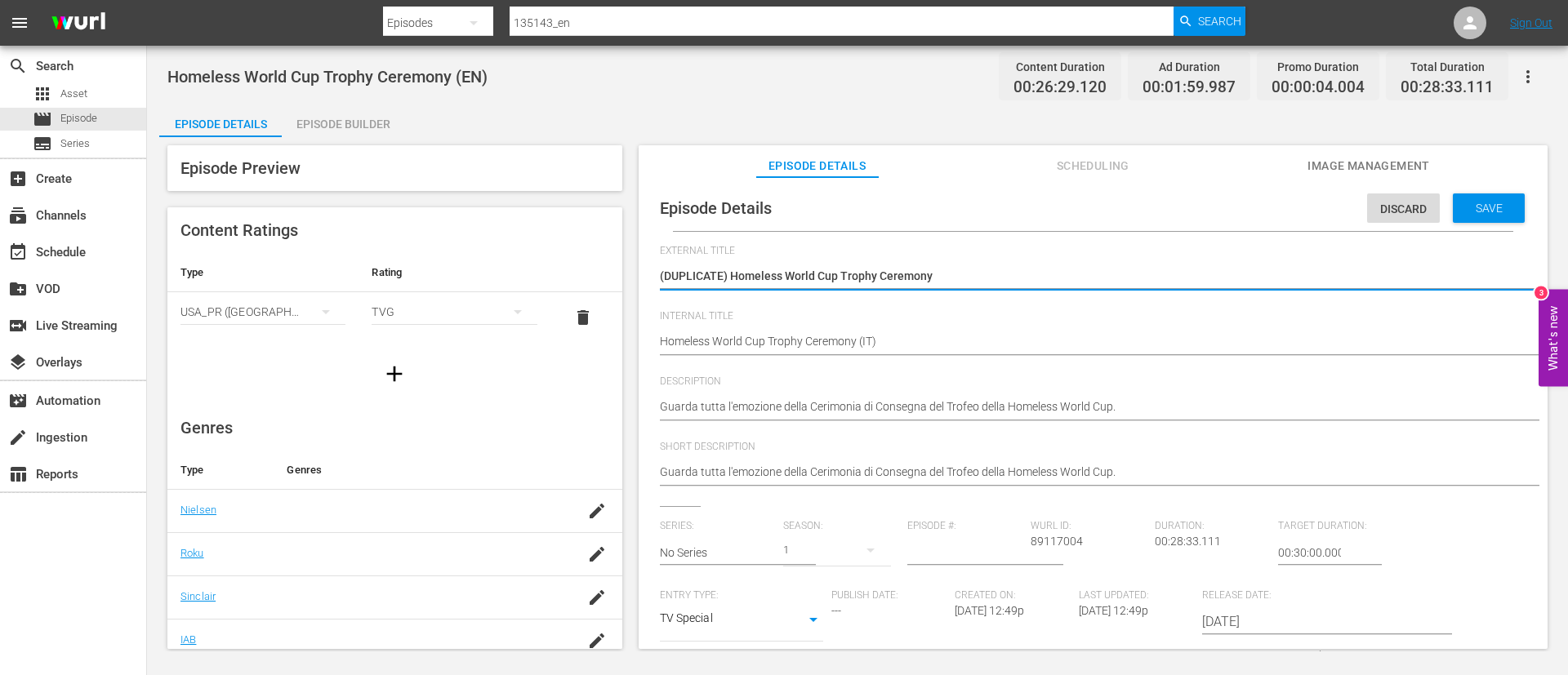
click at [855, 275] on textarea "(DUPLICATE) Homeless World Cup Trophy Ceremony" at bounding box center [1088, 277] width 858 height 19
paste textarea "Guarda tutta l'emozione della Cerimonia di Consegna del Trofeo della Homeless W…"
type textarea "Guarda tutta l'emozione della Cerimonia di Consegna del Trofeo della Homeless W…"
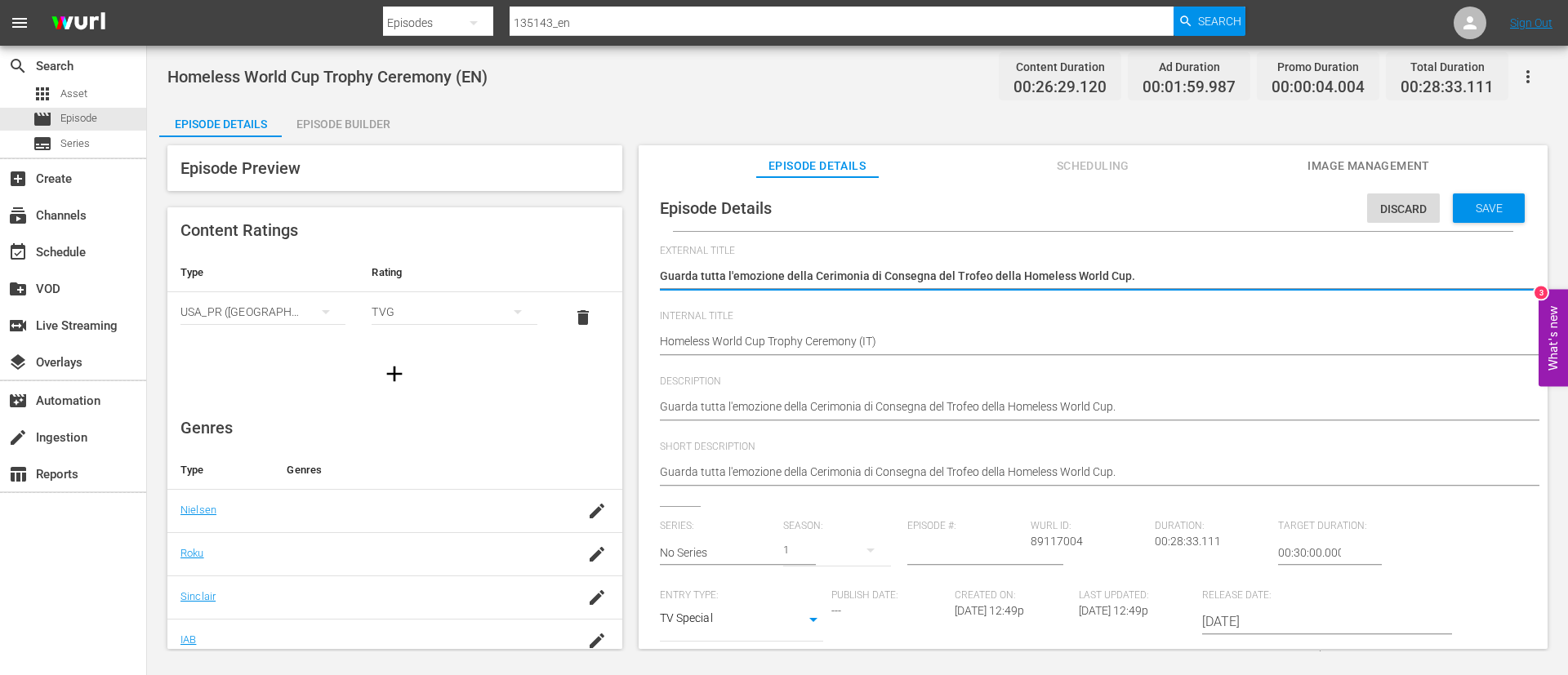
click at [823, 271] on textarea "(DUPLICATE) Homeless World Cup Trophy Ceremony" at bounding box center [1088, 277] width 858 height 19
click at [815, 276] on textarea "(DUPLICATE) Homeless World Cup Trophy Ceremony" at bounding box center [1088, 277] width 858 height 19
type textarea "Cerimonia di Consegna del Trofeo della Homeless World Cup."
type textarea "Cerimonia di Consegna del Trofeo Homeless World Cup."
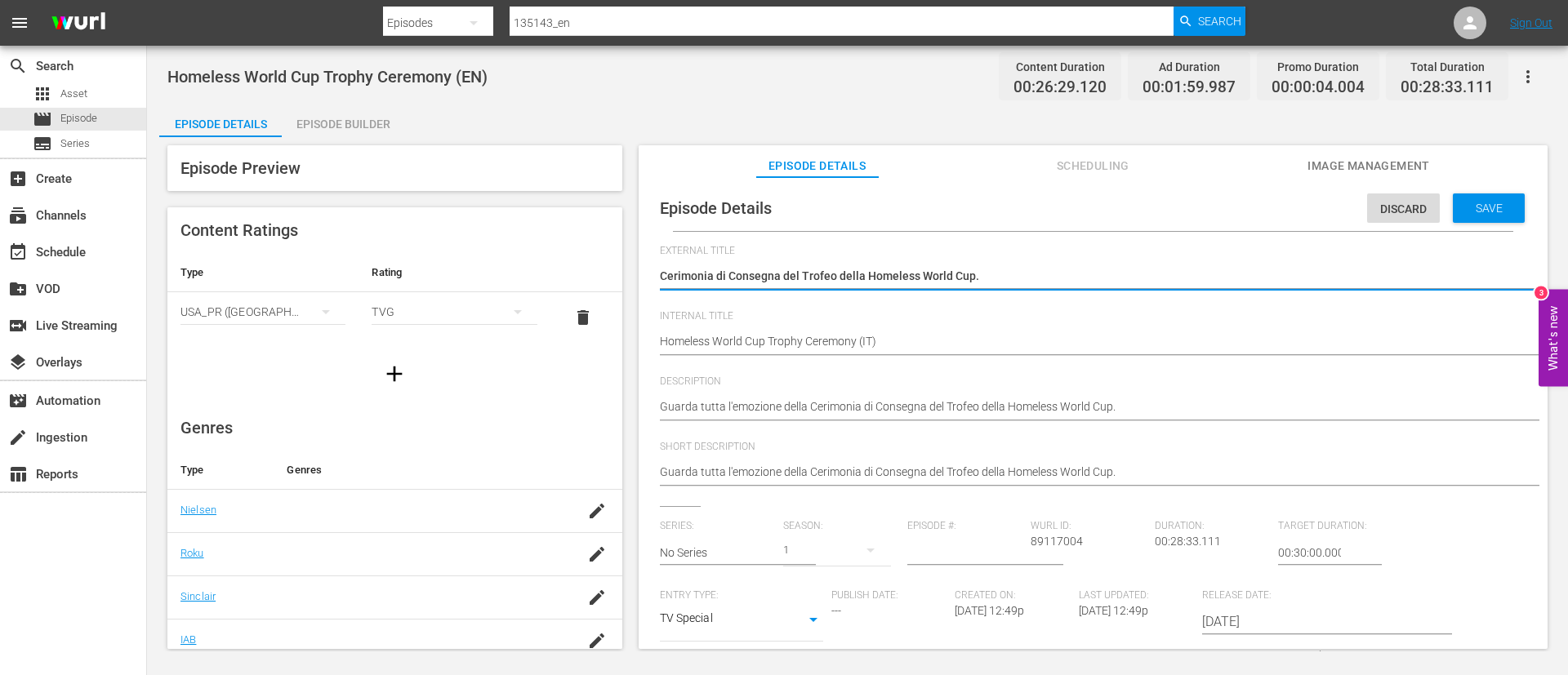
type textarea "Cerimonia di Consegna del Trofeo Homeless World Cup."
type textarea "Cerimonia di Consegna del Trofeo Homeless World Cup"
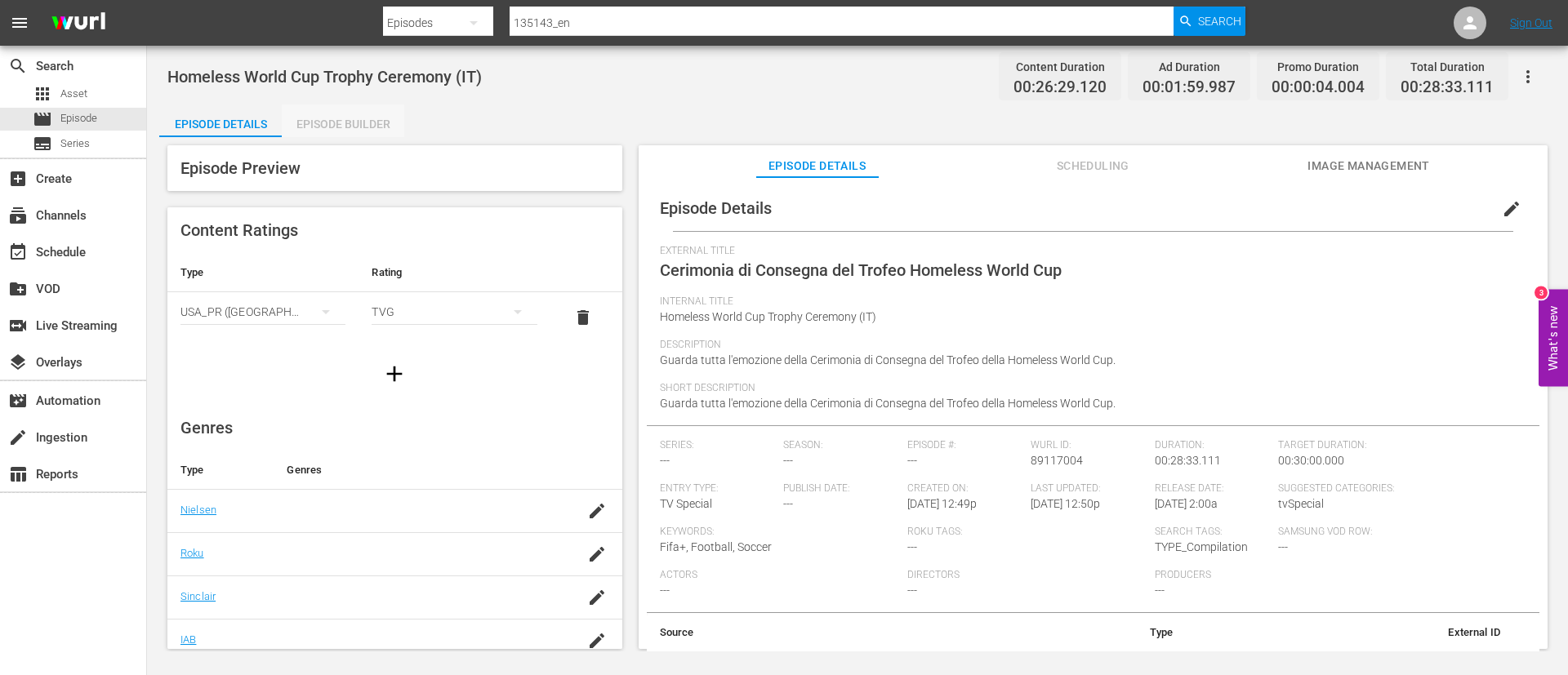
click at [324, 136] on div "Episode Builder" at bounding box center [342, 124] width 122 height 39
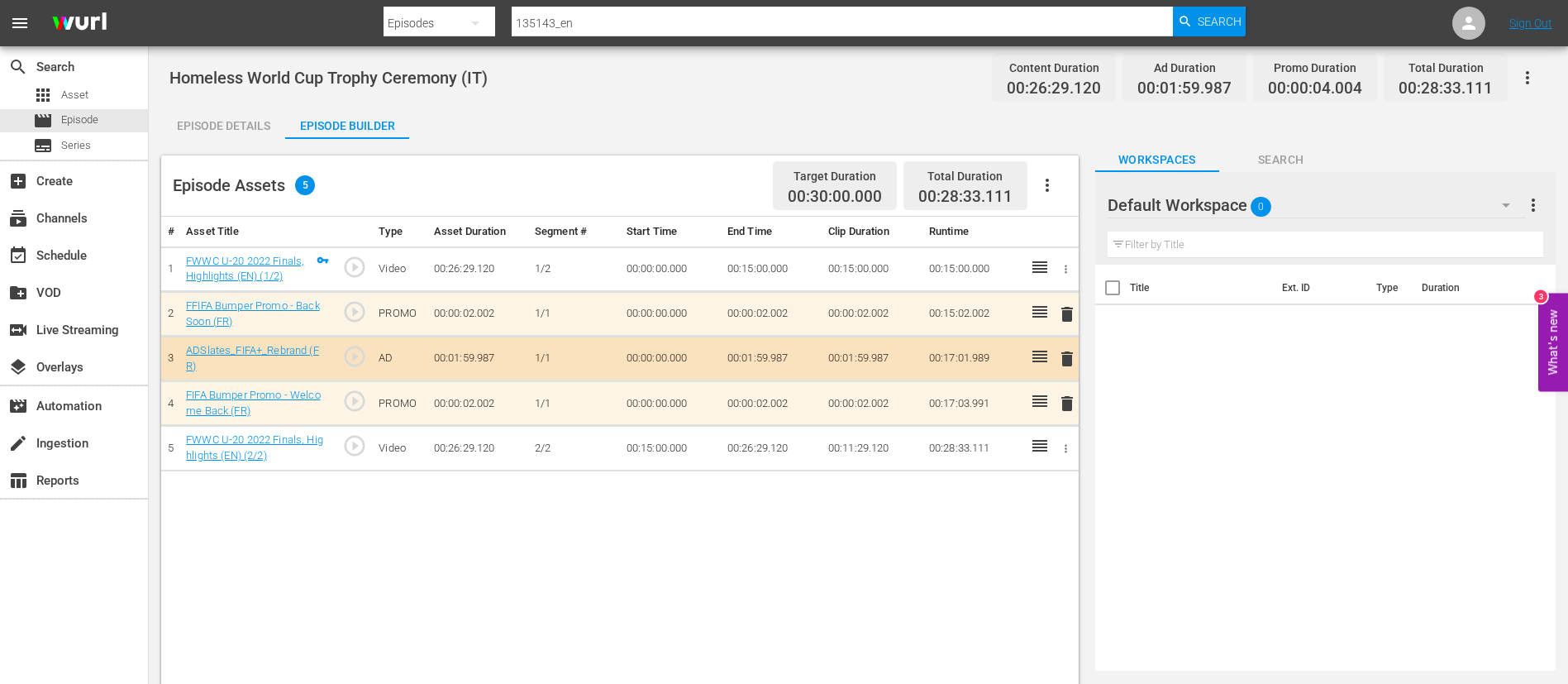
click at [1031, 186] on button "button" at bounding box center [1047, 185] width 40 height 40
click at [1056, 220] on div "Clear Ads" at bounding box center [1096, 231] width 112 height 40
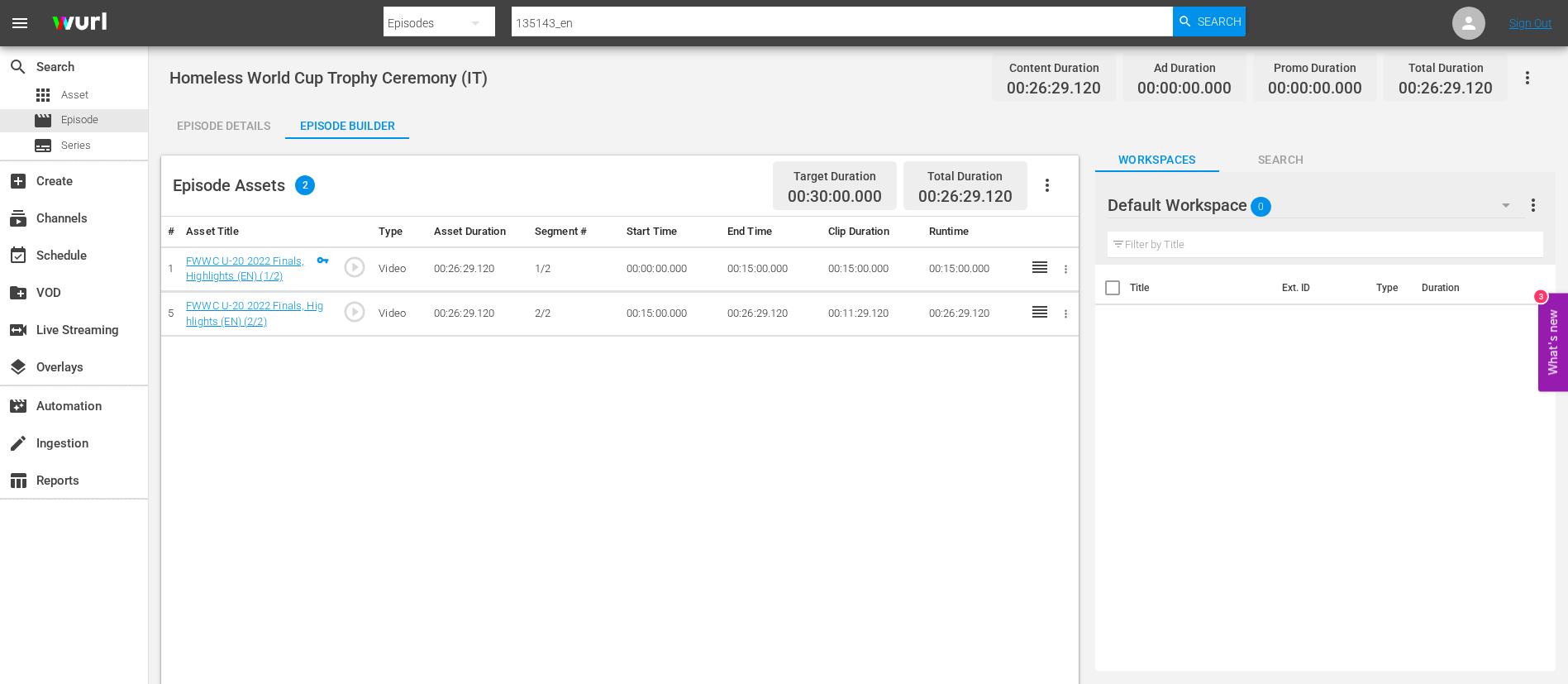
click at [1061, 183] on button "button" at bounding box center [1047, 185] width 40 height 40
click at [1059, 189] on div "Fill with Ads" at bounding box center [1096, 191] width 112 height 40
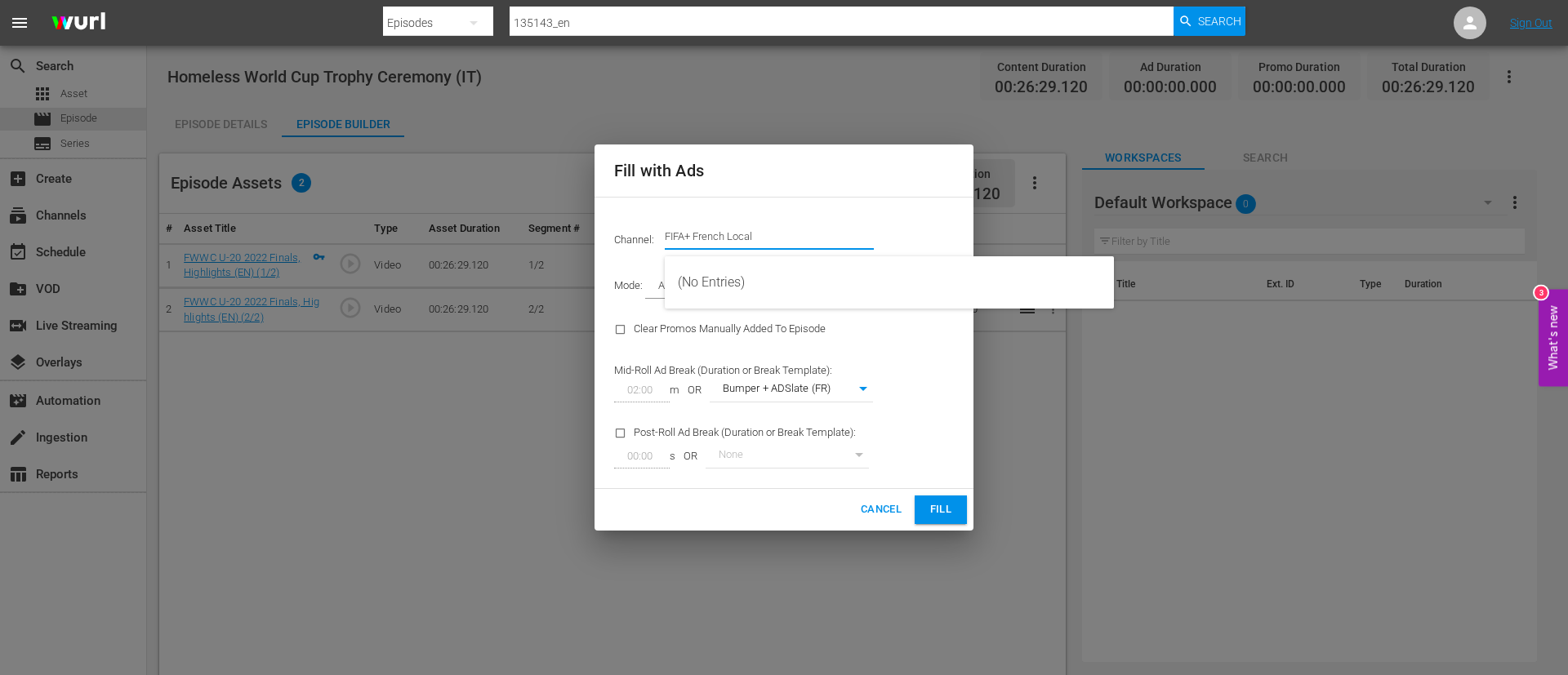
click at [769, 241] on input "FIFA+ French Local" at bounding box center [769, 237] width 209 height 39
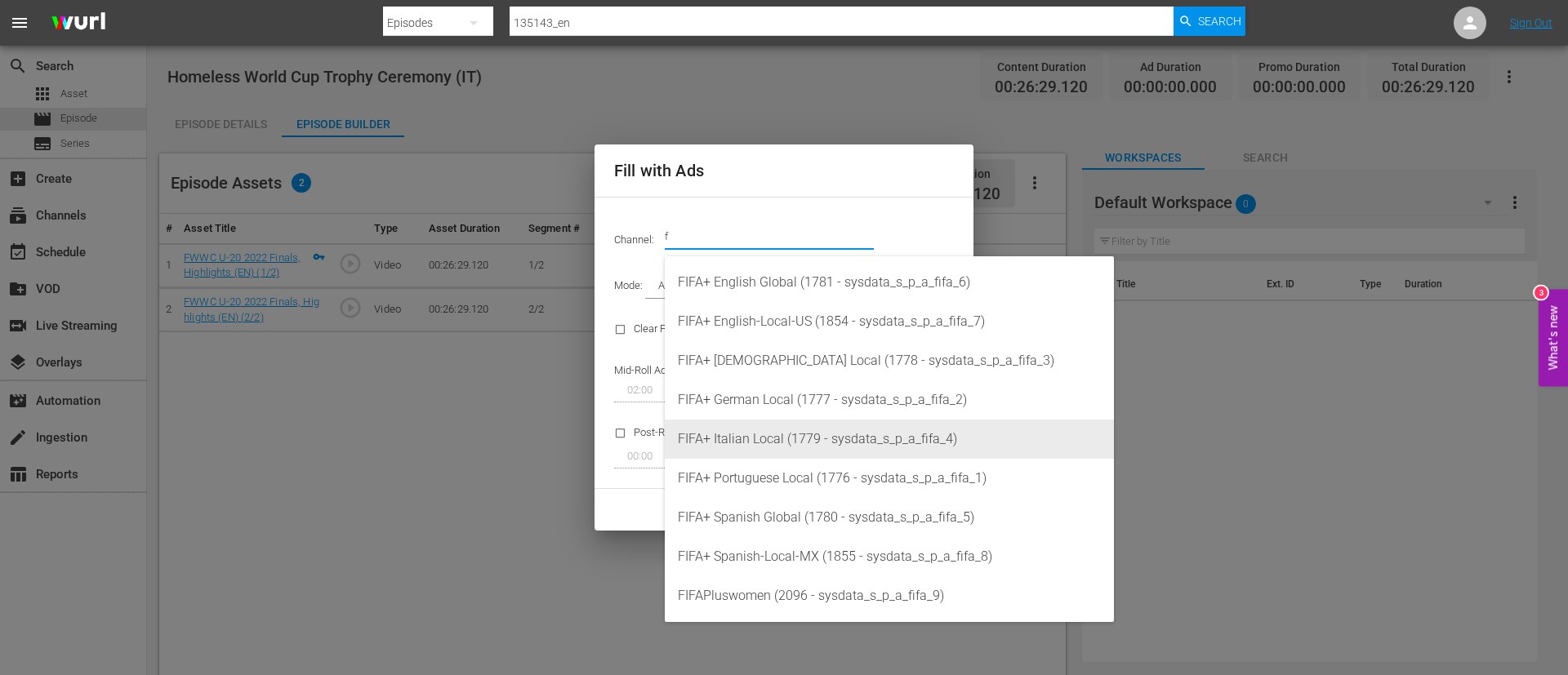
click at [807, 453] on div "FIFA+ Italian Local (1779 - sysdata_s_p_a_fifa_4)" at bounding box center [889, 439] width 423 height 39
type input "FIFA+ Italian Local (1779)"
type input "341"
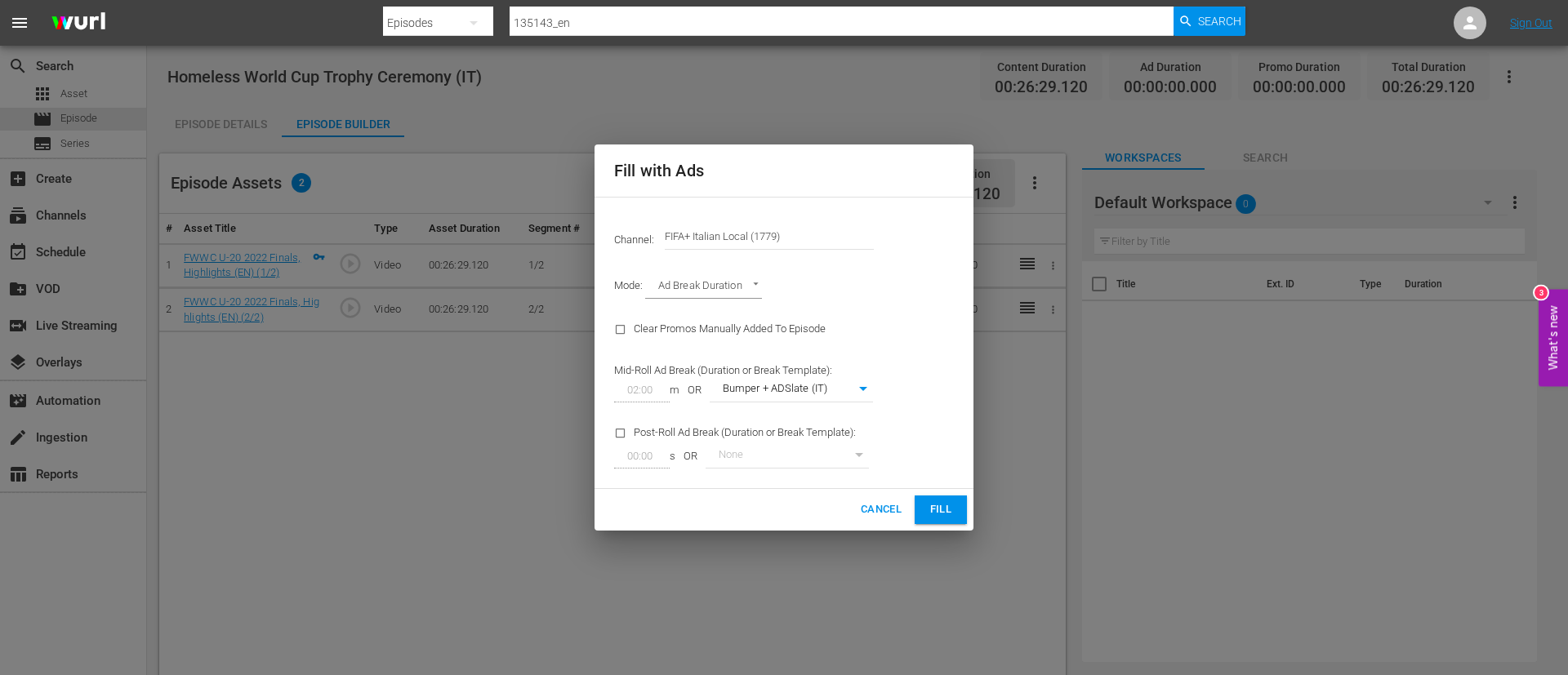
click at [942, 518] on span "Fill" at bounding box center [940, 509] width 26 height 18
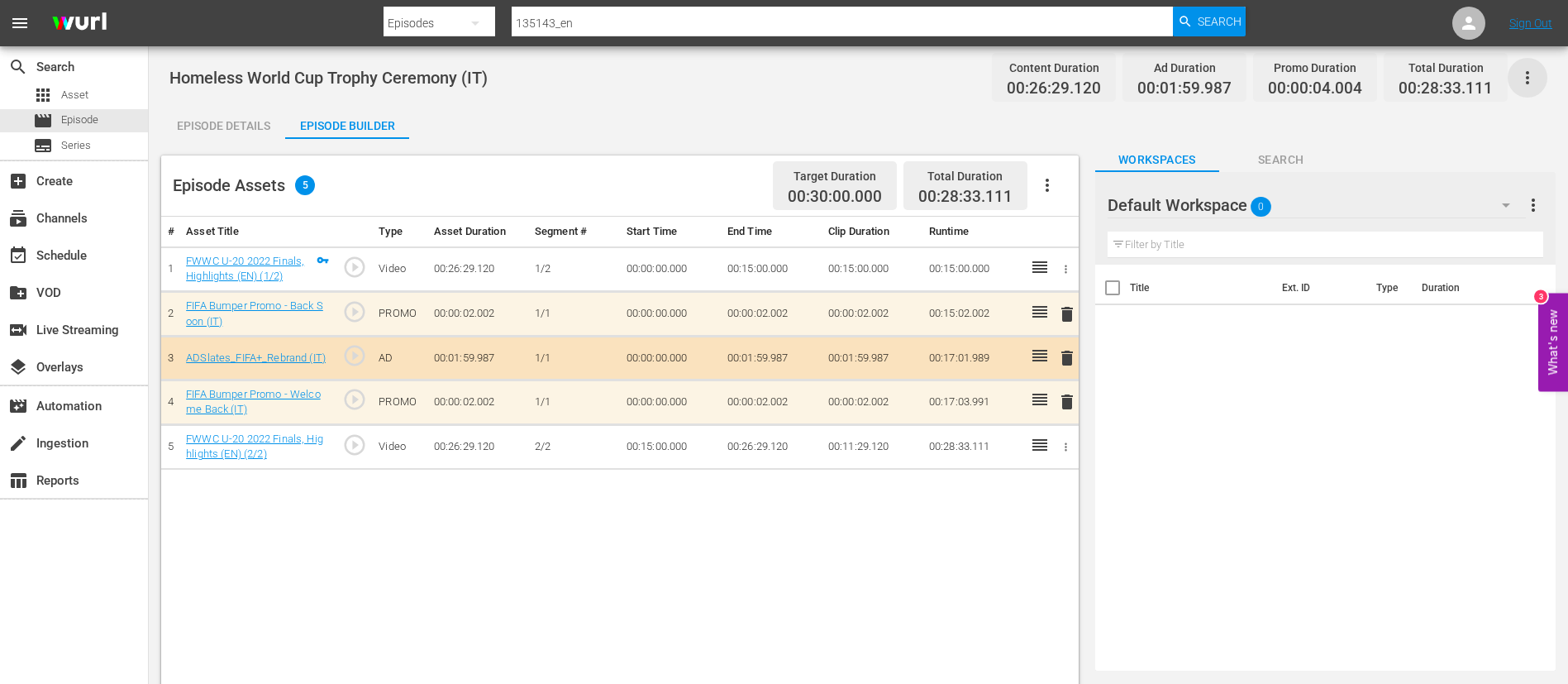
click at [1528, 79] on icon "button" at bounding box center [1528, 78] width 20 height 20
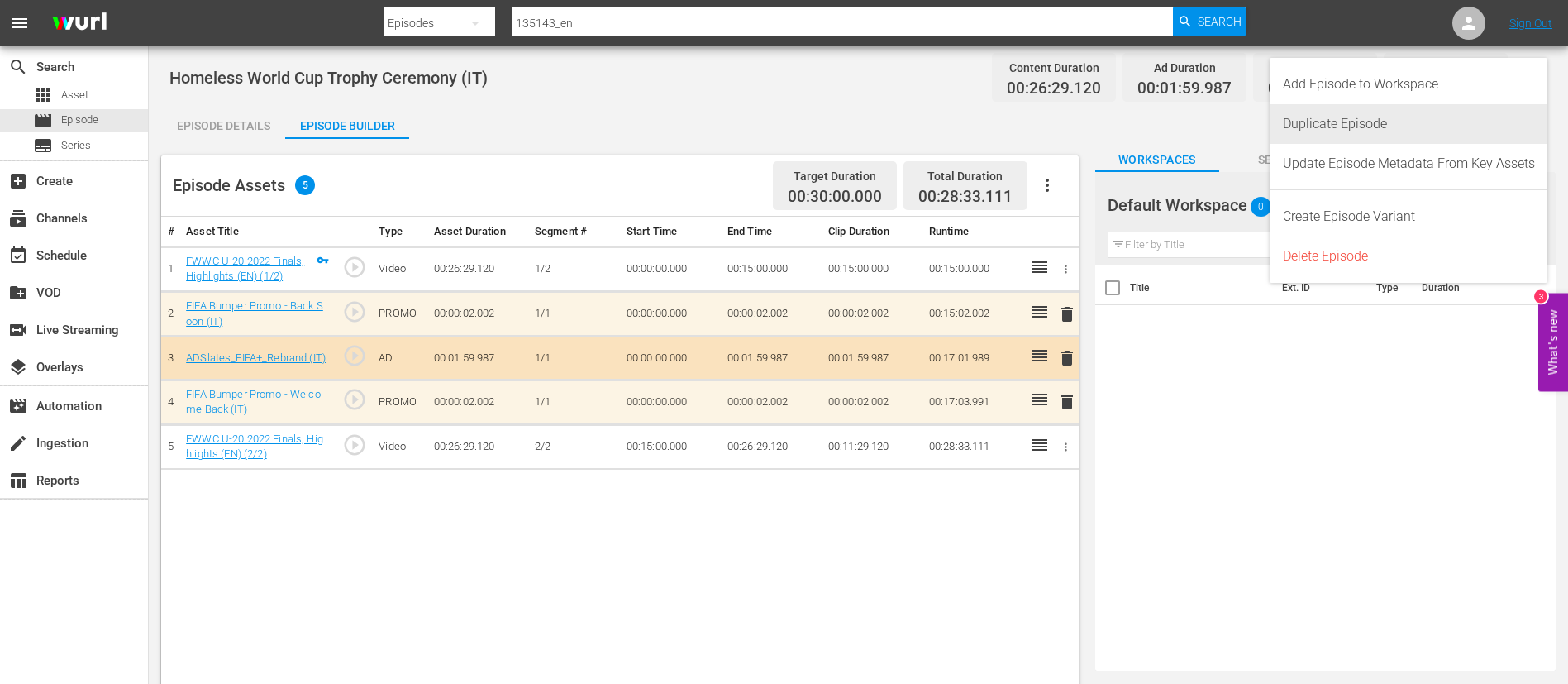
click at [1362, 131] on div "Duplicate Episode" at bounding box center [1409, 124] width 253 height 40
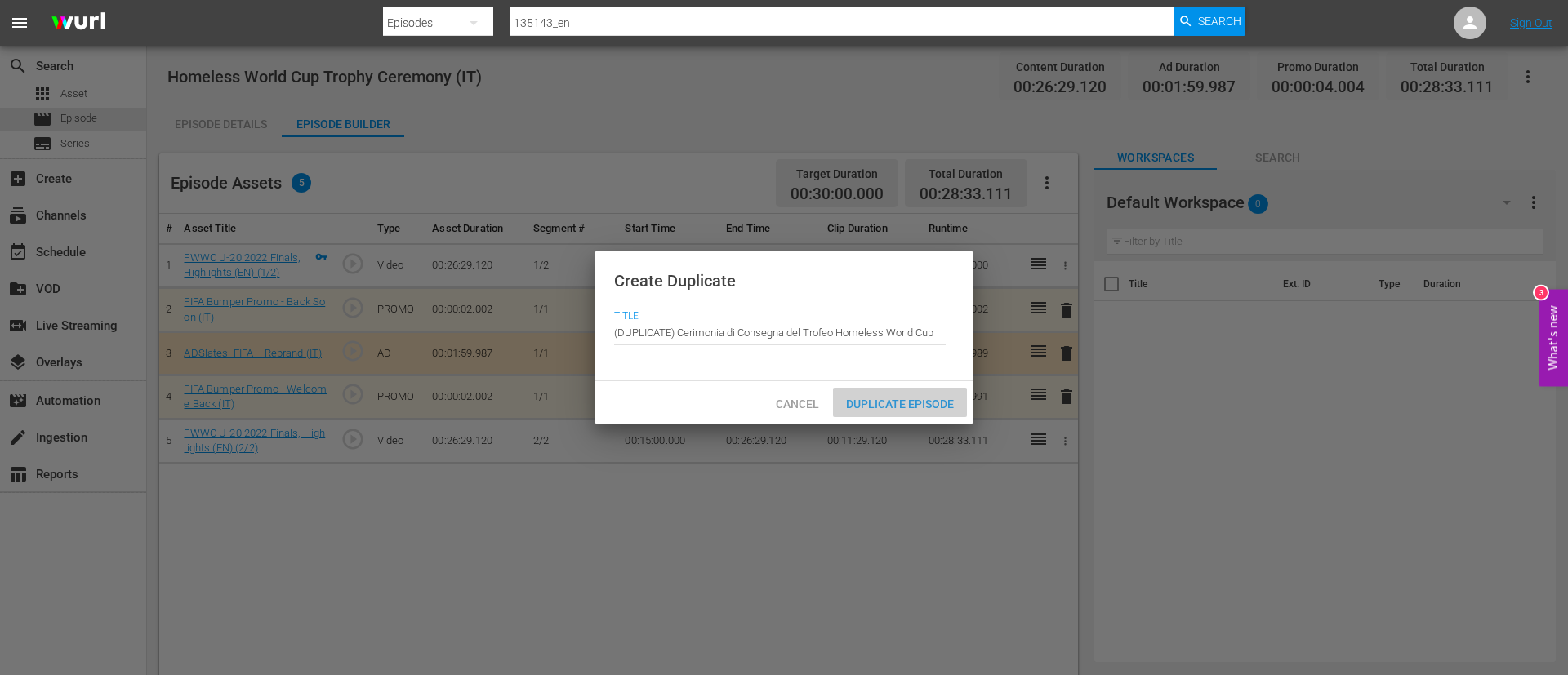
click at [942, 402] on span "Duplicate Episode" at bounding box center [900, 404] width 134 height 13
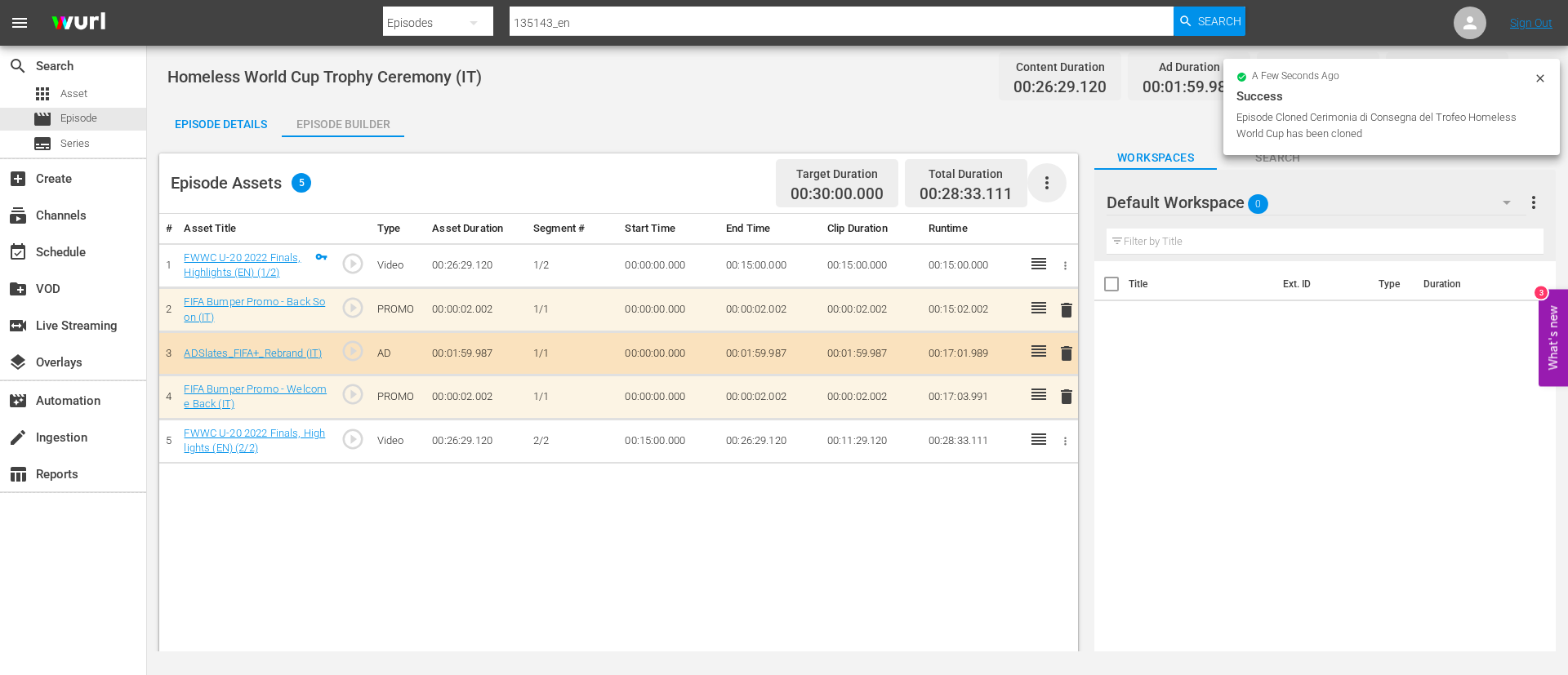
click at [1056, 183] on icon "button" at bounding box center [1047, 183] width 19 height 19
click at [1061, 242] on div "Clear Ads" at bounding box center [1095, 228] width 111 height 39
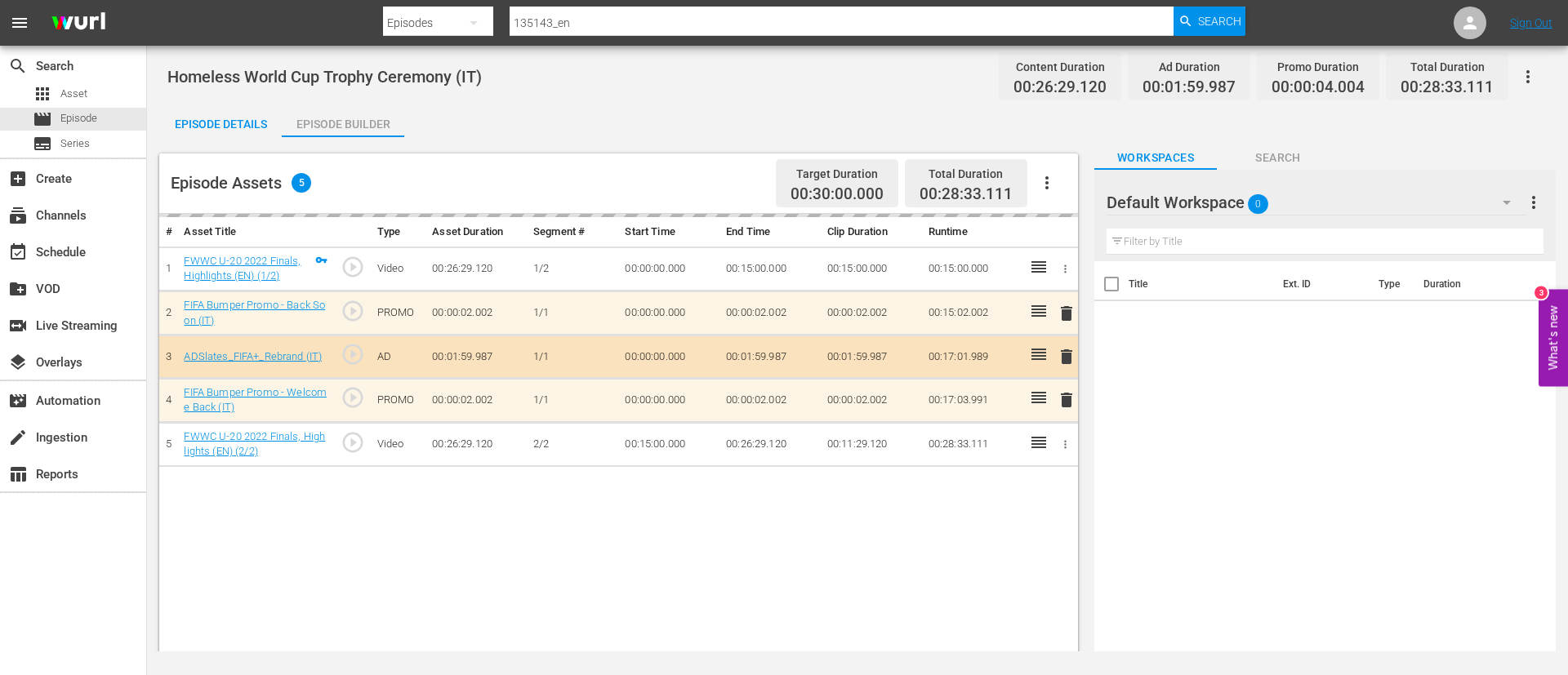
click at [1058, 186] on button "button" at bounding box center [1047, 183] width 39 height 39
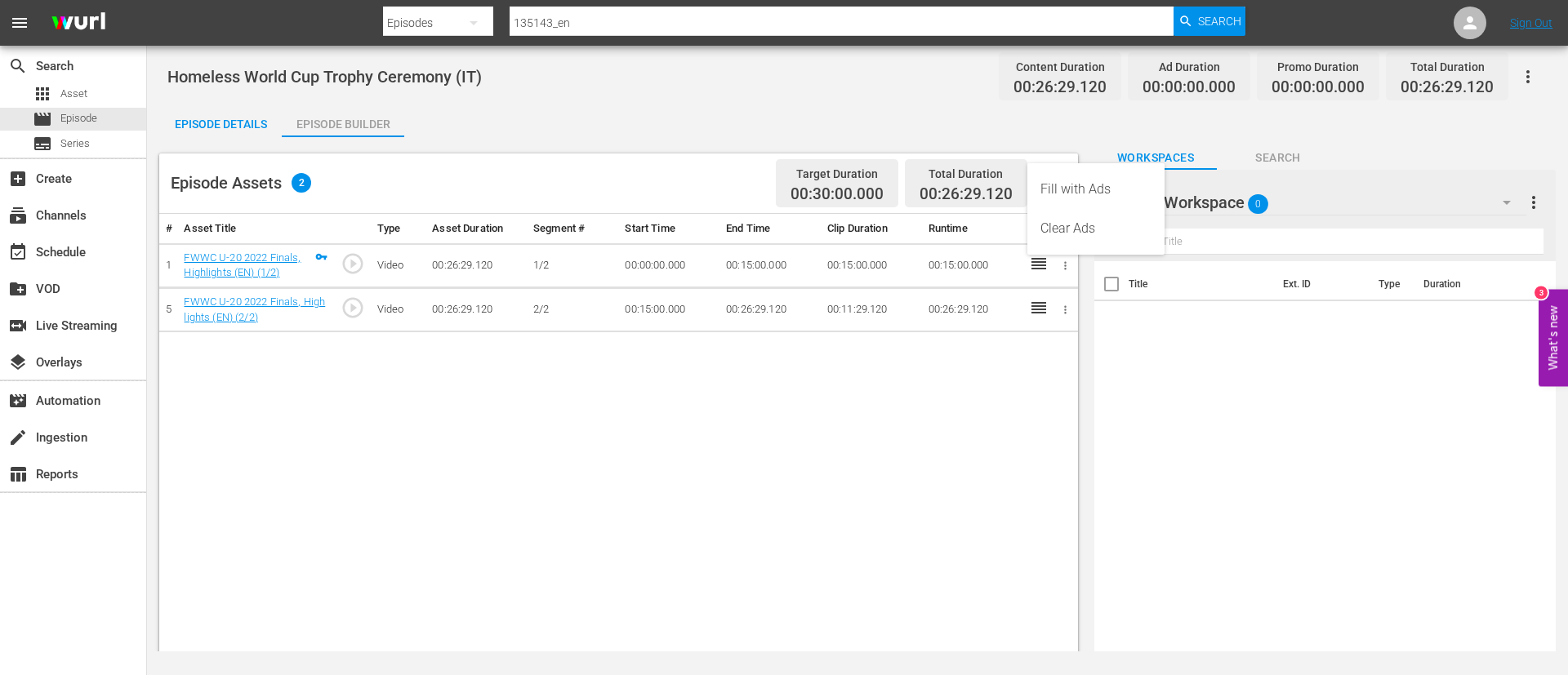
click at [1058, 186] on div "Fill with Ads" at bounding box center [1095, 189] width 111 height 39
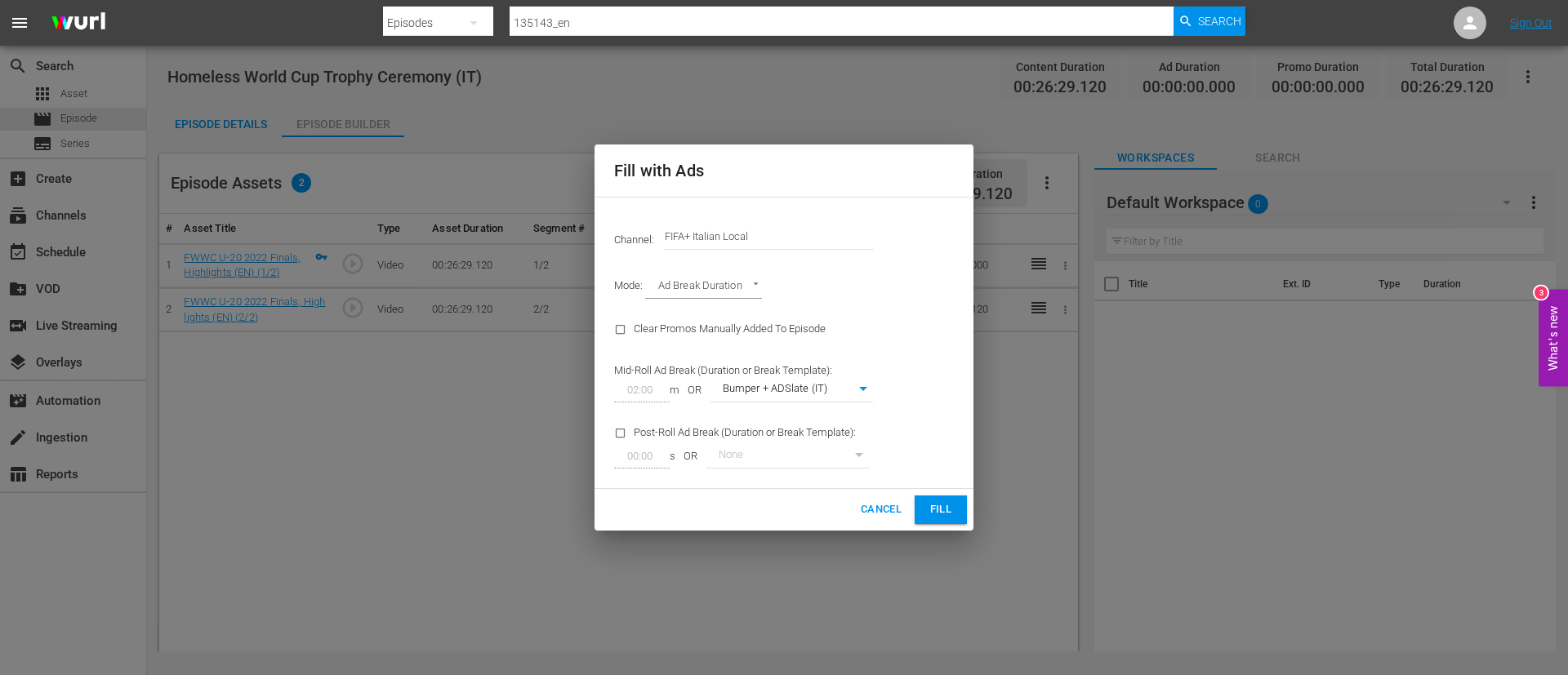
click at [798, 249] on hr at bounding box center [769, 249] width 209 height 1
click at [808, 226] on input "FIFA+ Italian Local" at bounding box center [769, 237] width 209 height 39
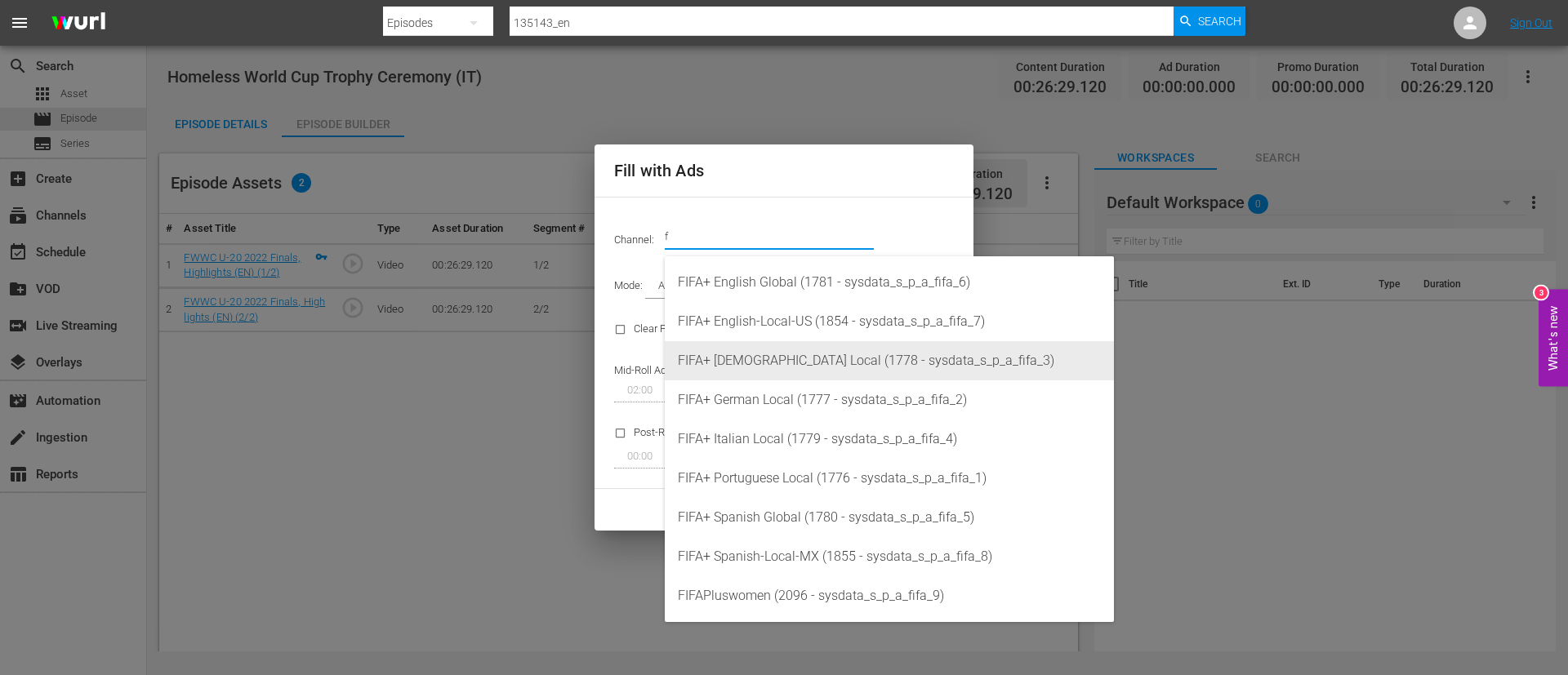
click at [823, 356] on div "FIFA+ [DEMOGRAPHIC_DATA] Local (1778 - sysdata_s_p_a_fifa_3)" at bounding box center [889, 360] width 423 height 39
type input "FIFA+ [DEMOGRAPHIC_DATA] Local (1778)"
type input "342"
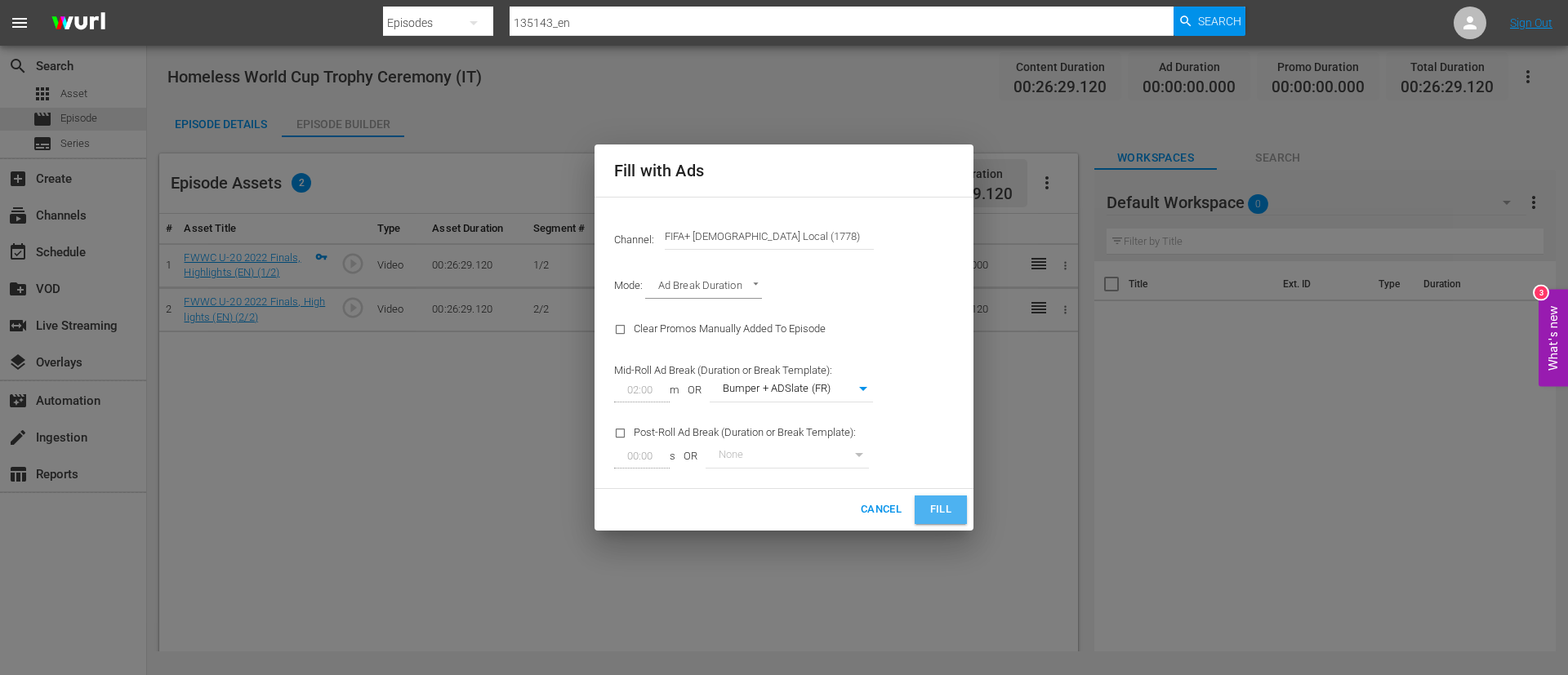
click at [950, 506] on span "Fill" at bounding box center [940, 509] width 26 height 18
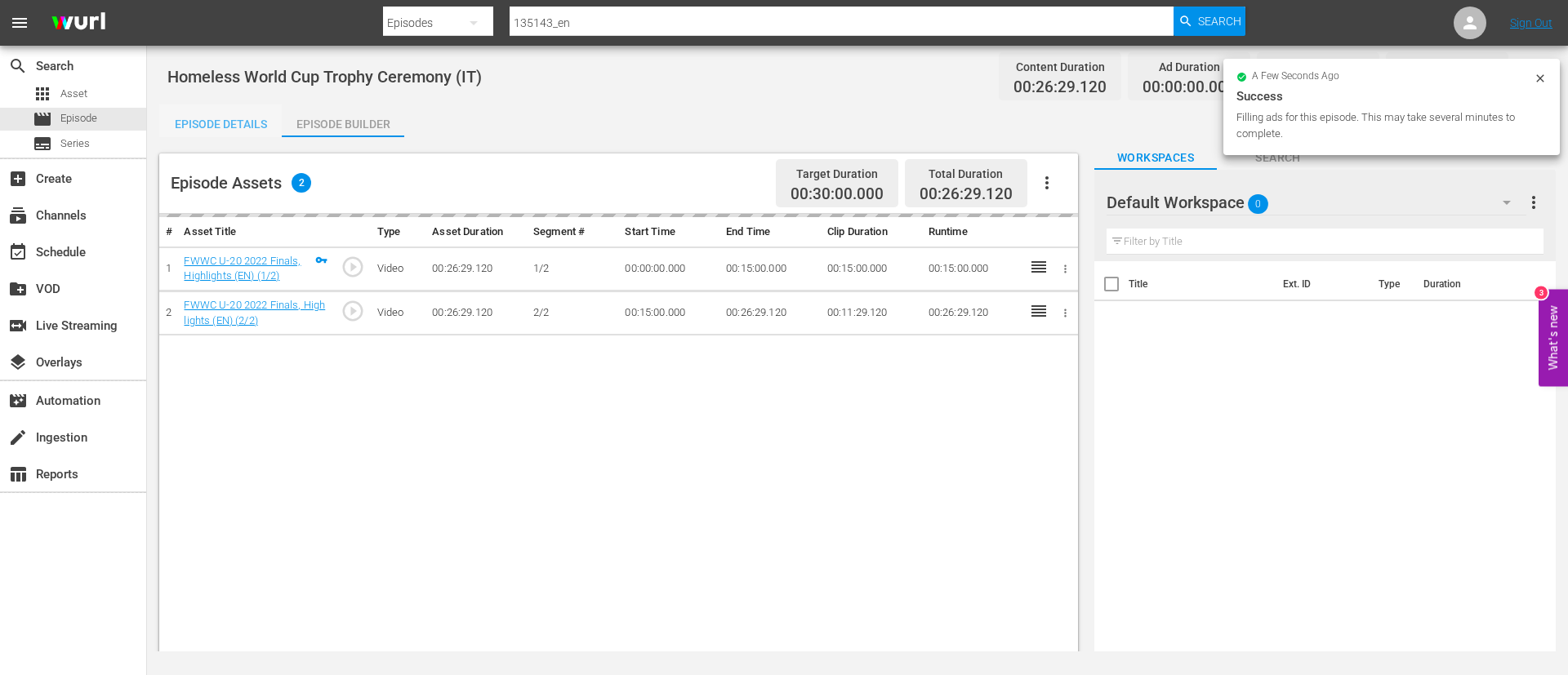
click at [203, 127] on div "Episode Details" at bounding box center [220, 124] width 122 height 39
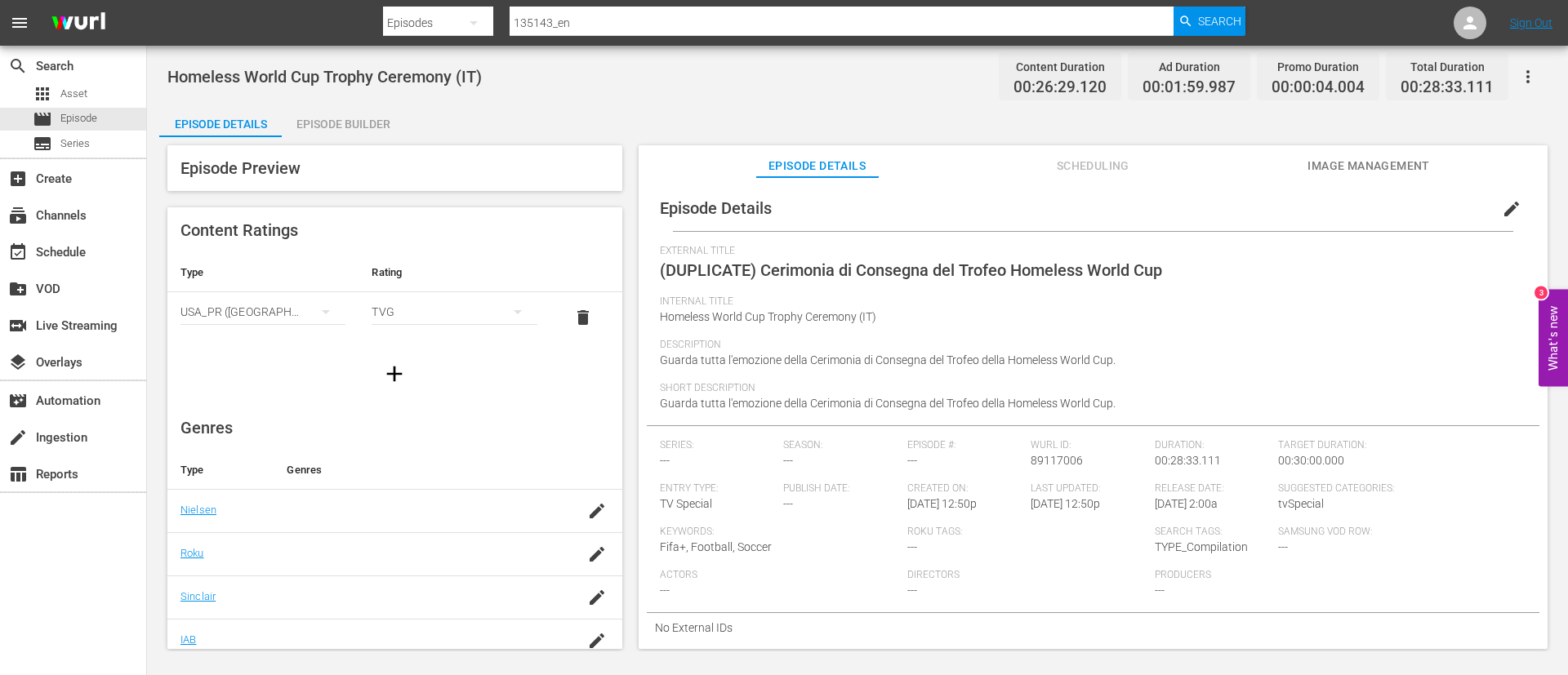
click at [1502, 206] on span "edit" at bounding box center [1511, 209] width 19 height 19
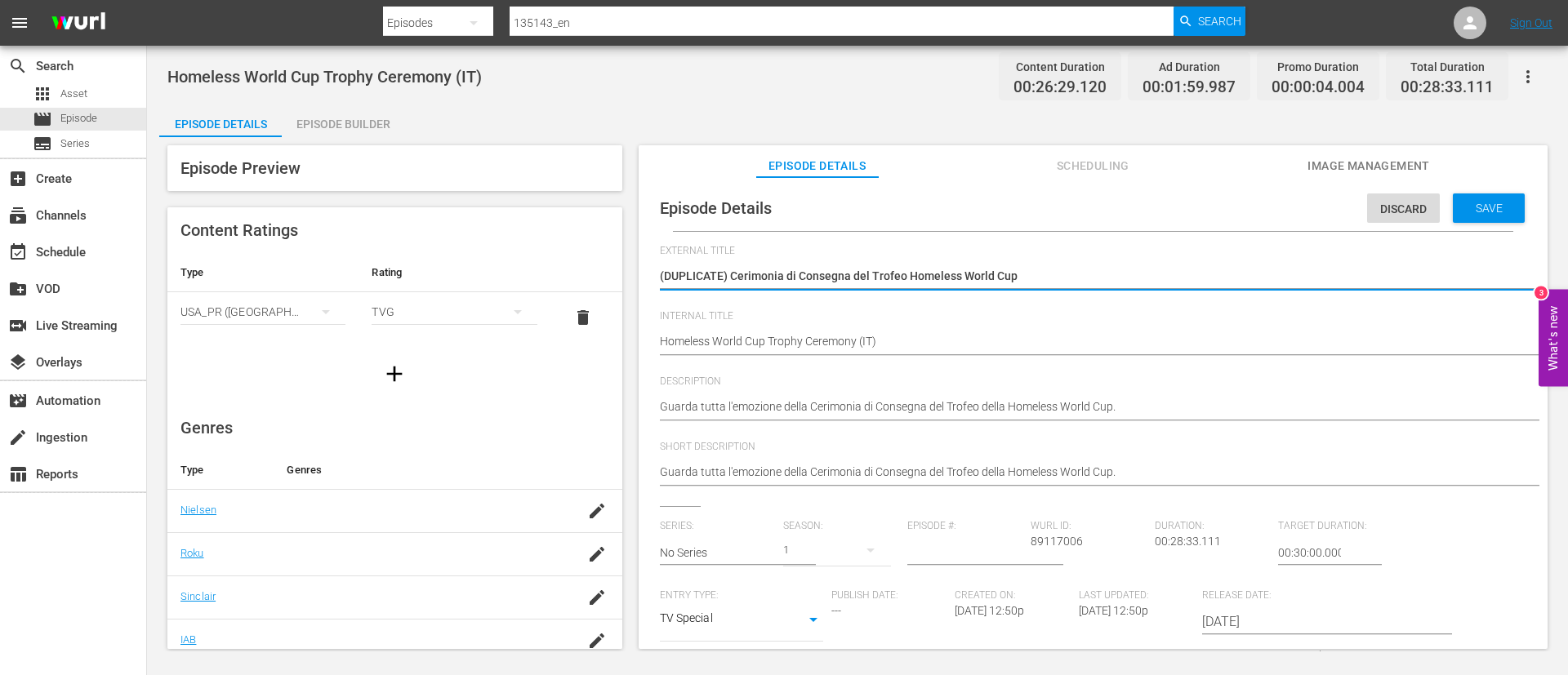
click at [1022, 268] on textarea "(DUPLICATE) Cerimonia di Consegna del Trofeo Homeless World Cup" at bounding box center [1088, 277] width 858 height 19
type textarea "Cérémonie de Remise du Trophée de la Homeless World Cup"
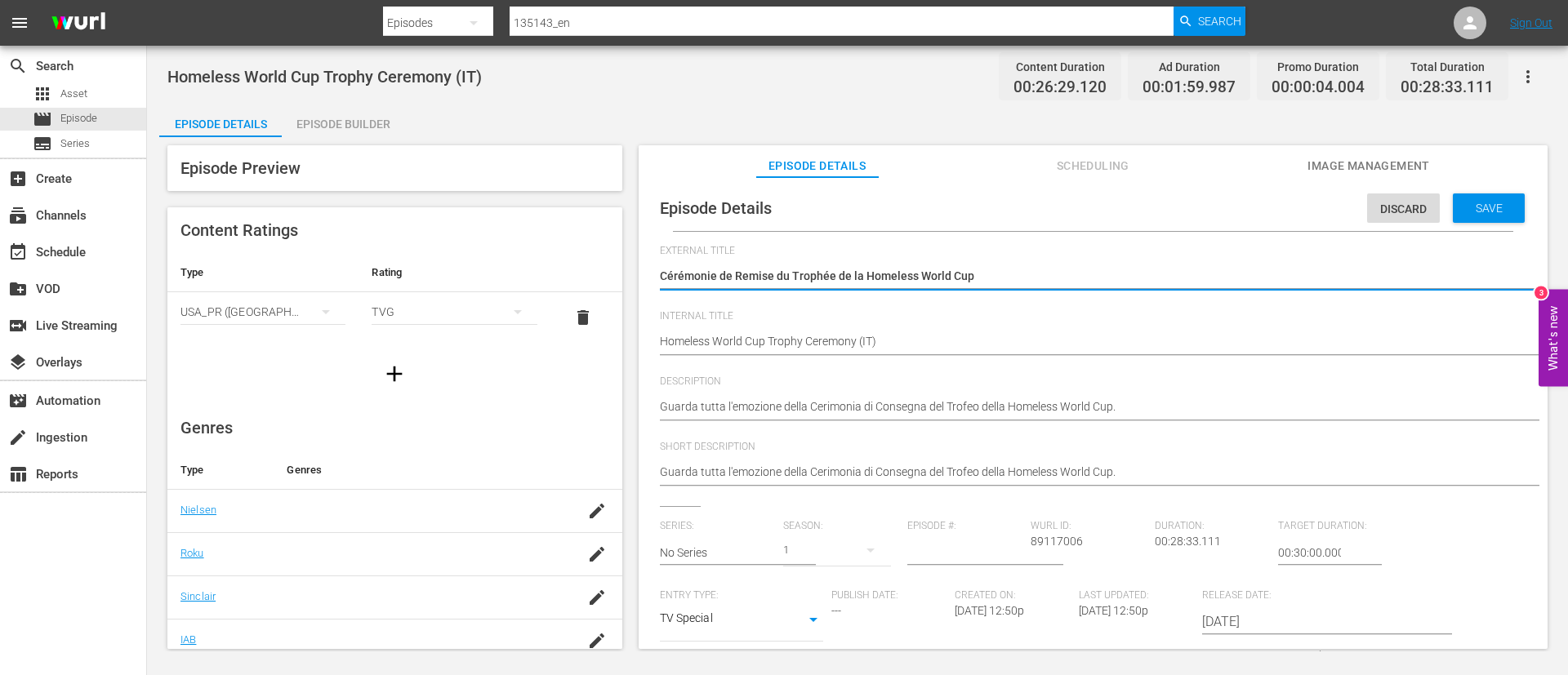
click at [855, 282] on textarea "(DUPLICATE) Cerimonia di Consegna del Trofeo Homeless World Cup" at bounding box center [1088, 277] width 858 height 19
type textarea "Cérémonie de Remise du Trophée Homeless World Cup"
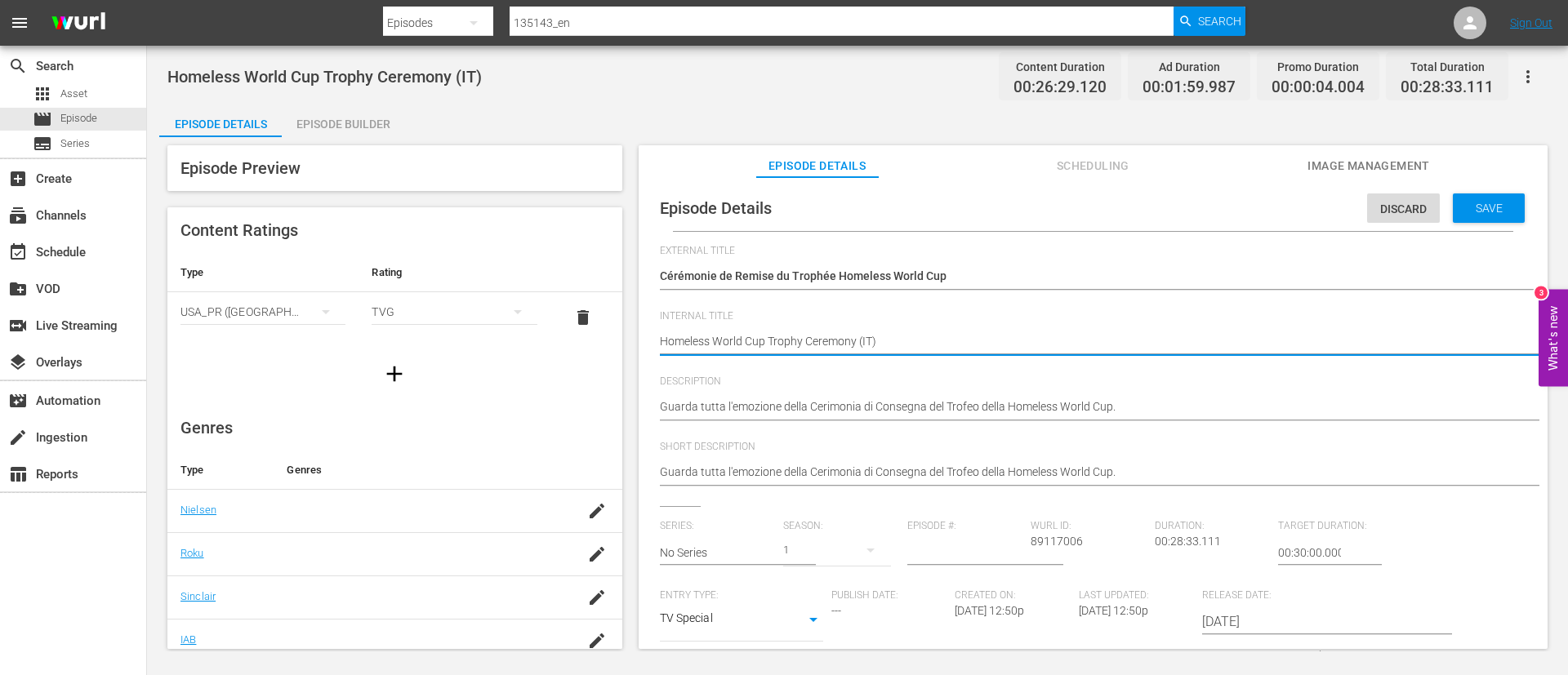
type textarea "Homeless World Cup Trophy Ceremony (F)"
type textarea "Homeless World Cup Trophy Ceremony (FR)"
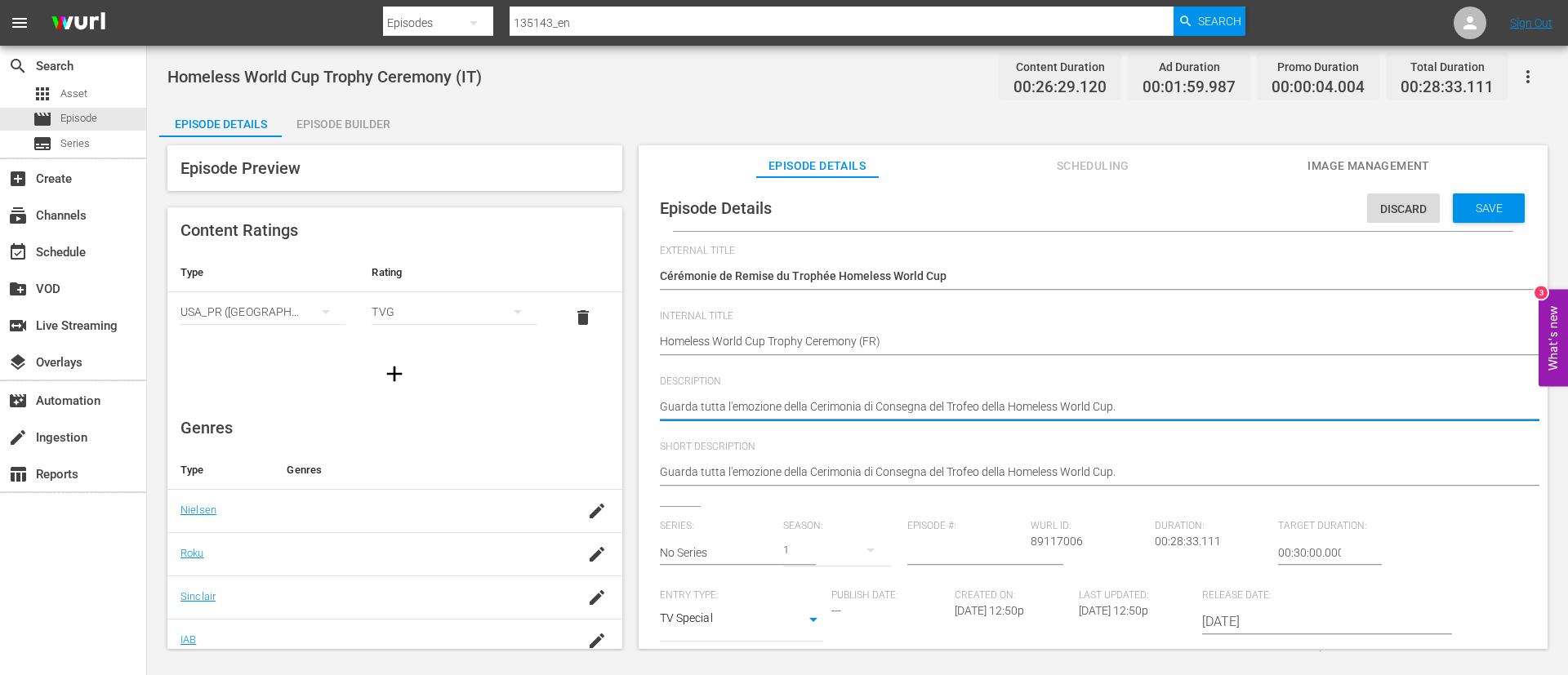
click at [879, 412] on textarea "Guarda tutta l'emozione della Cerimonia di Consegna del Trofeo della Homeless W…" at bounding box center [1088, 408] width 858 height 19
paste textarea "Vivez toute l'émotion de la Cérémonie de Remise du Trophée de"
type textarea "Vivez toute l'émotion de la Cérémonie de Remise du Trophée de la Homeless World…"
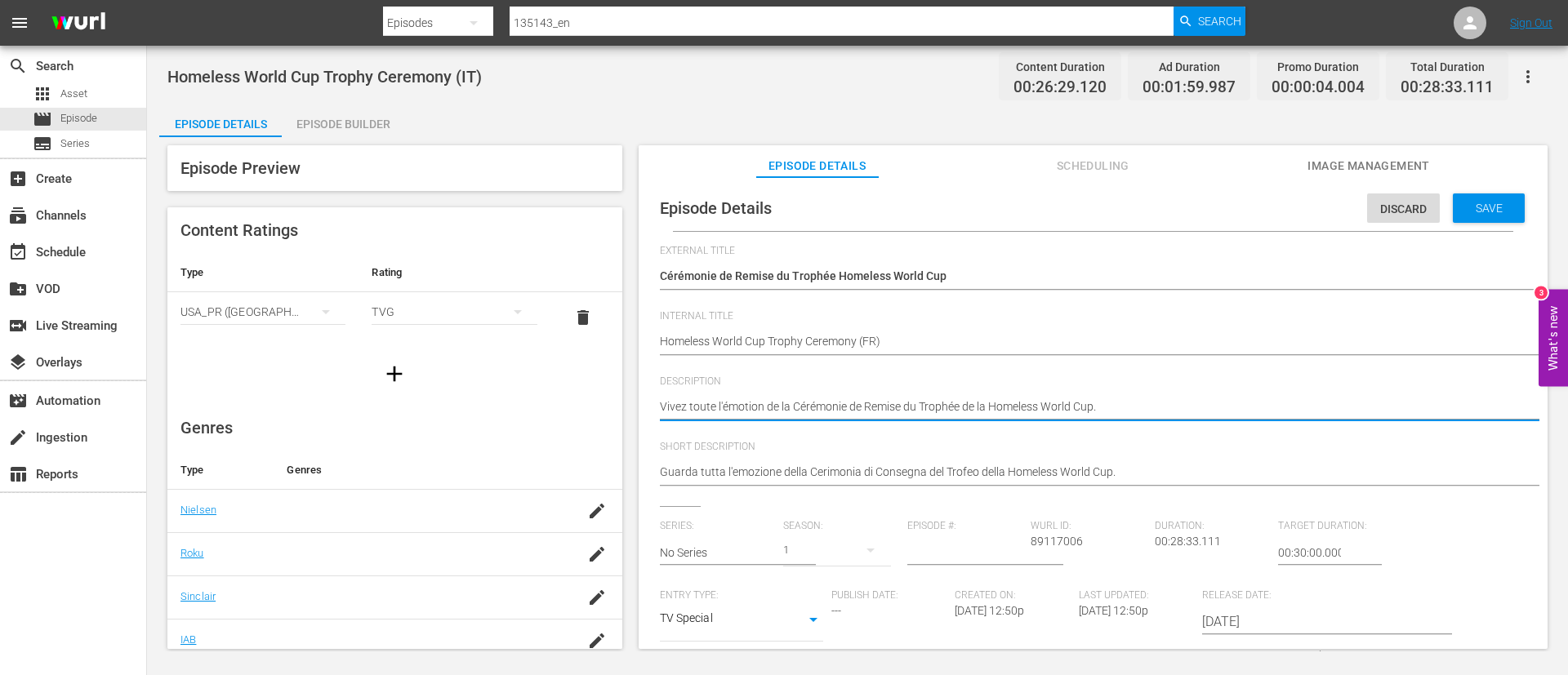
type textarea "Vivez toute l'émotion de la Cérémonie de Remise du Trophée de la Homeless World…"
click at [877, 494] on div "Short Description Guarda tutta l'emozione della Cerimonia di Consegna del Trofe…" at bounding box center [1093, 474] width 867 height 65
click at [907, 480] on textarea "Guarda tutta l'emozione della Cerimonia di Consegna del Trofeo della Homeless W…" at bounding box center [1088, 474] width 858 height 19
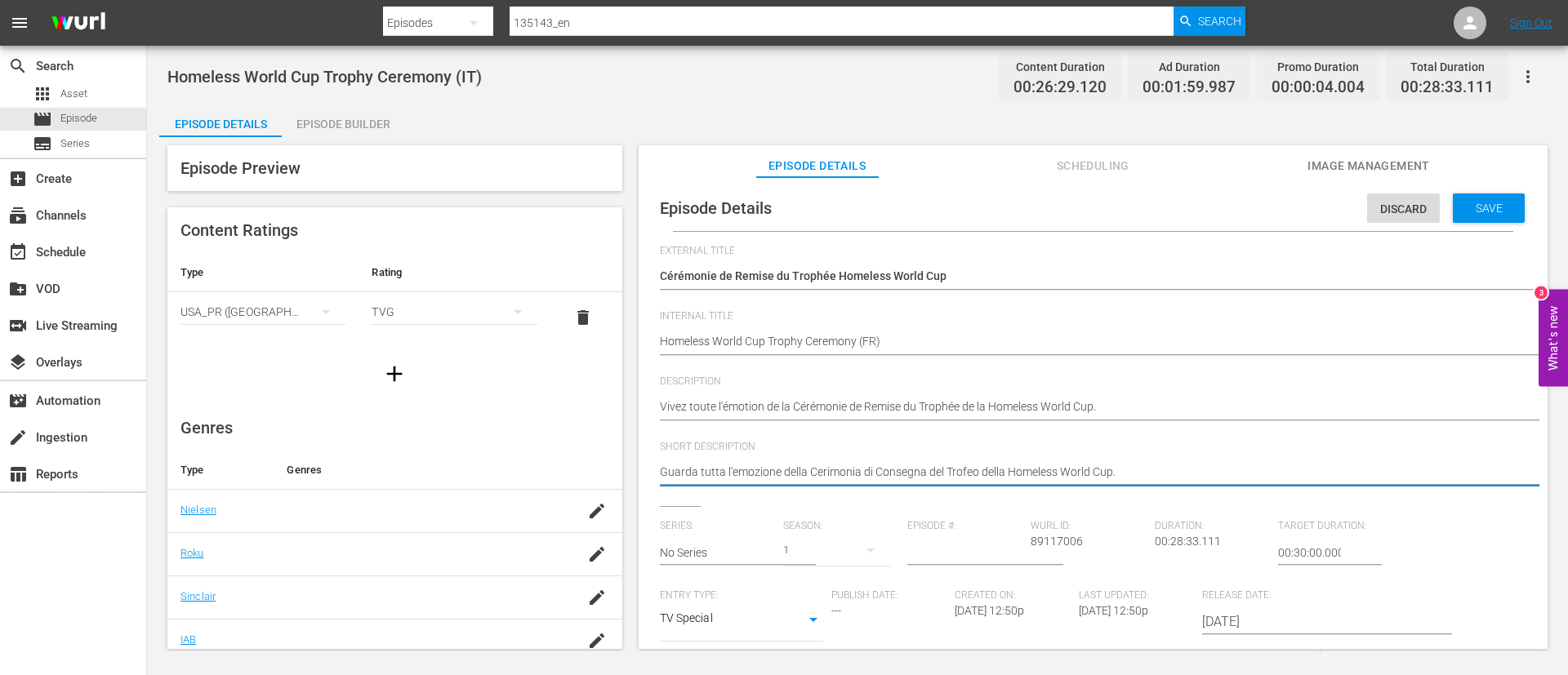
paste textarea "Vivez toute l'émotion de la Cérémonie de Remise du Trophée de"
type textarea "Vivez toute l'émotion de la Cérémonie de Remise du Trophée de la Homeless World…"
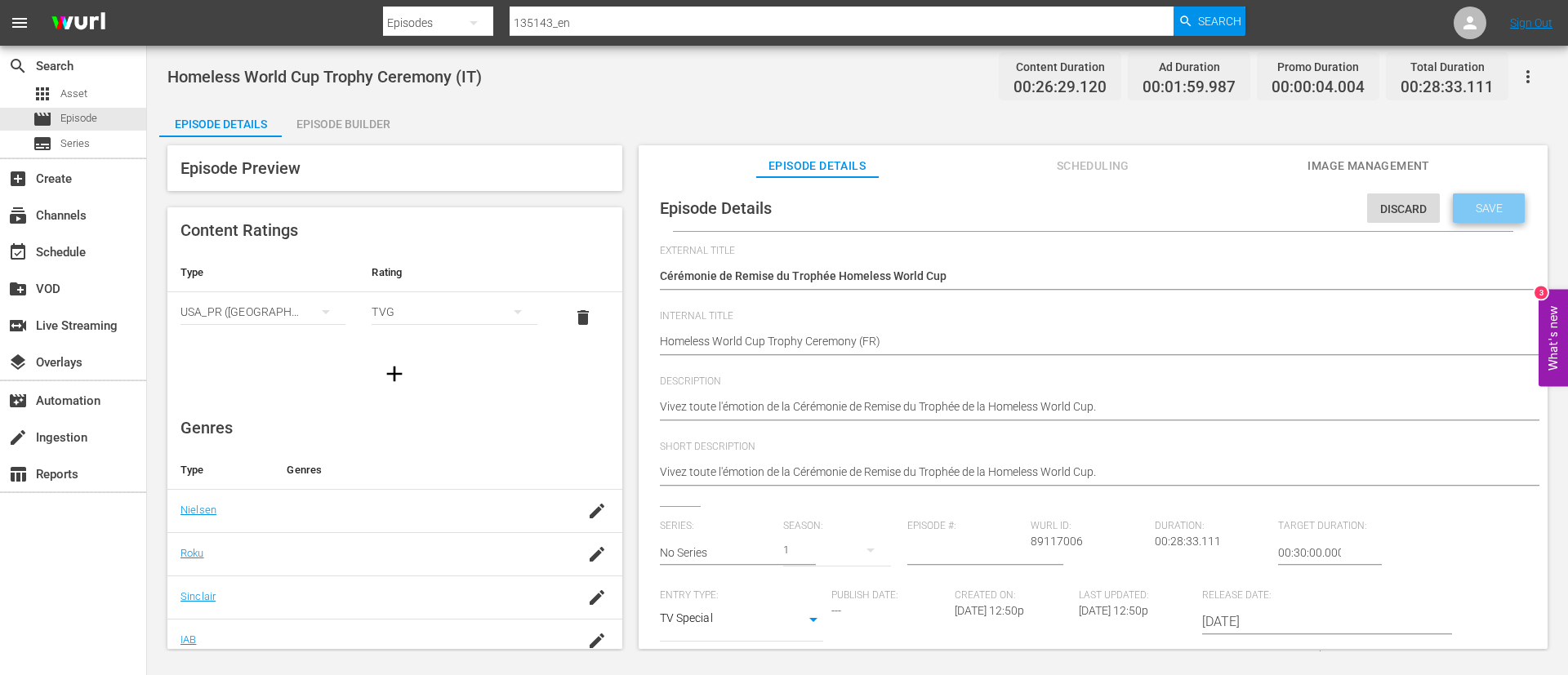
click at [1462, 209] on span "Save" at bounding box center [1488, 208] width 53 height 13
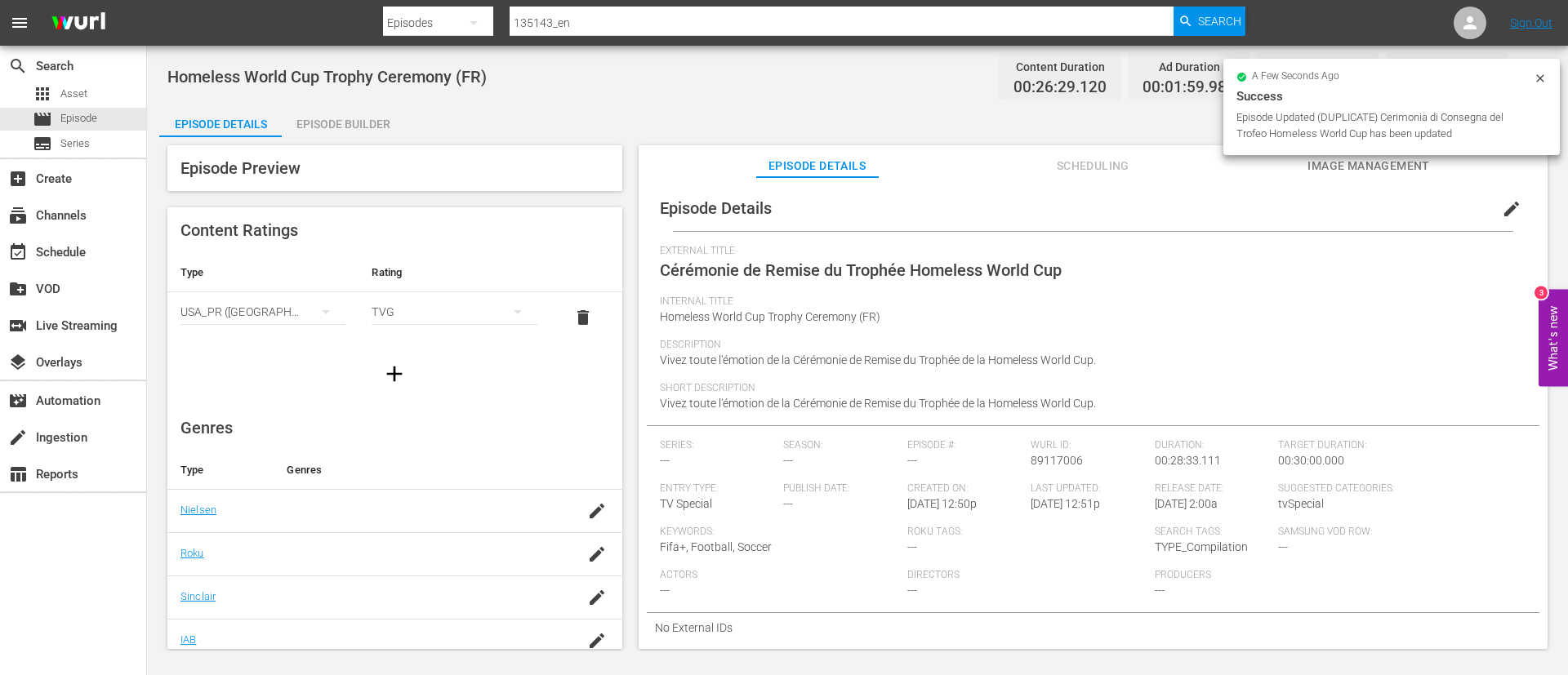
click at [1357, 171] on span "Image Management" at bounding box center [1368, 166] width 122 height 20
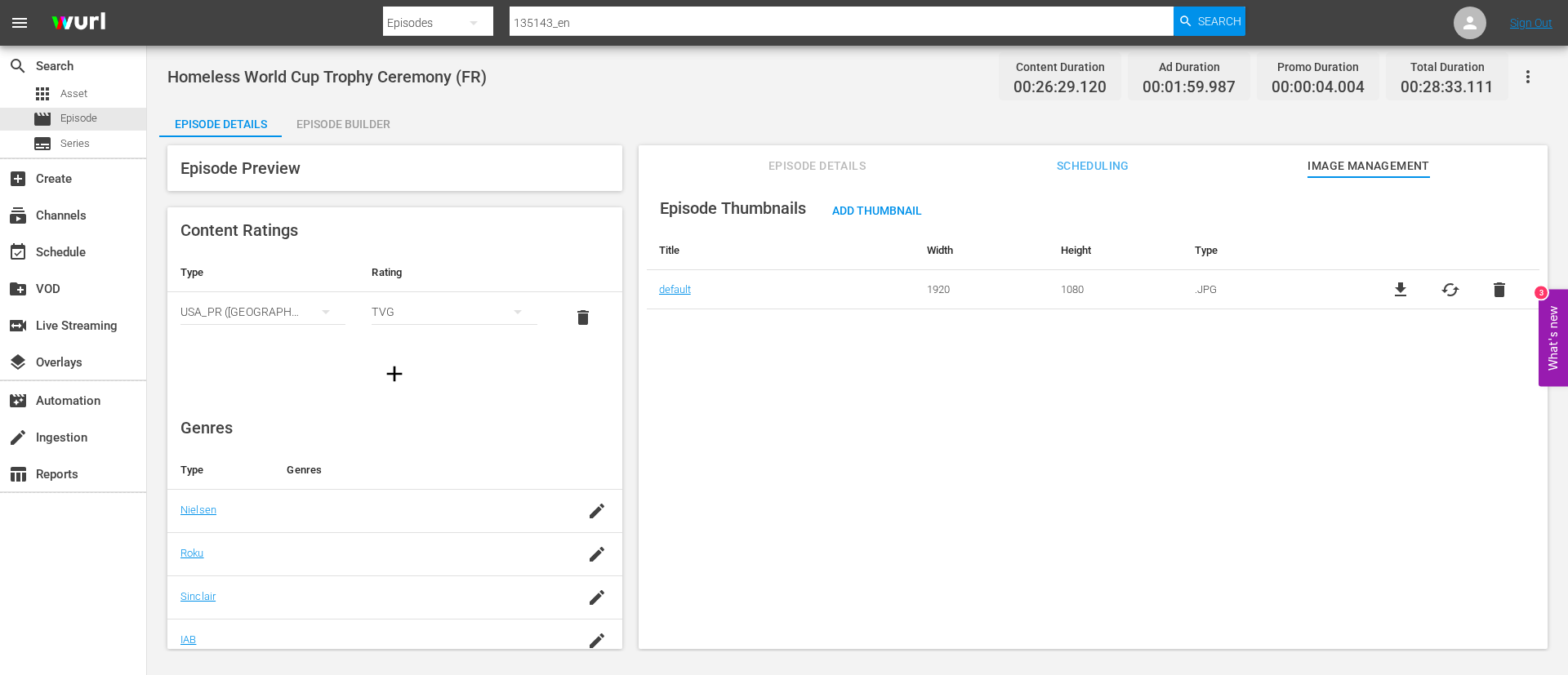
click at [1454, 293] on span "cached" at bounding box center [1450, 290] width 19 height 19
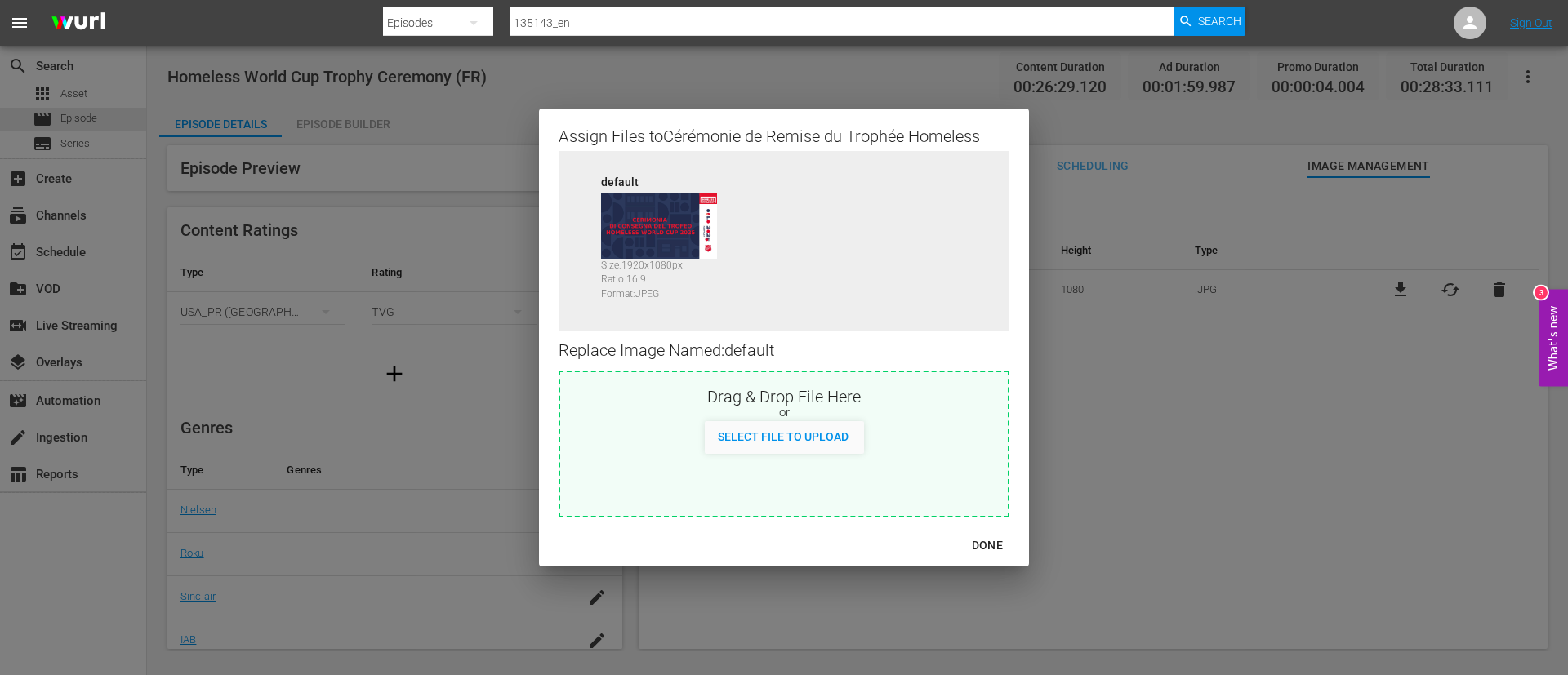
click at [942, 544] on div "DONE" at bounding box center [784, 545] width 490 height 43
click at [953, 475] on div "Drag & Drop File Here or Select File to Upload" at bounding box center [784, 444] width 451 height 147
type input "C:\fakepath\FR_trophy.jpg"
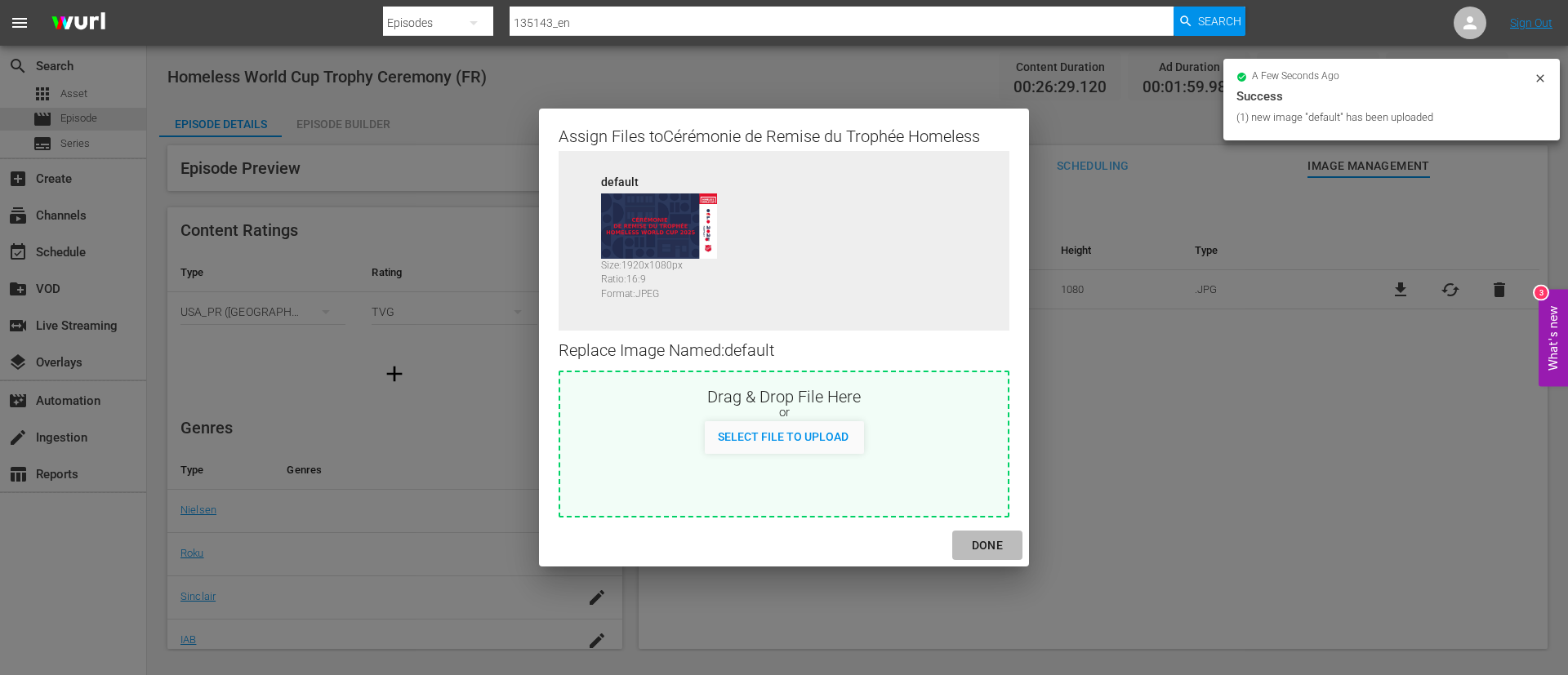
click at [987, 535] on div "DONE" at bounding box center [986, 545] width 57 height 20
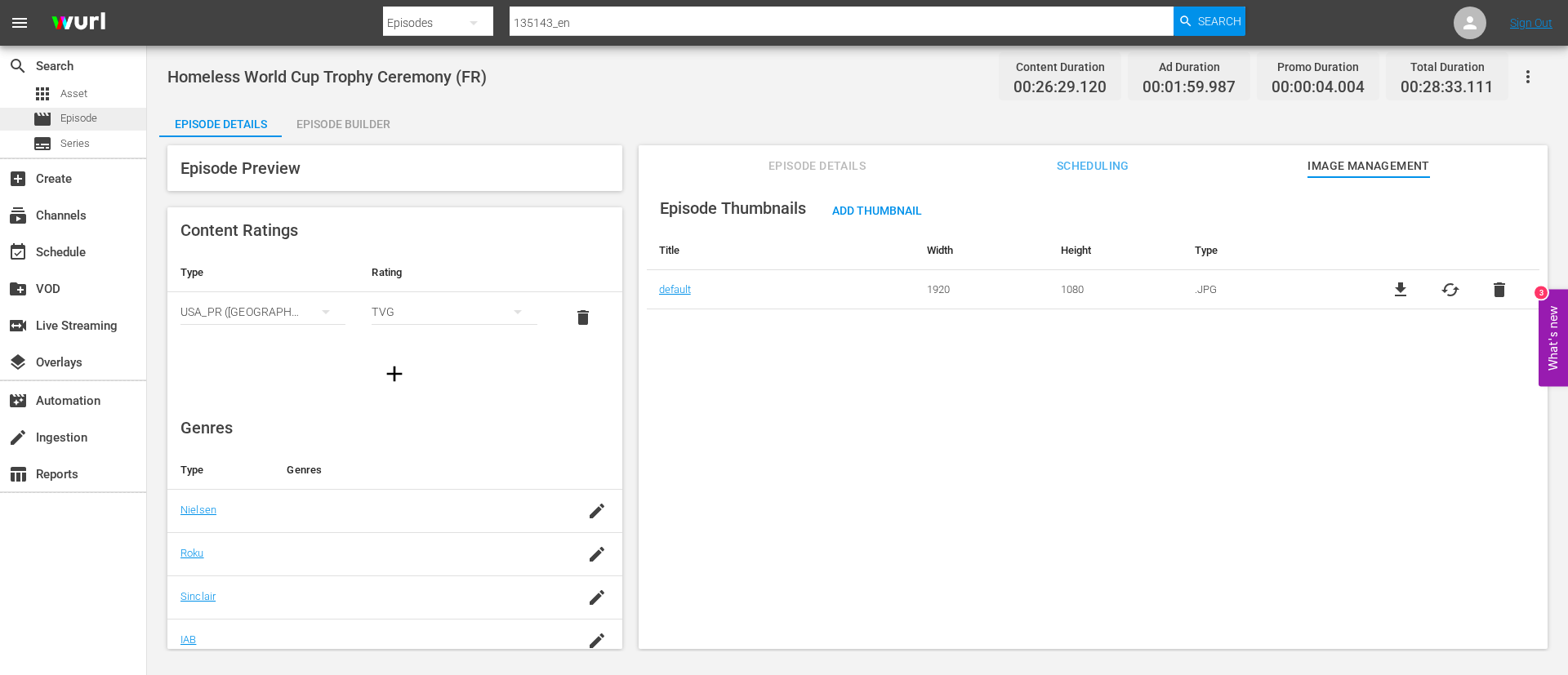
click at [113, 121] on div "movie Episode" at bounding box center [73, 119] width 146 height 23
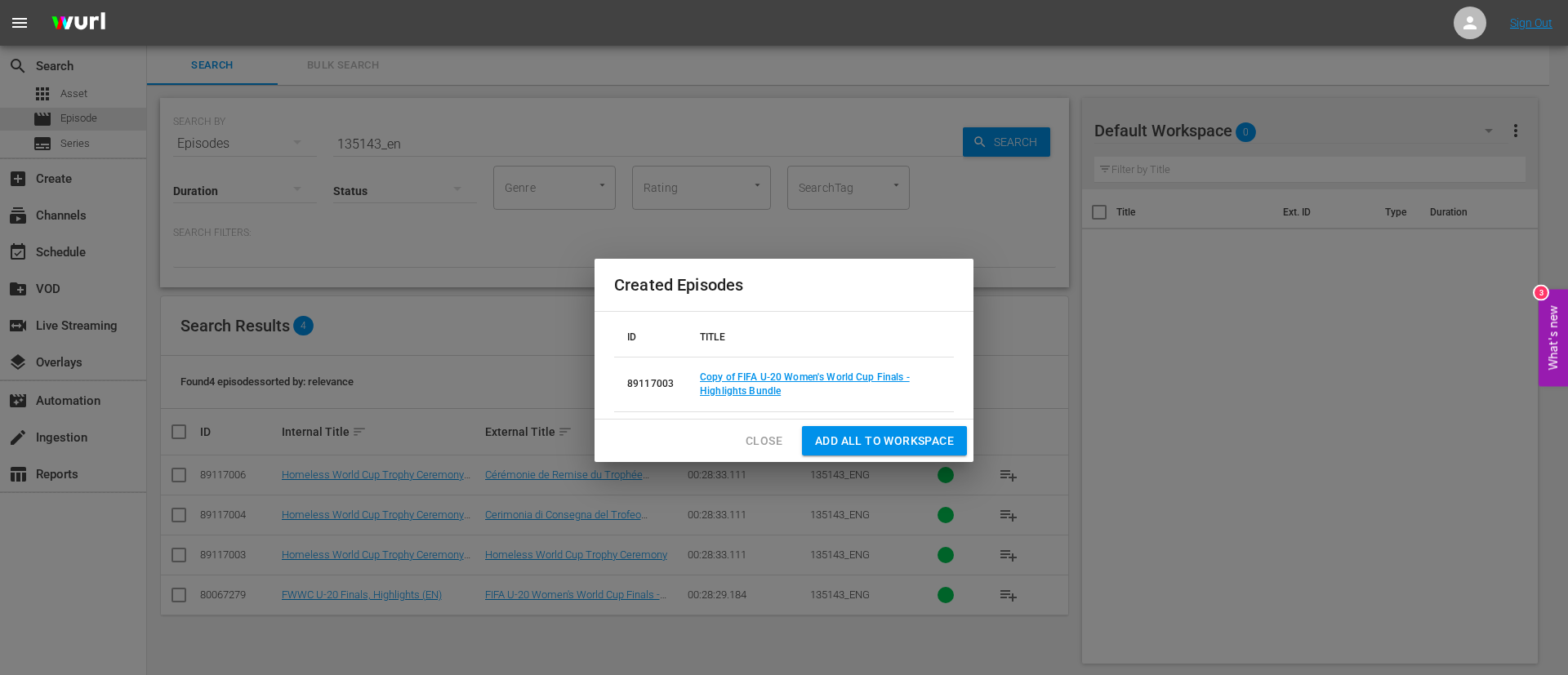
click at [768, 444] on span "Close" at bounding box center [764, 441] width 37 height 20
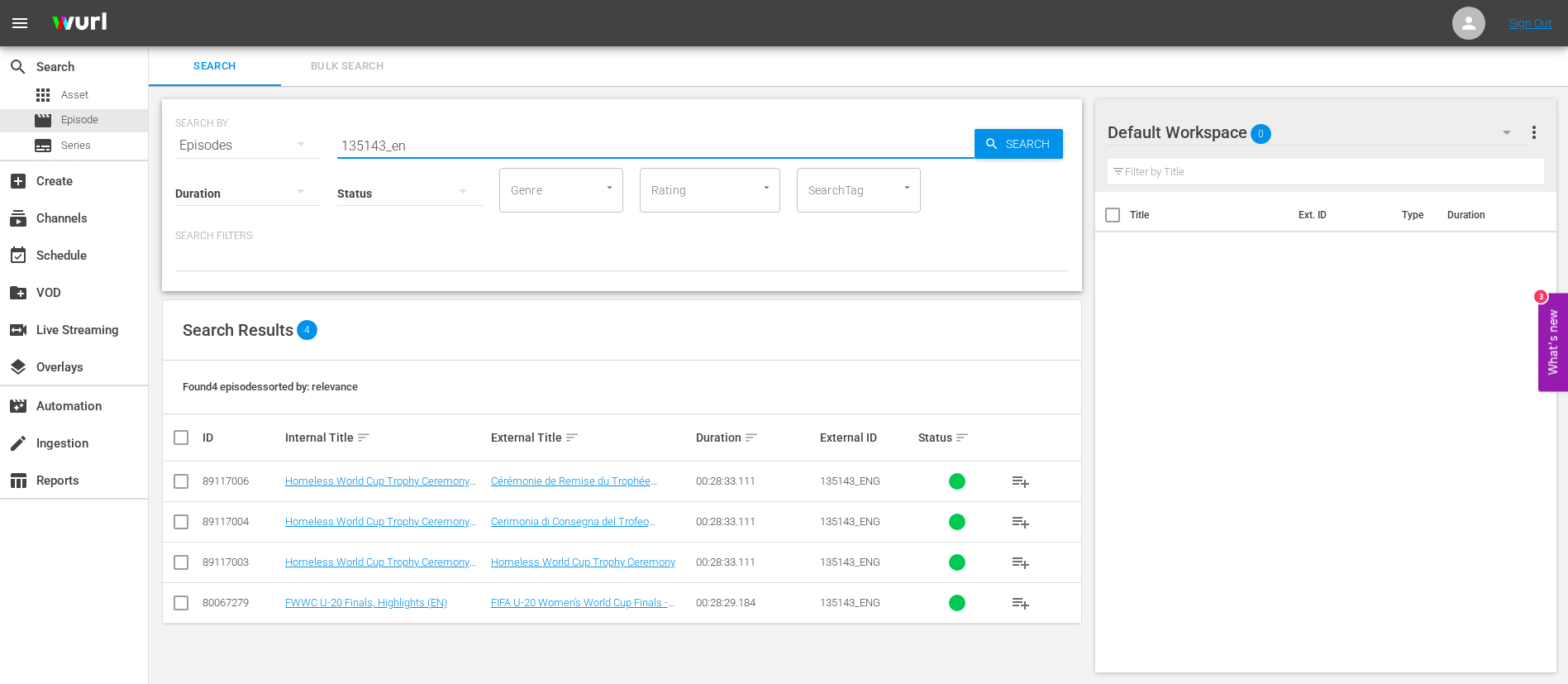
click at [508, 155] on input "135143_en" at bounding box center [656, 145] width 638 height 40
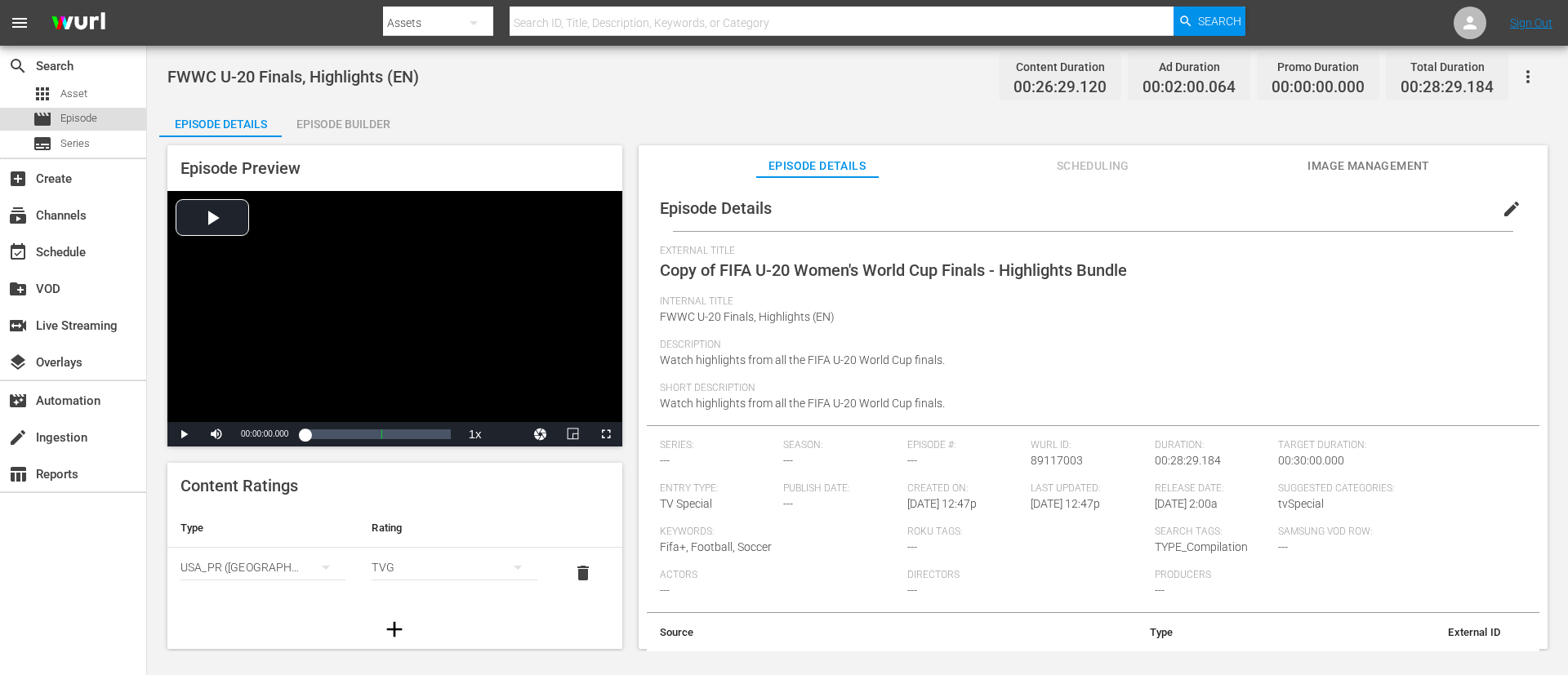
click at [99, 120] on div "movie Episode" at bounding box center [73, 119] width 146 height 23
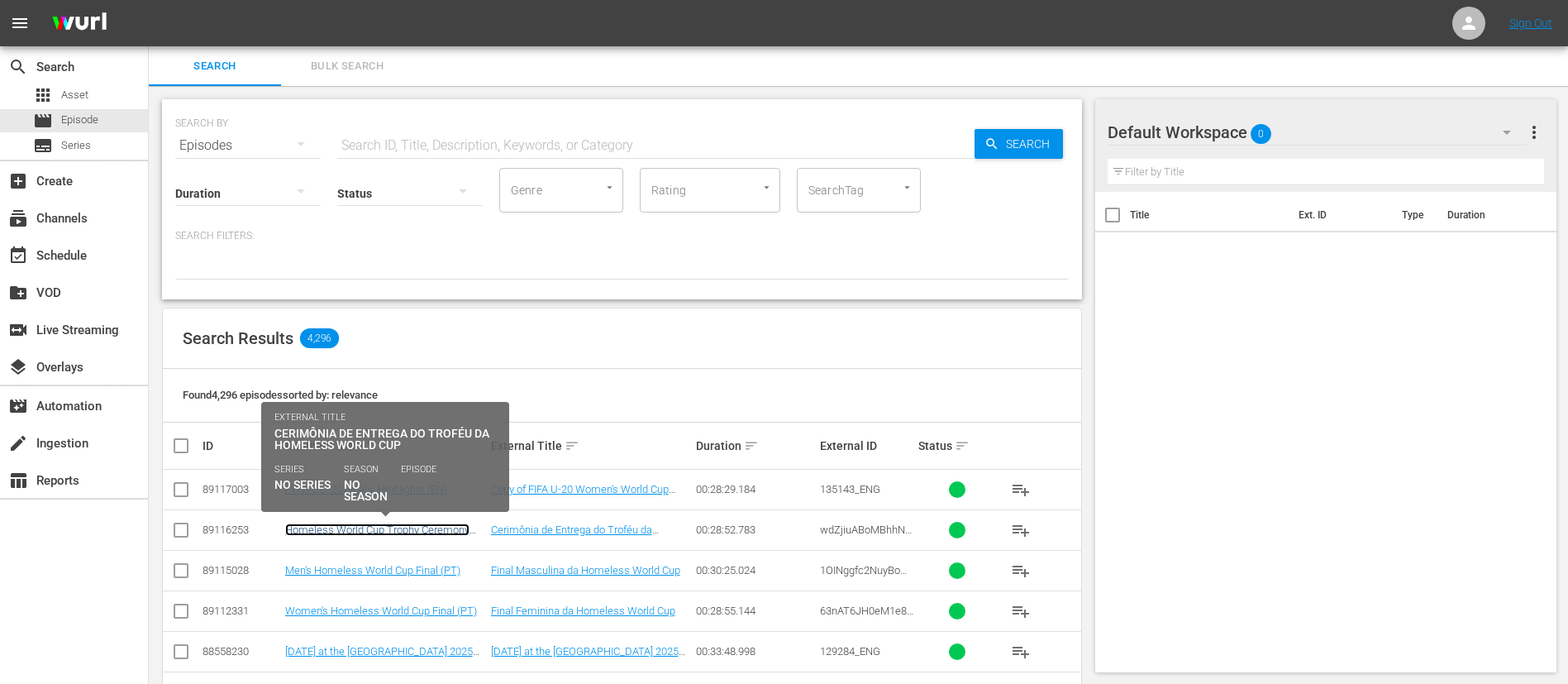
click at [371, 535] on link "Homeless World Cup Trophy Ceremony (PT)" at bounding box center [376, 536] width 184 height 24
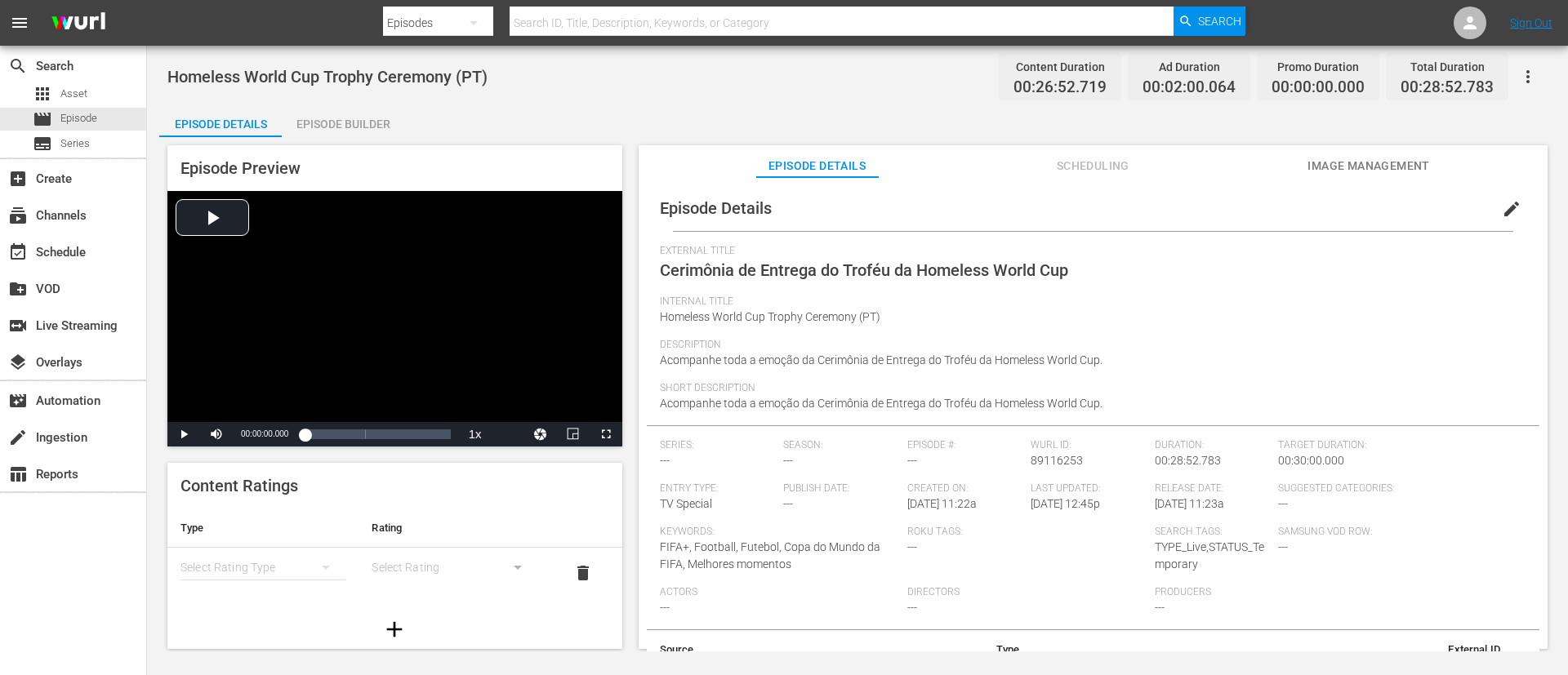
click at [334, 62] on div "Homeless World Cup Trophy Ceremony (PT) Content Duration 00:26:52.719 Ad Durati…" at bounding box center [857, 76] width 1380 height 37
click at [344, 89] on div "Homeless World Cup Trophy Ceremony (PT) Content Duration 00:26:52.719 Ad Durati…" at bounding box center [857, 76] width 1380 height 37
copy span "Homeless World Cup Trophy Ceremony (PT)"
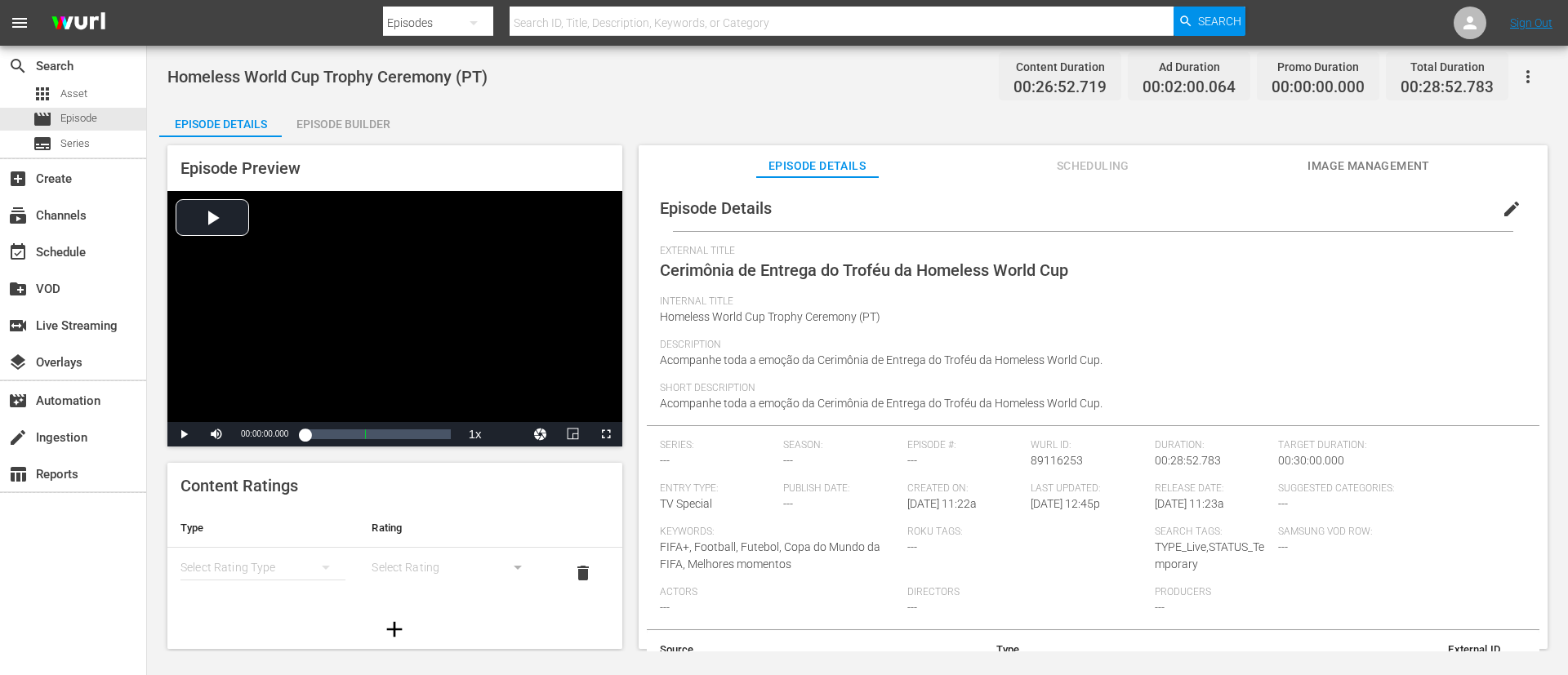
click at [839, 361] on span "Acompanhe toda a emoção da Cerimônia de Entrega do Troféu da Homeless World Cup." at bounding box center [881, 360] width 443 height 13
copy span "Acompanhe toda a emoção da Cerimônia de Entrega do Troféu da Homeless World Cup."
